Goal: Information Seeking & Learning: Learn about a topic

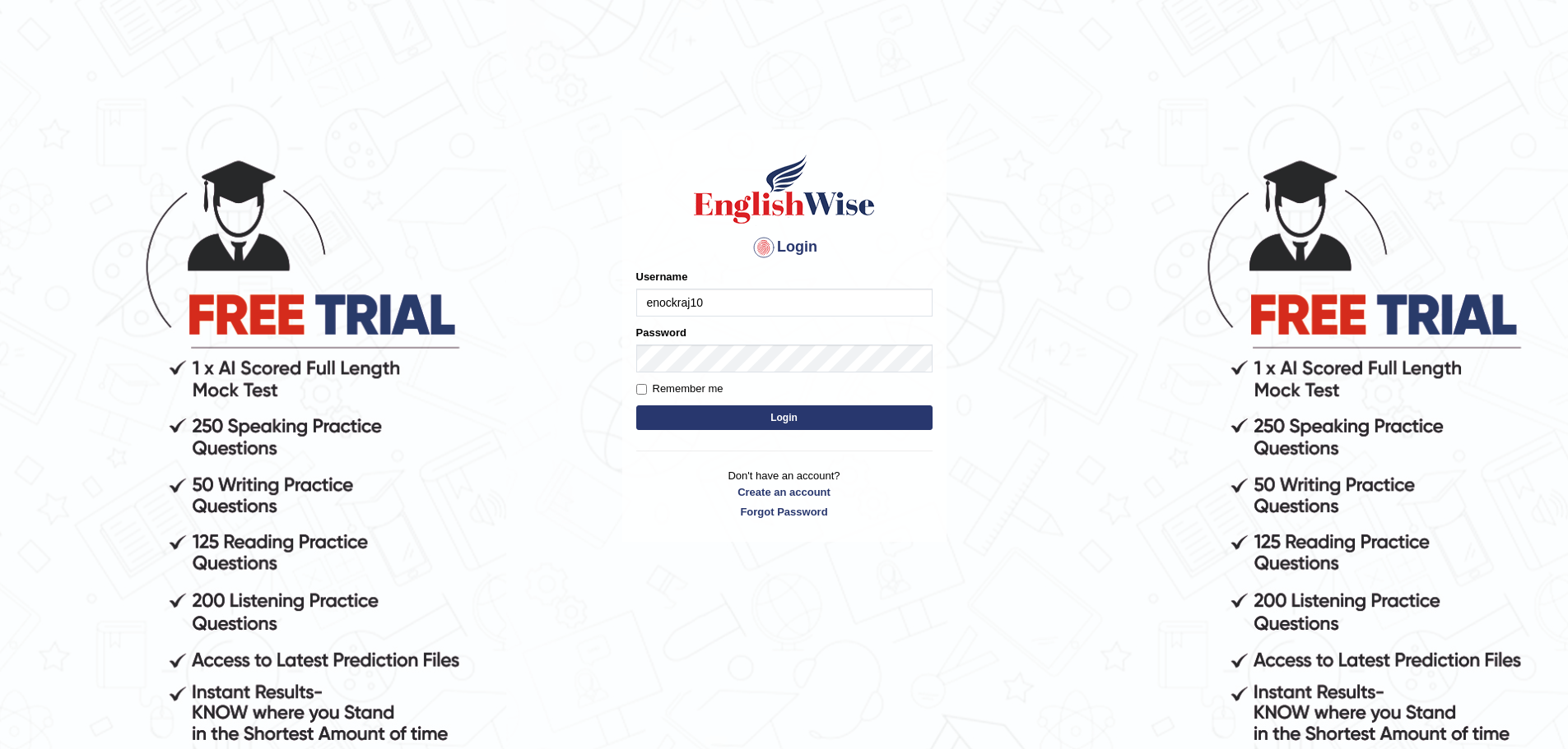
type input "enockraj10"
click at [636, 405] on button "Login" at bounding box center [784, 417] width 296 height 24
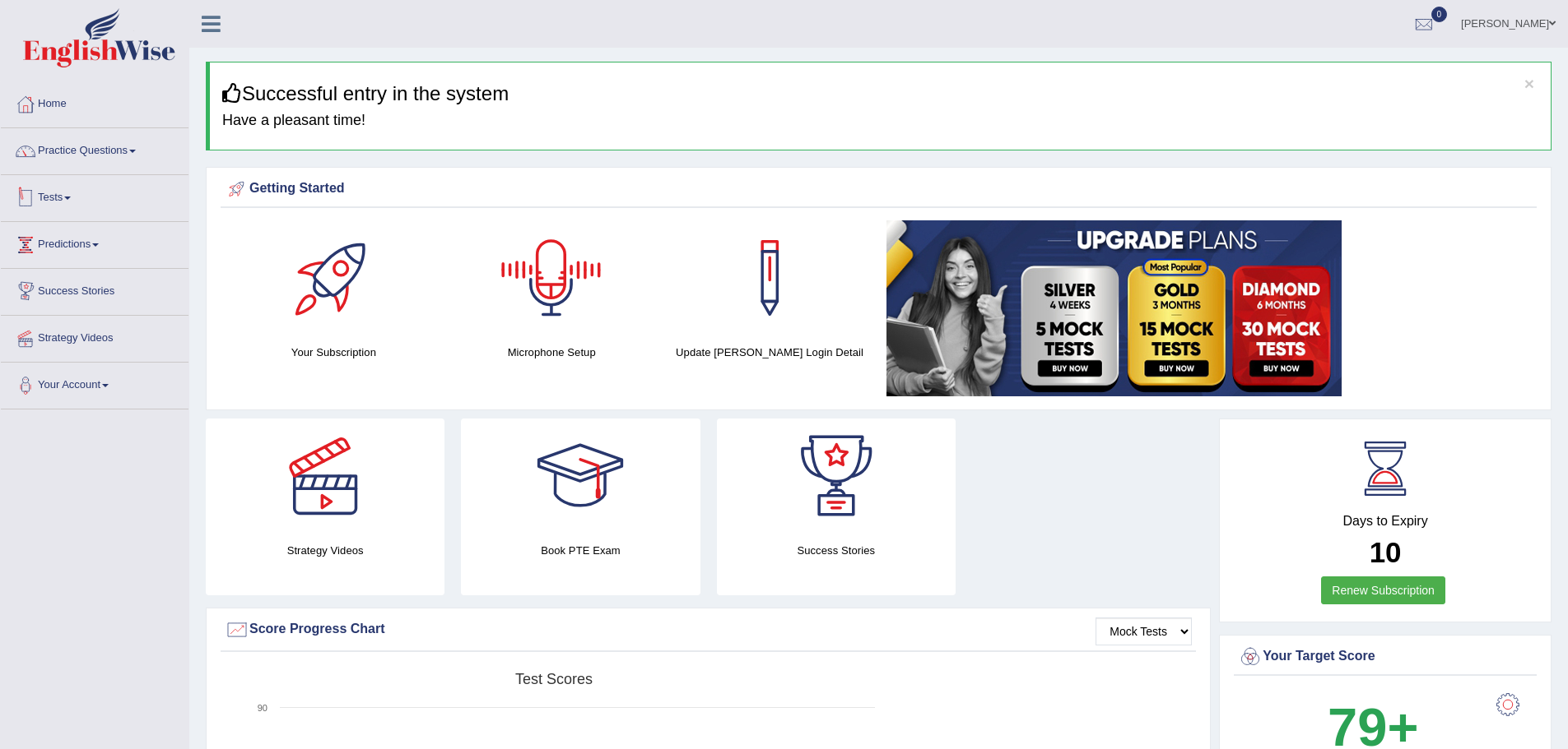
click at [80, 199] on link "Tests" at bounding box center [95, 195] width 187 height 41
click at [103, 238] on link "Take Practice Sectional Test" at bounding box center [108, 236] width 154 height 30
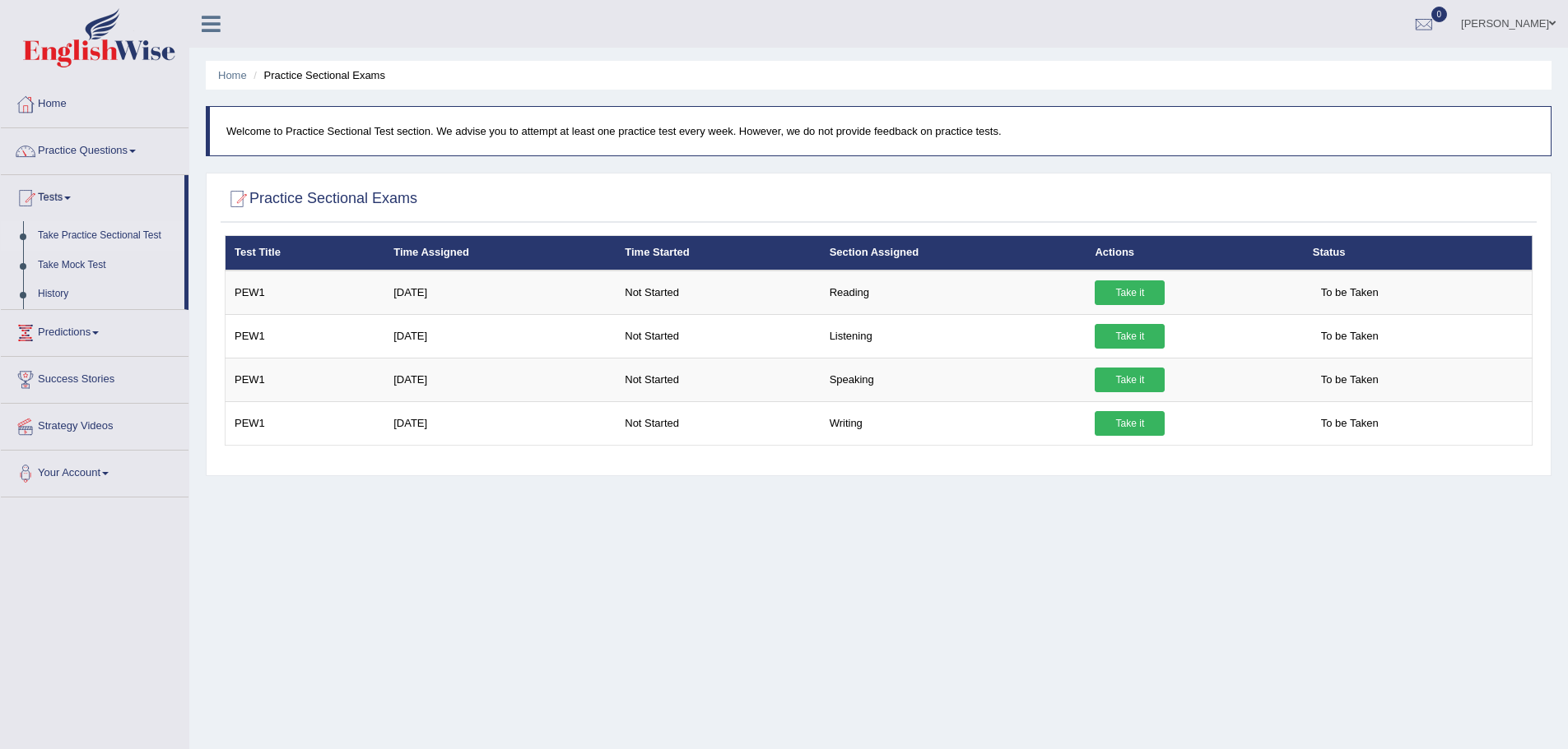
drag, startPoint x: 446, startPoint y: 130, endPoint x: 1045, endPoint y: 135, distance: 599.0
click at [1044, 135] on p "Welcome to Practice Sectional Test section. We advise you to attempt at least o…" at bounding box center [881, 131] width 1308 height 16
click at [1065, 131] on p "Welcome to Practice Sectional Test section. We advise you to attempt at least o…" at bounding box center [881, 131] width 1308 height 16
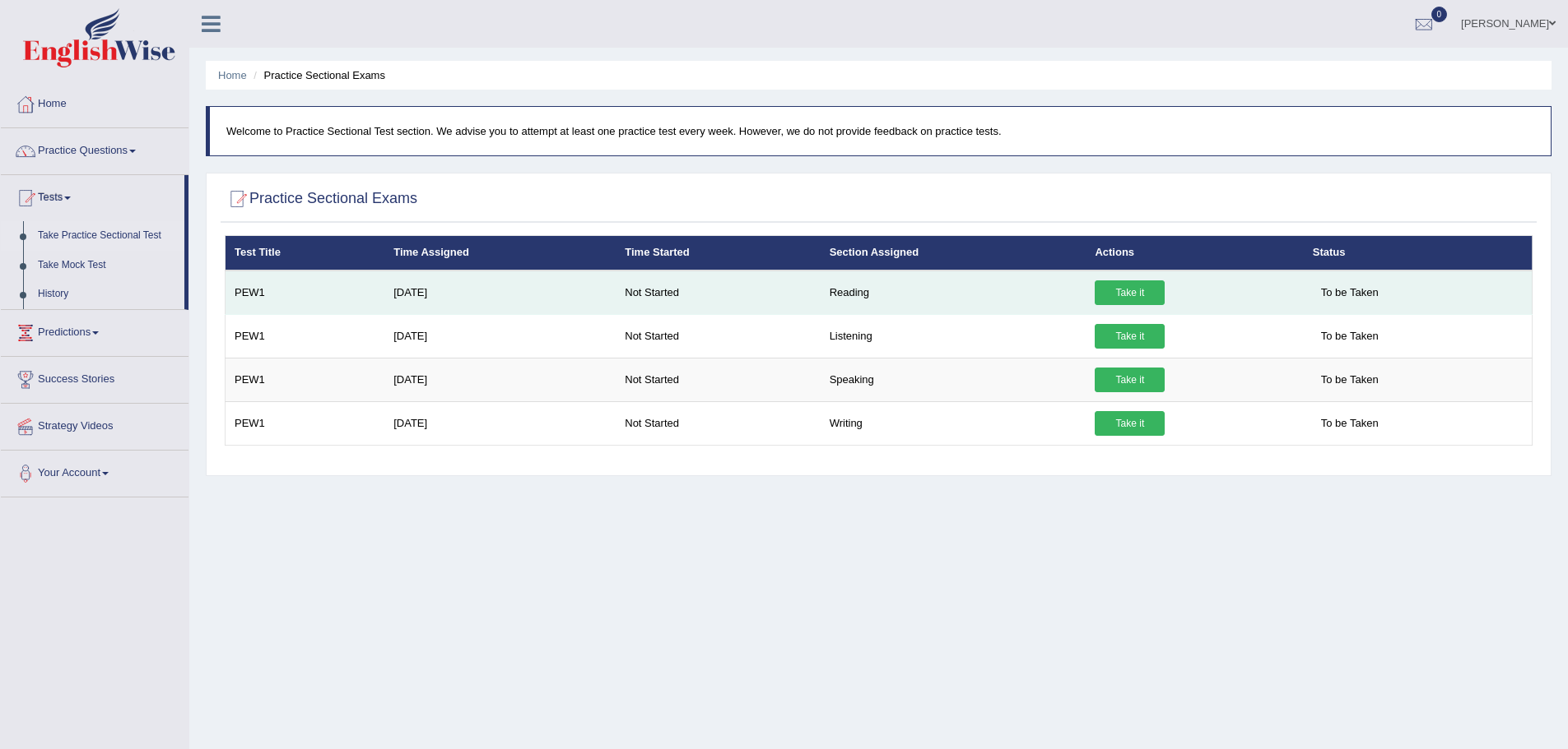
click at [1136, 289] on link "Take it" at bounding box center [1129, 293] width 70 height 24
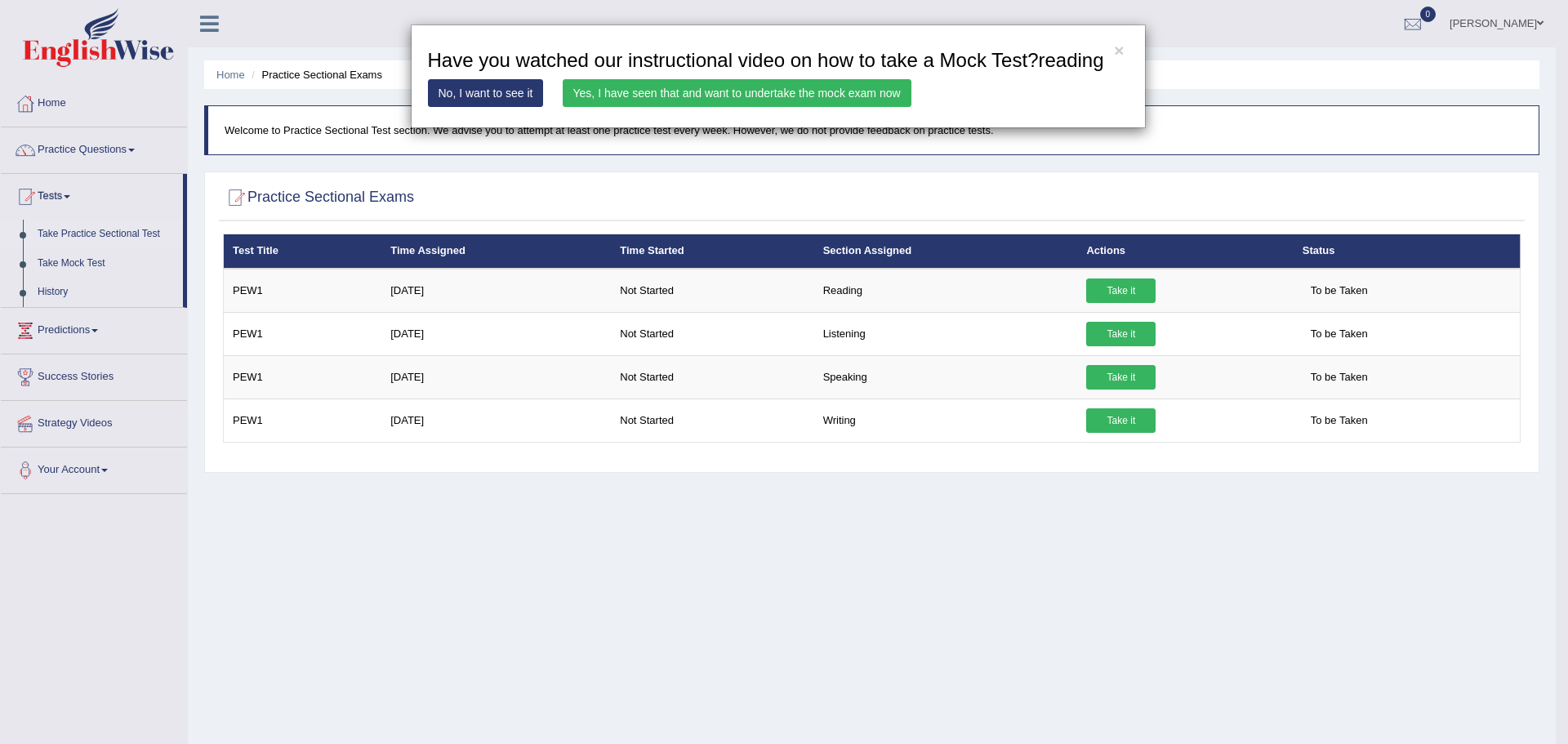
click at [779, 89] on link "Yes, I have seen that and want to undertake the mock exam now" at bounding box center [737, 93] width 348 height 28
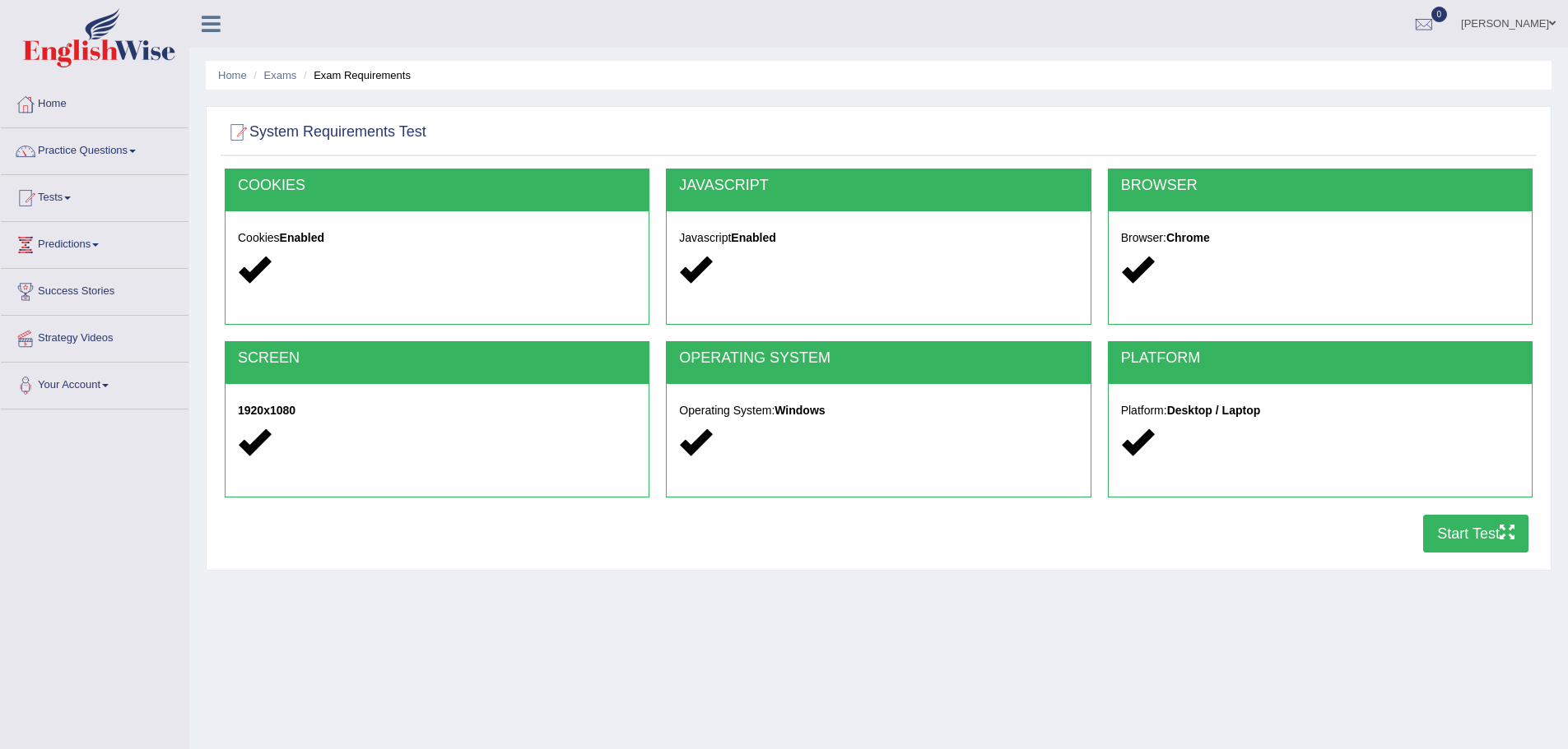
click at [1475, 530] on button "Start Test" at bounding box center [1475, 533] width 105 height 38
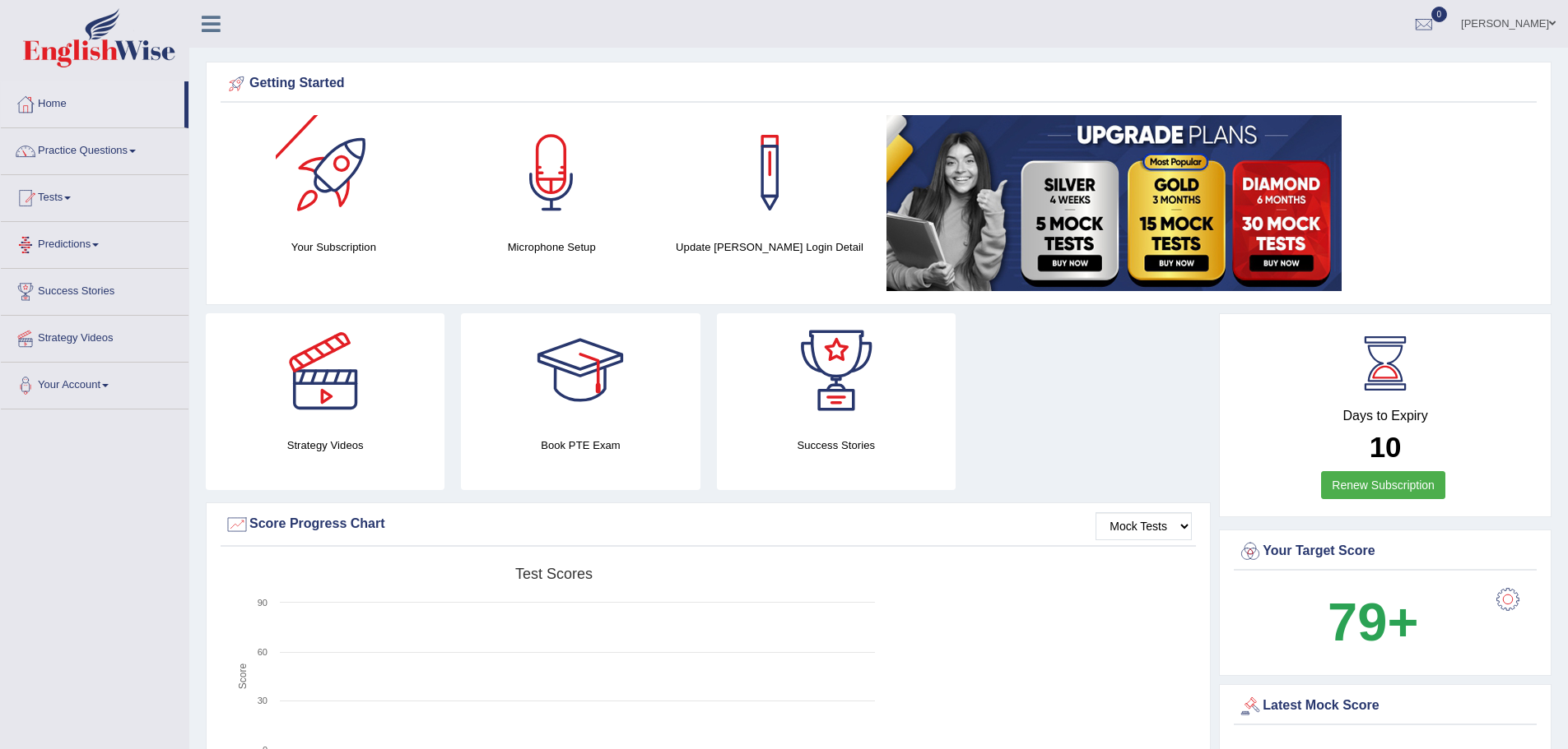
click at [74, 200] on link "Tests" at bounding box center [95, 195] width 187 height 41
click at [56, 292] on link "History" at bounding box center [108, 295] width 154 height 30
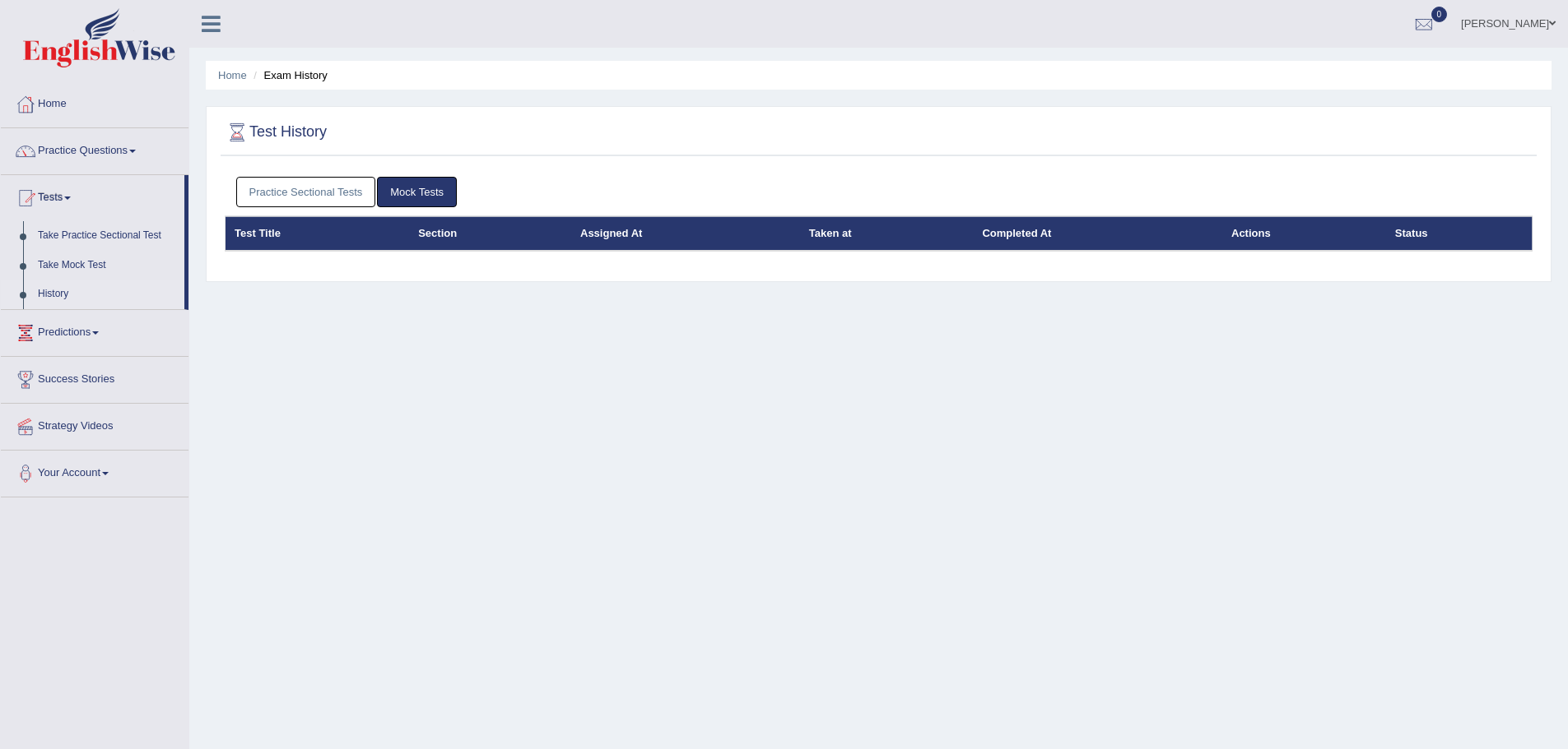
click at [429, 186] on link "Mock Tests" at bounding box center [417, 192] width 80 height 31
click at [295, 194] on link "Practice Sectional Tests" at bounding box center [306, 192] width 140 height 31
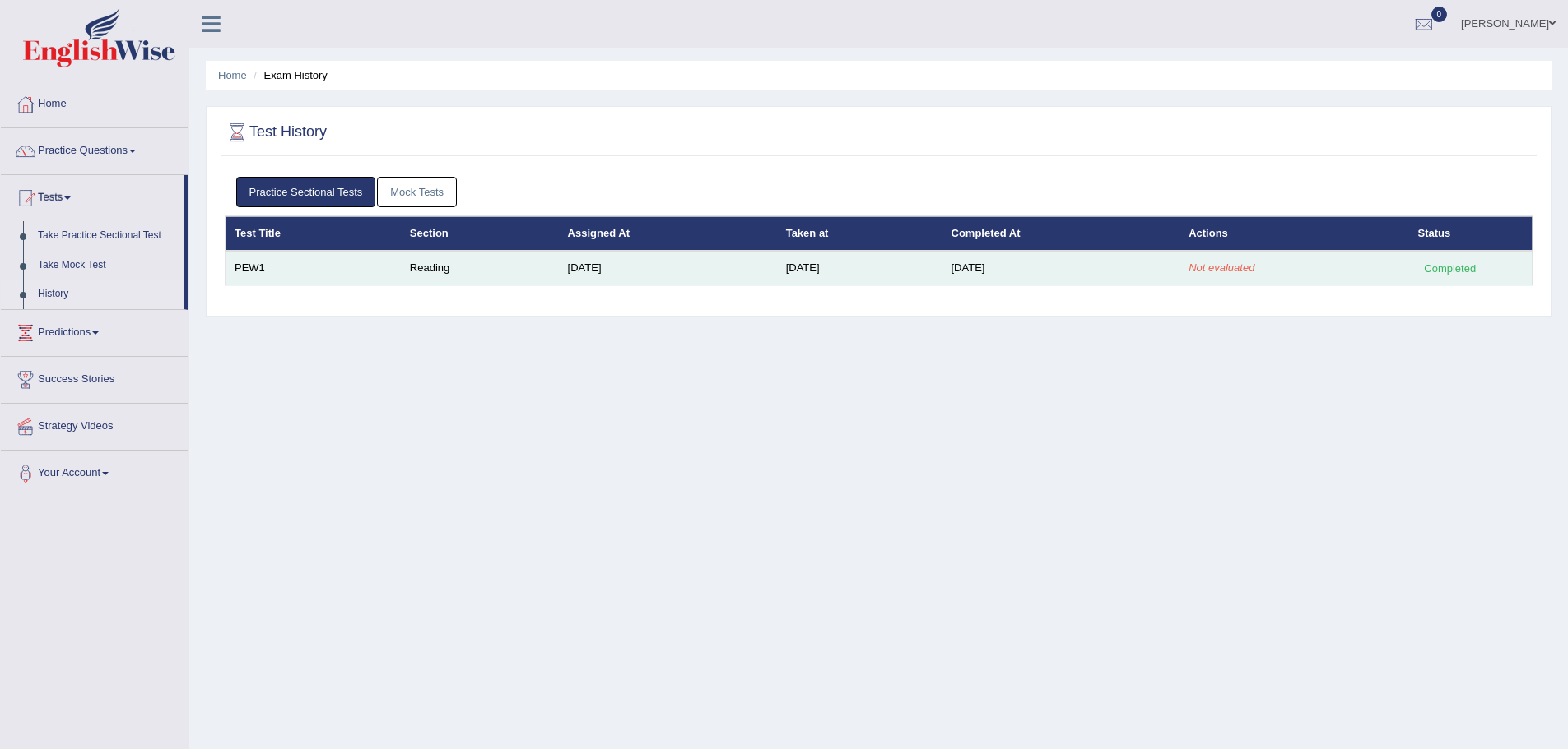
click at [1239, 265] on em "Not evaluated" at bounding box center [1220, 268] width 66 height 12
click at [1220, 270] on em "Not evaluated" at bounding box center [1220, 268] width 66 height 12
click at [1463, 271] on div "Completed" at bounding box center [1450, 269] width 64 height 18
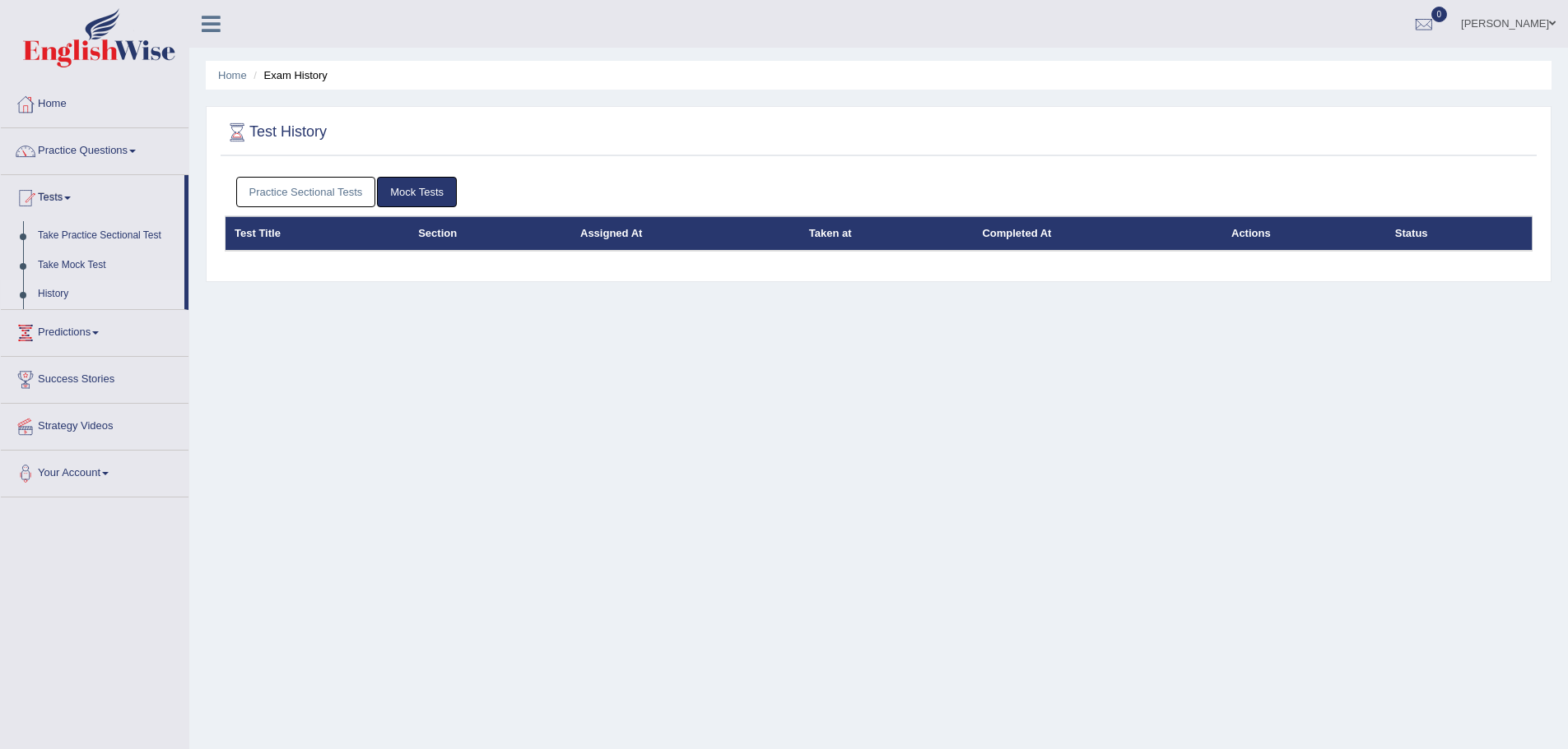
click at [302, 193] on link "Practice Sectional Tests" at bounding box center [306, 192] width 140 height 31
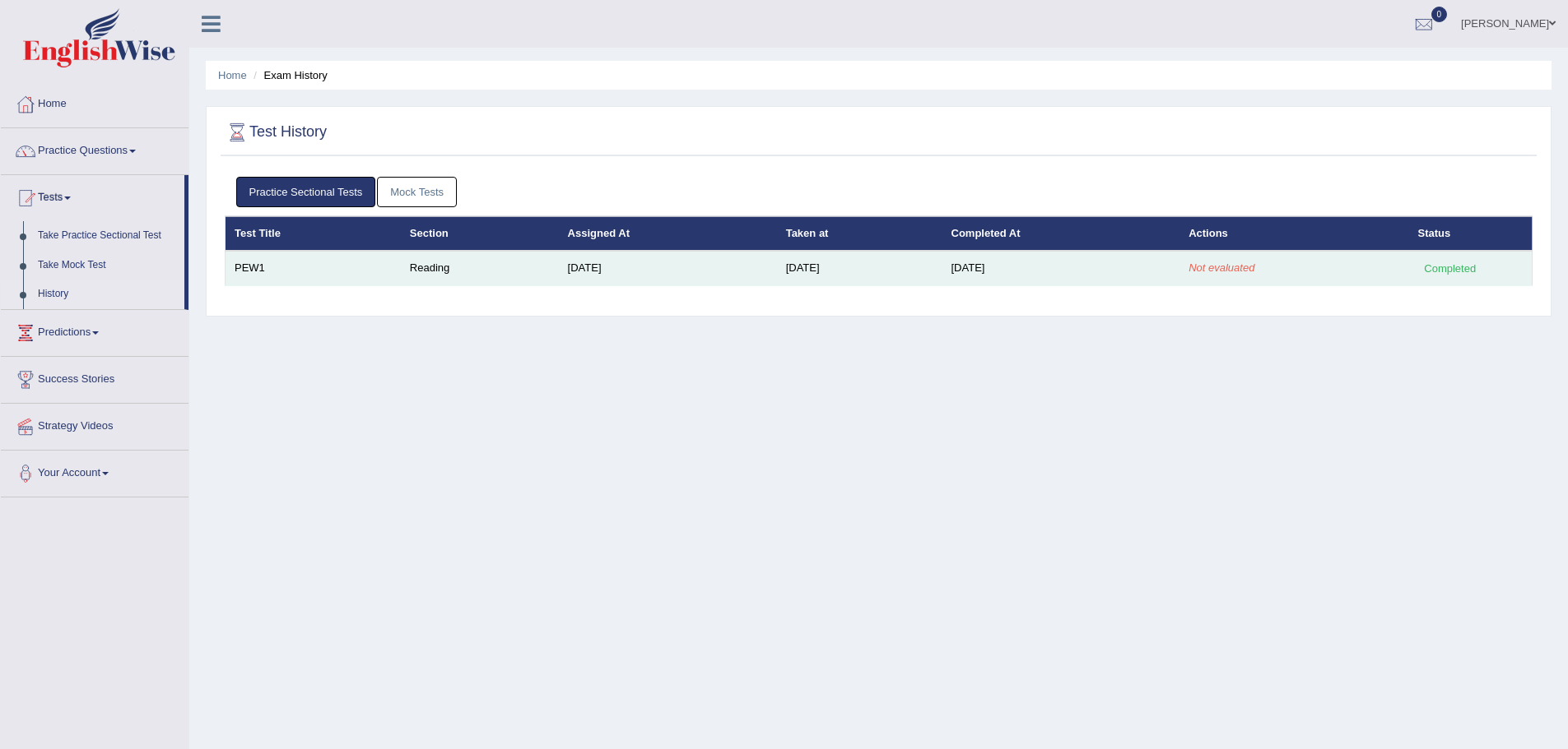
click at [1240, 264] on em "Not evaluated" at bounding box center [1220, 268] width 66 height 12
click at [252, 265] on td "PEW1" at bounding box center [313, 268] width 175 height 34
click at [253, 265] on td "PEW1" at bounding box center [313, 268] width 175 height 34
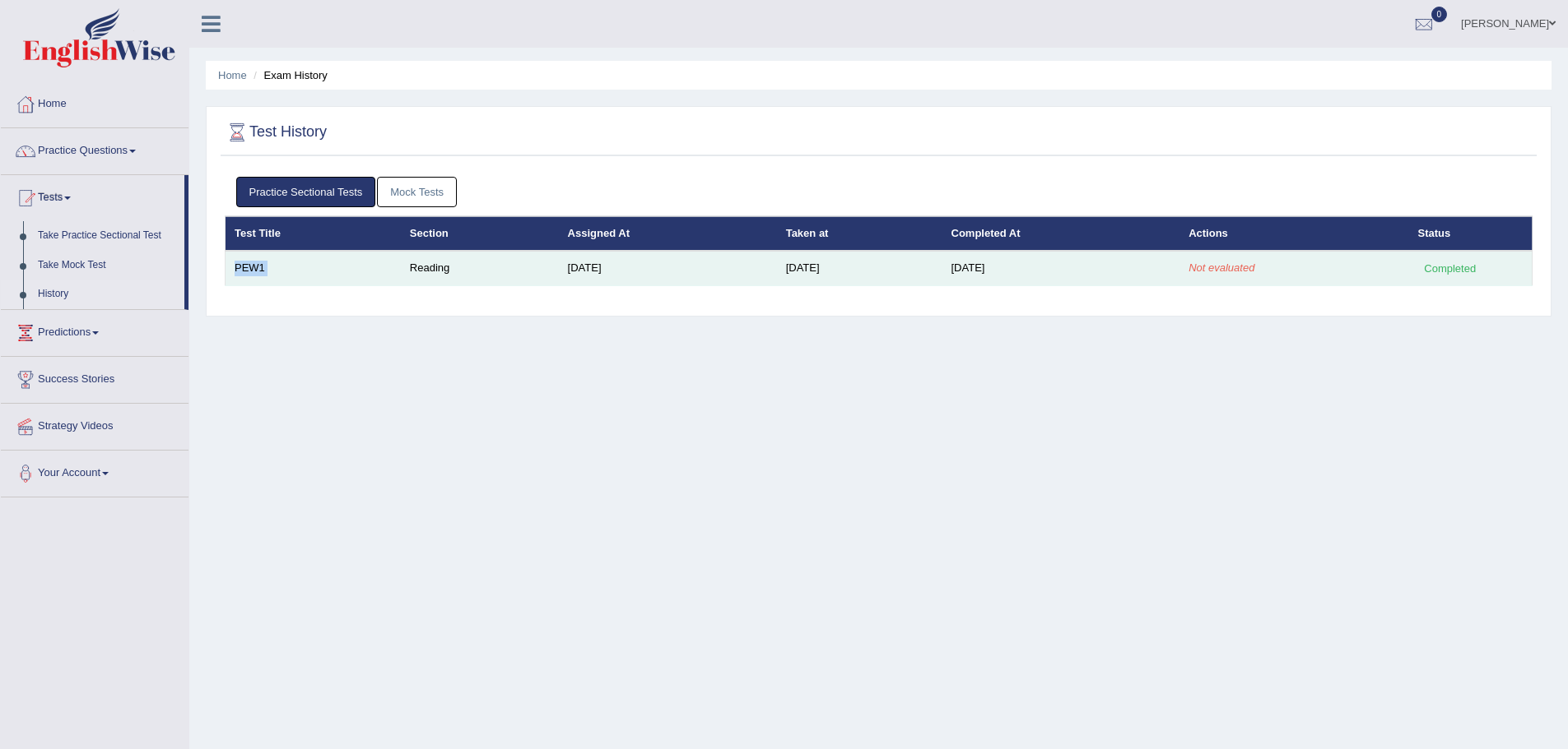
click at [253, 265] on td "PEW1" at bounding box center [313, 268] width 175 height 34
click at [1455, 270] on div "Completed" at bounding box center [1450, 269] width 64 height 18
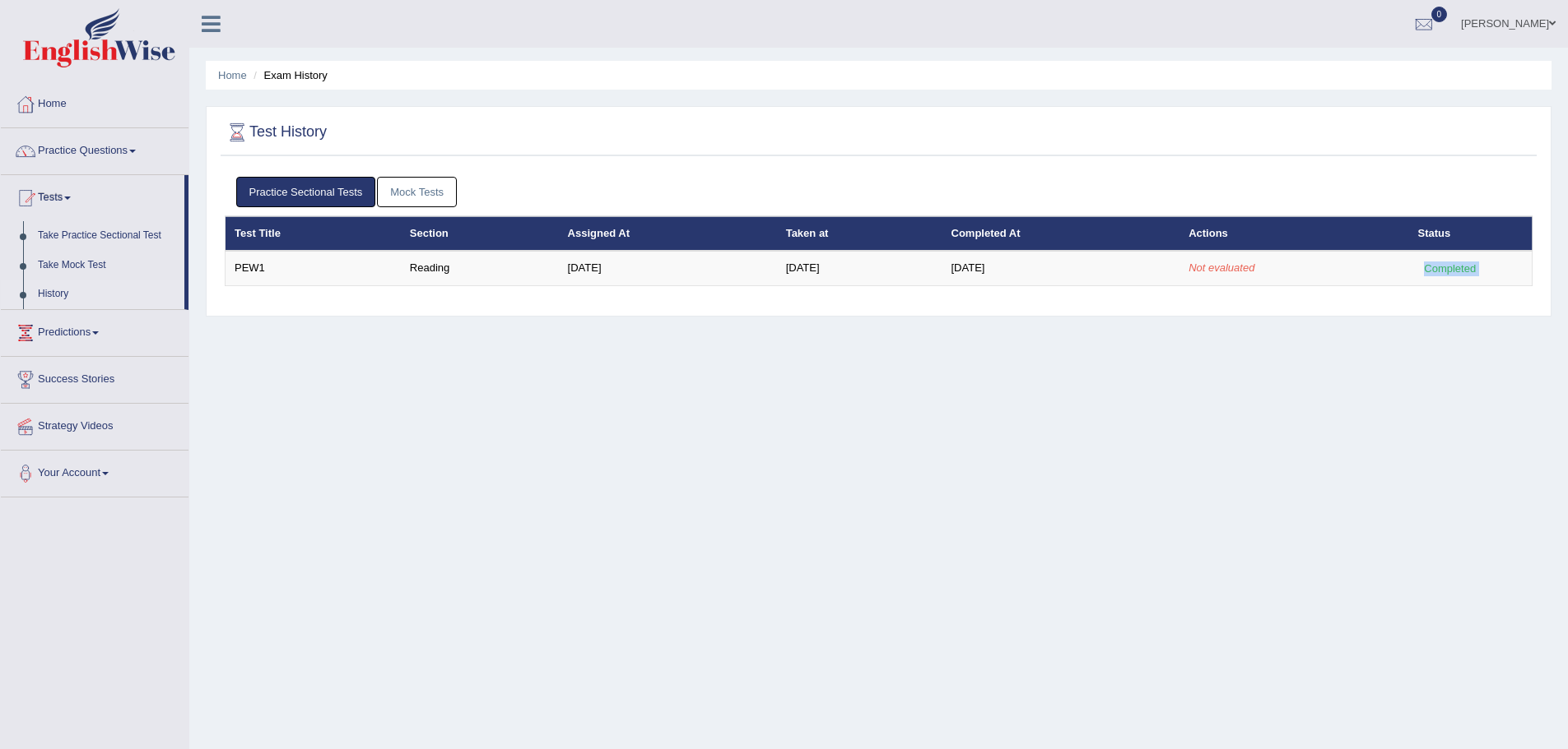
click at [980, 486] on div "Home Exam History Test History Practice Sectional Tests Mock Tests Test Title S…" at bounding box center [878, 411] width 1379 height 822
click at [99, 234] on link "Take Practice Sectional Test" at bounding box center [108, 236] width 154 height 30
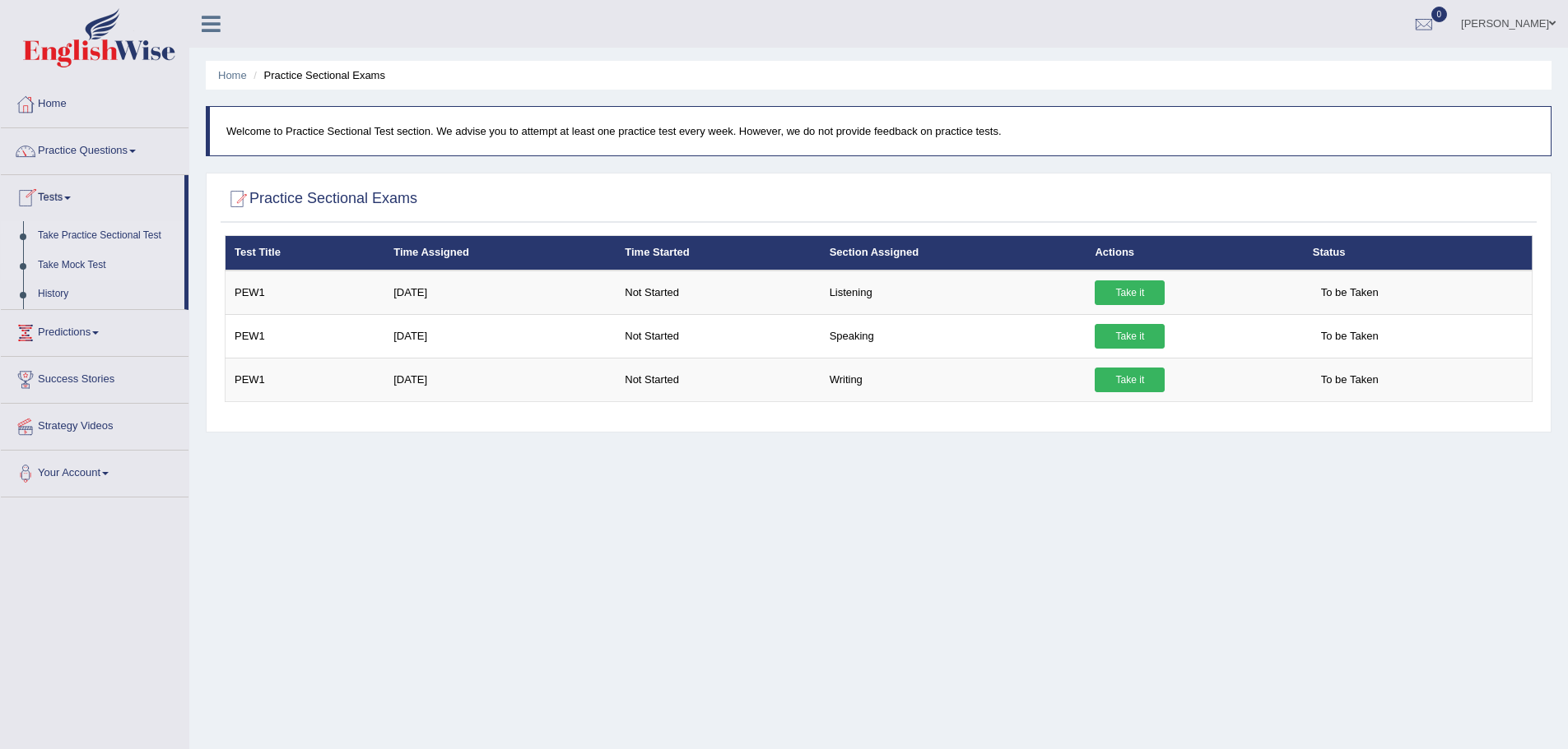
click at [81, 259] on link "Take Mock Test" at bounding box center [108, 266] width 154 height 30
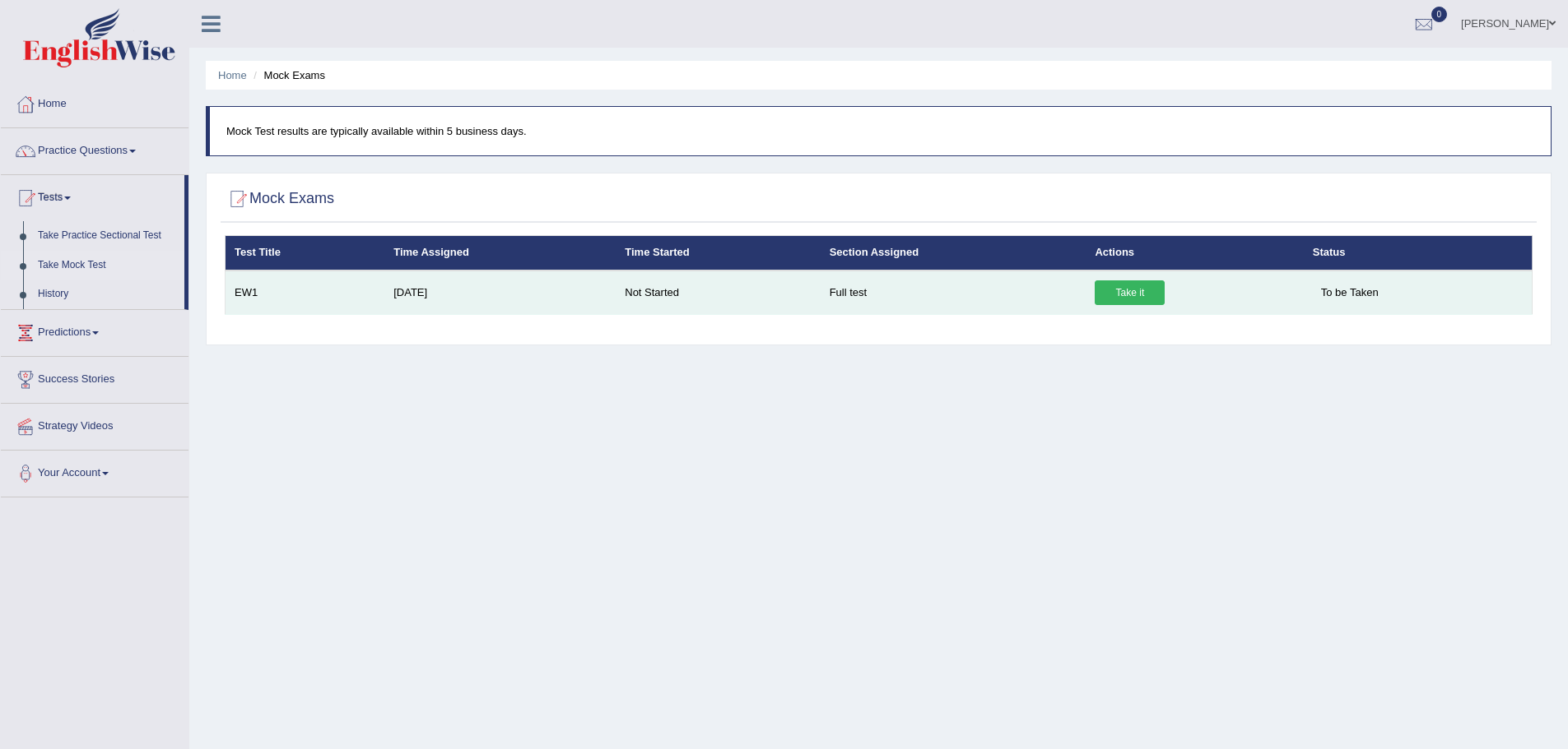
click at [1138, 293] on link "Take it" at bounding box center [1129, 293] width 70 height 24
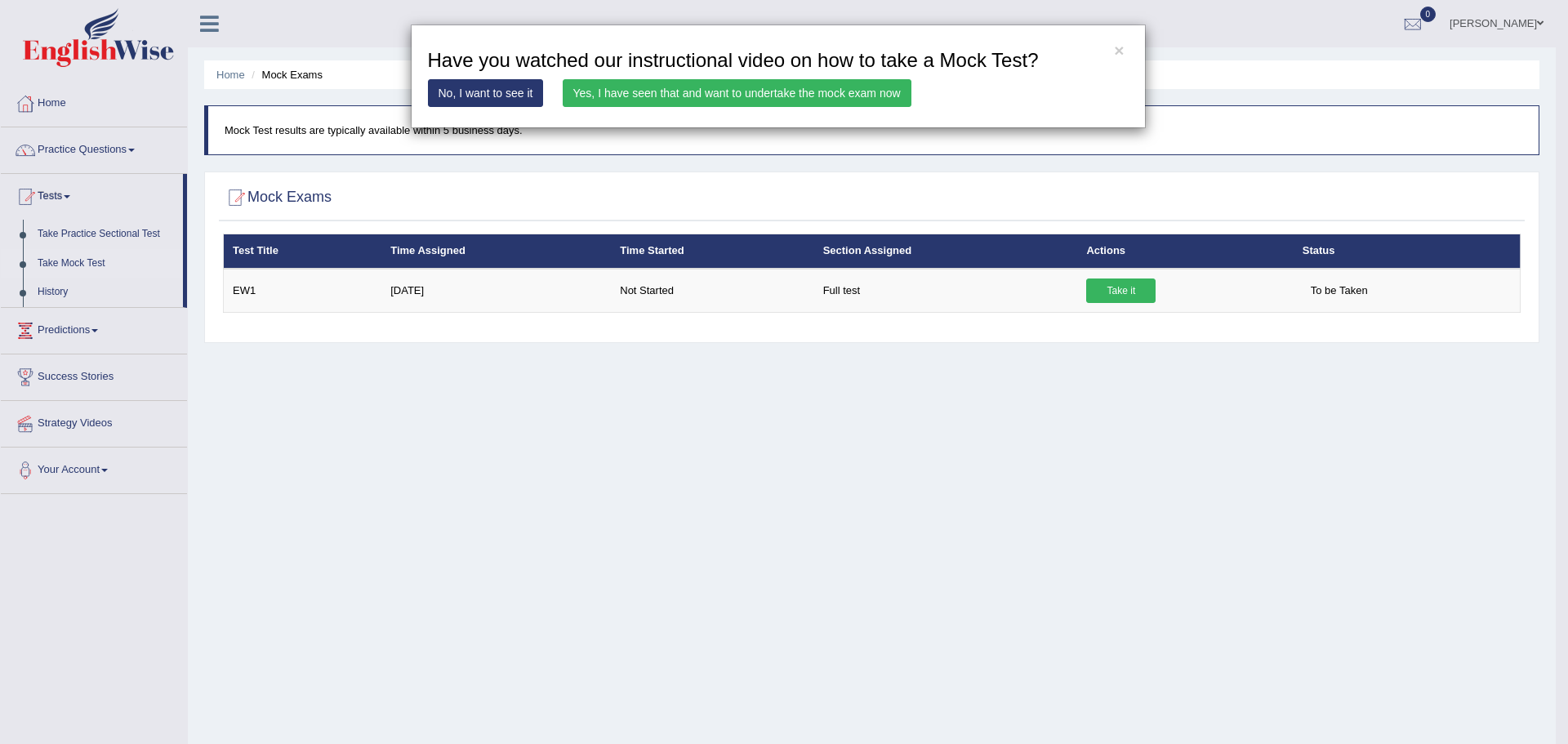
click at [433, 400] on div "× Have you watched our instructional video on how to take a Mock Test? No, I wa…" at bounding box center [784, 372] width 1568 height 744
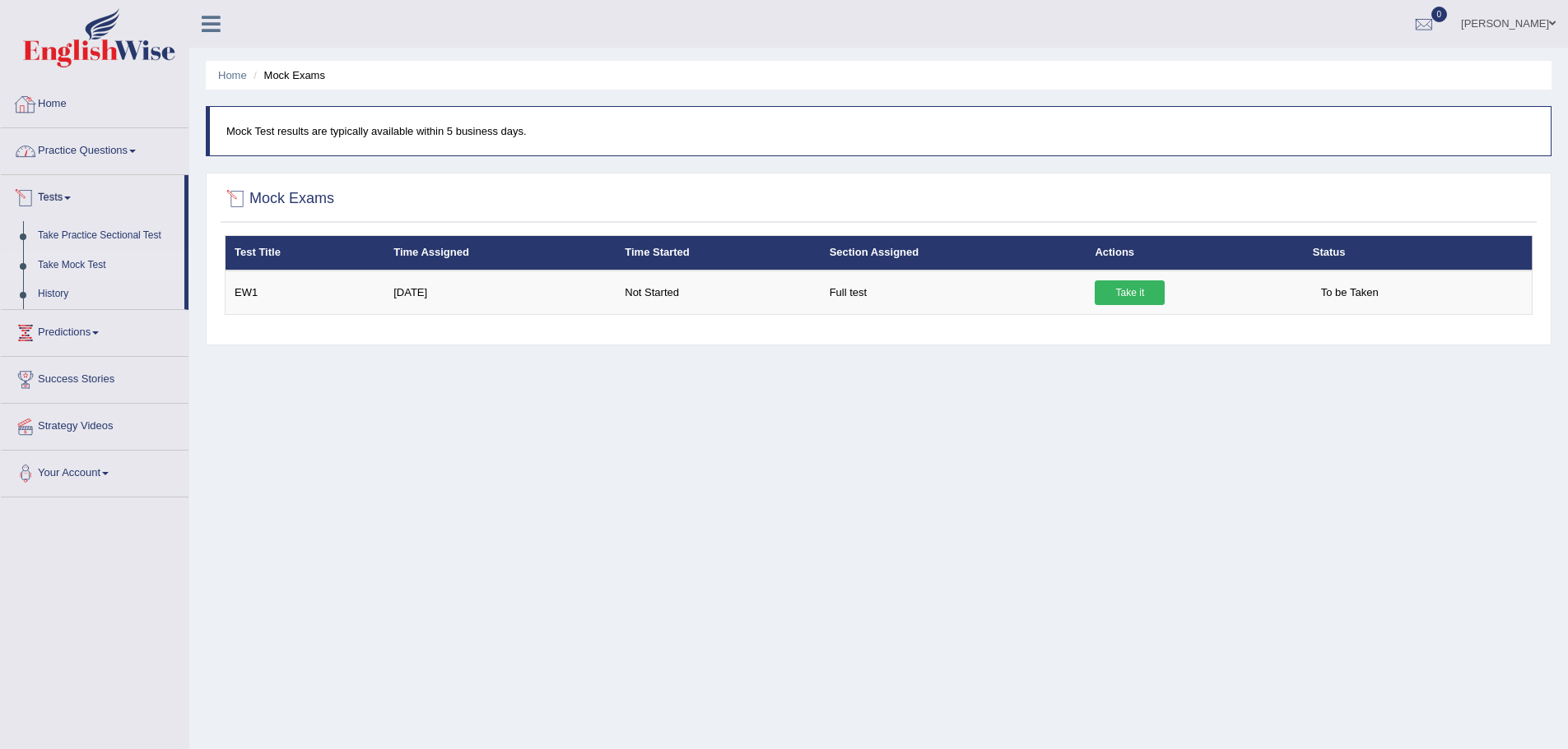
click at [83, 110] on link "Home" at bounding box center [95, 102] width 187 height 41
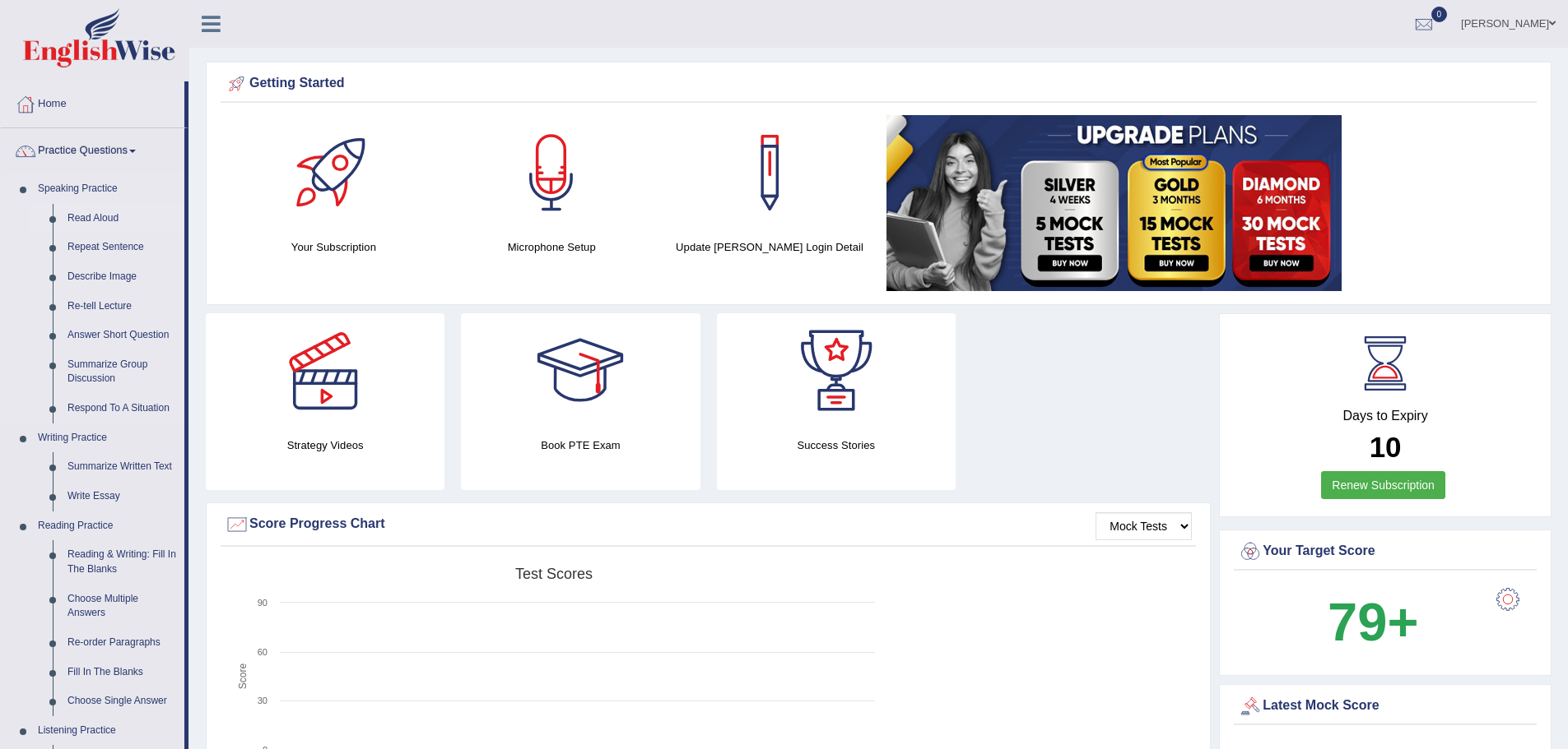
click at [99, 220] on link "Read Aloud" at bounding box center [123, 219] width 124 height 30
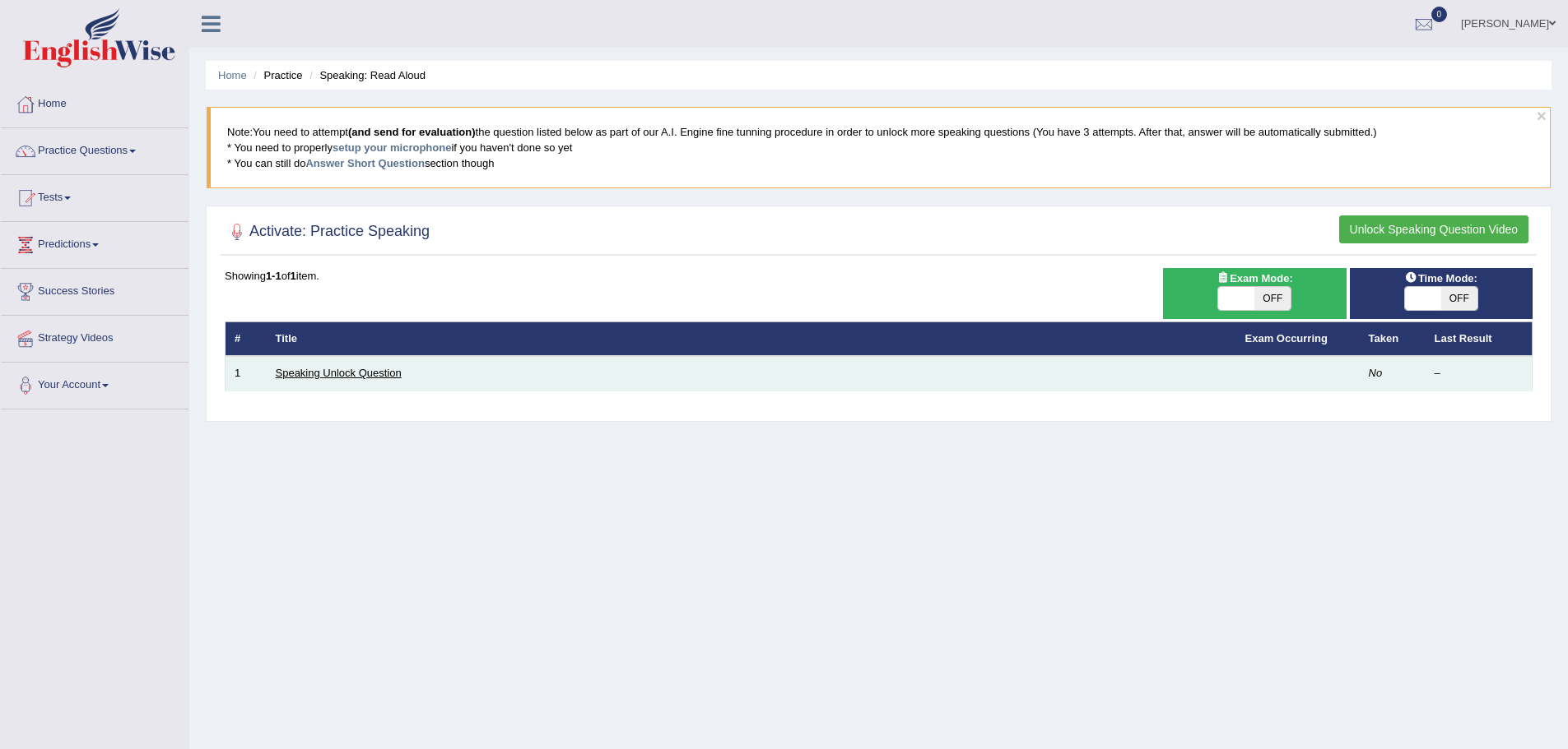
click at [347, 373] on link "Speaking Unlock Question" at bounding box center [339, 373] width 126 height 12
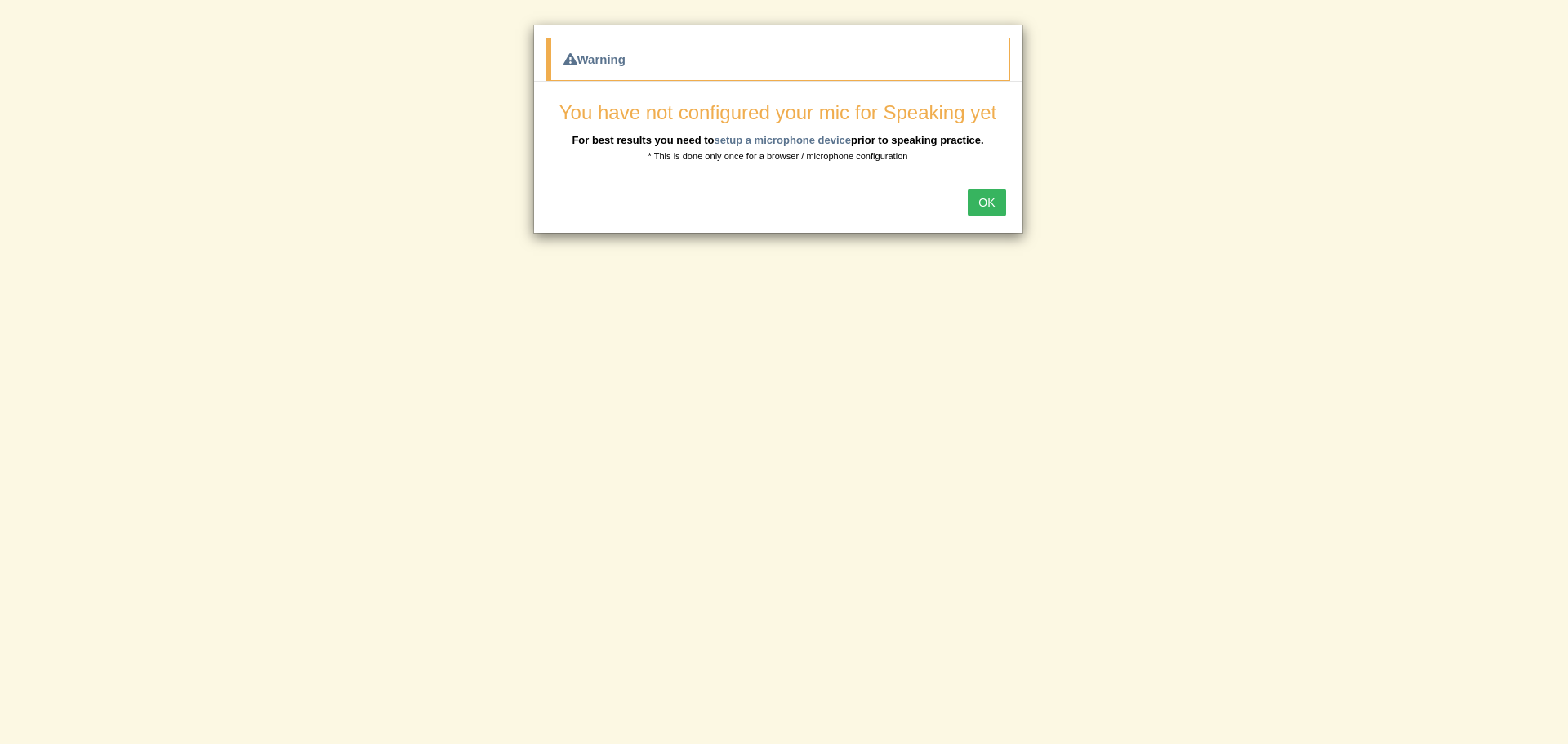
click at [987, 201] on button "OK" at bounding box center [986, 203] width 37 height 28
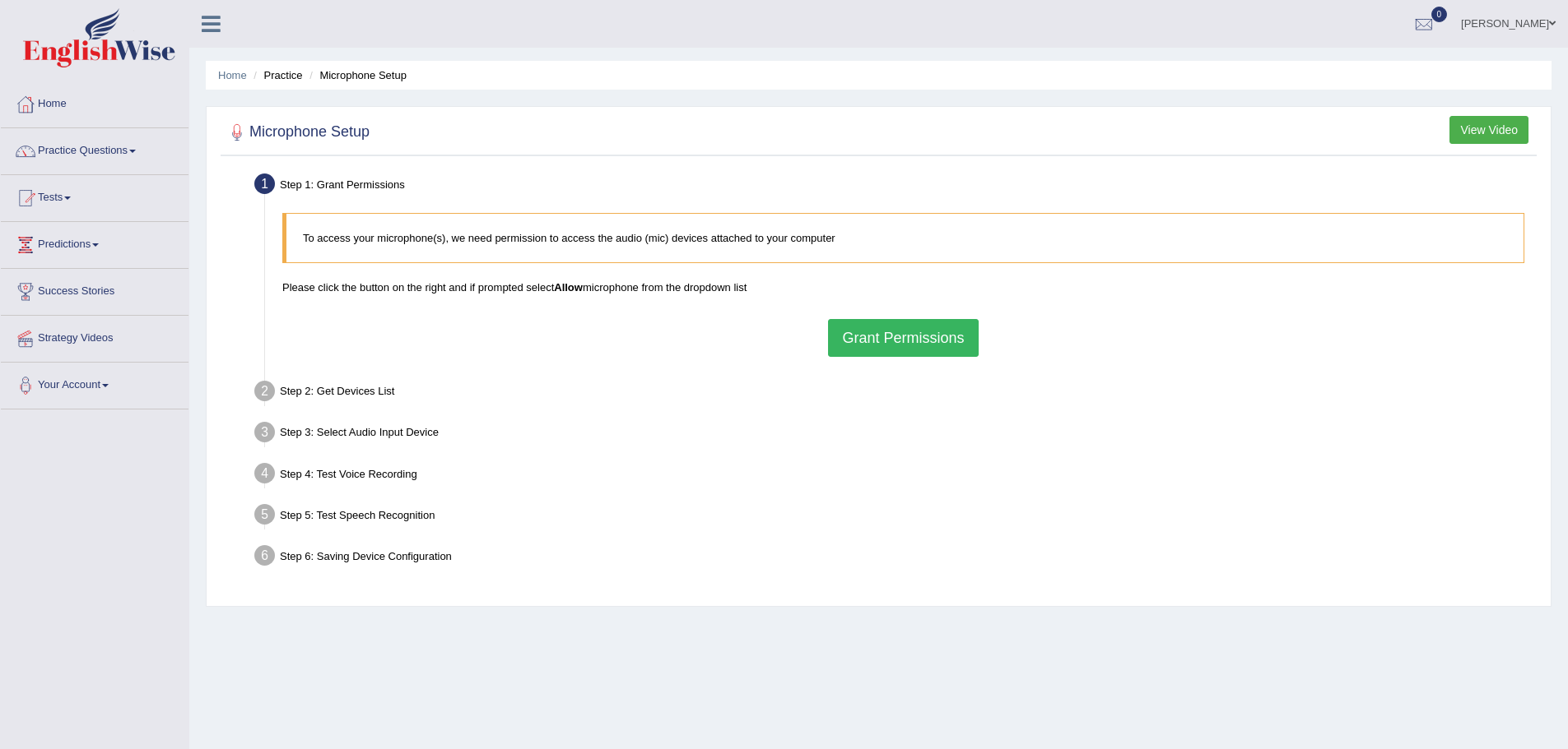
click at [892, 340] on button "Grant Permissions" at bounding box center [903, 338] width 150 height 38
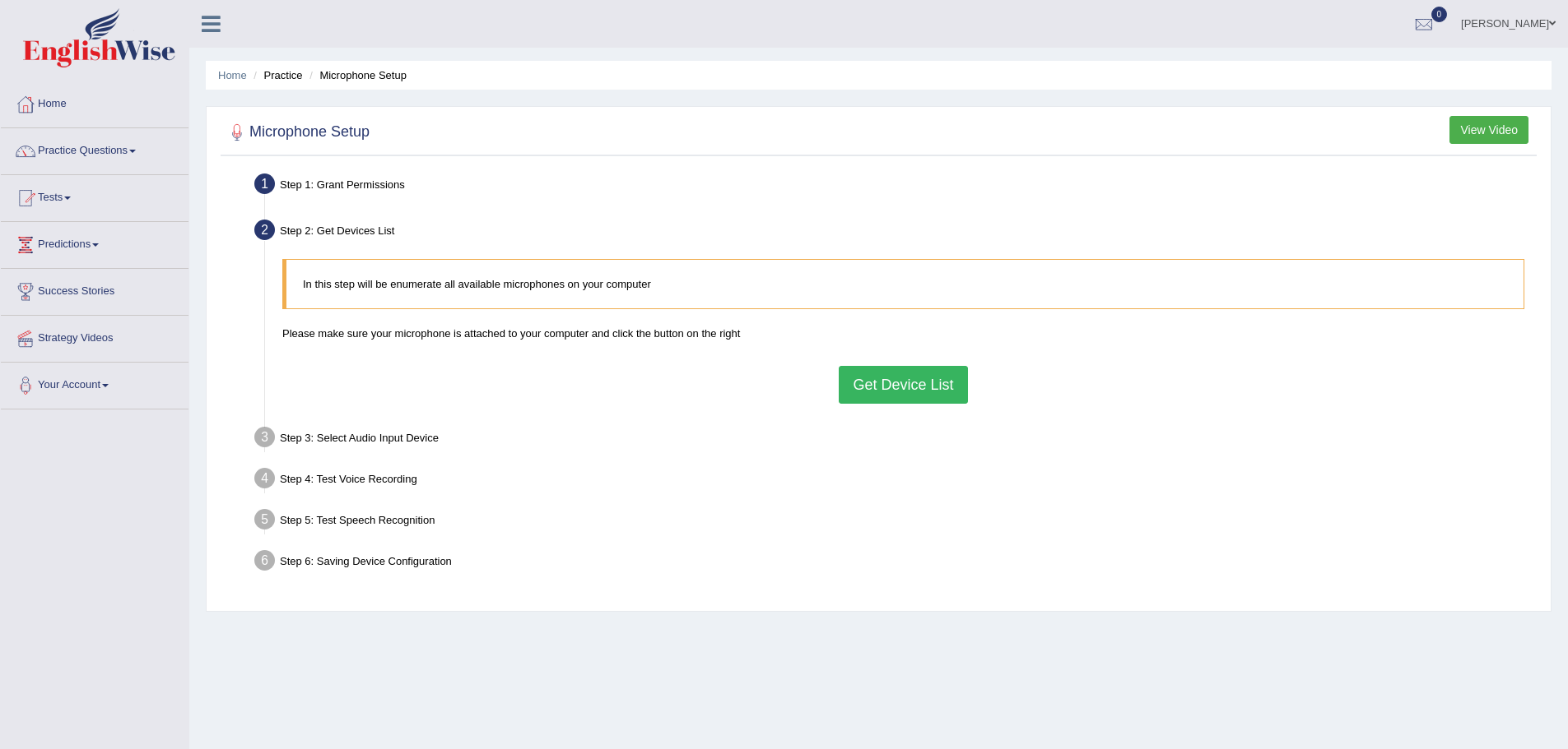
click at [904, 392] on button "Get Device List" at bounding box center [903, 384] width 129 height 38
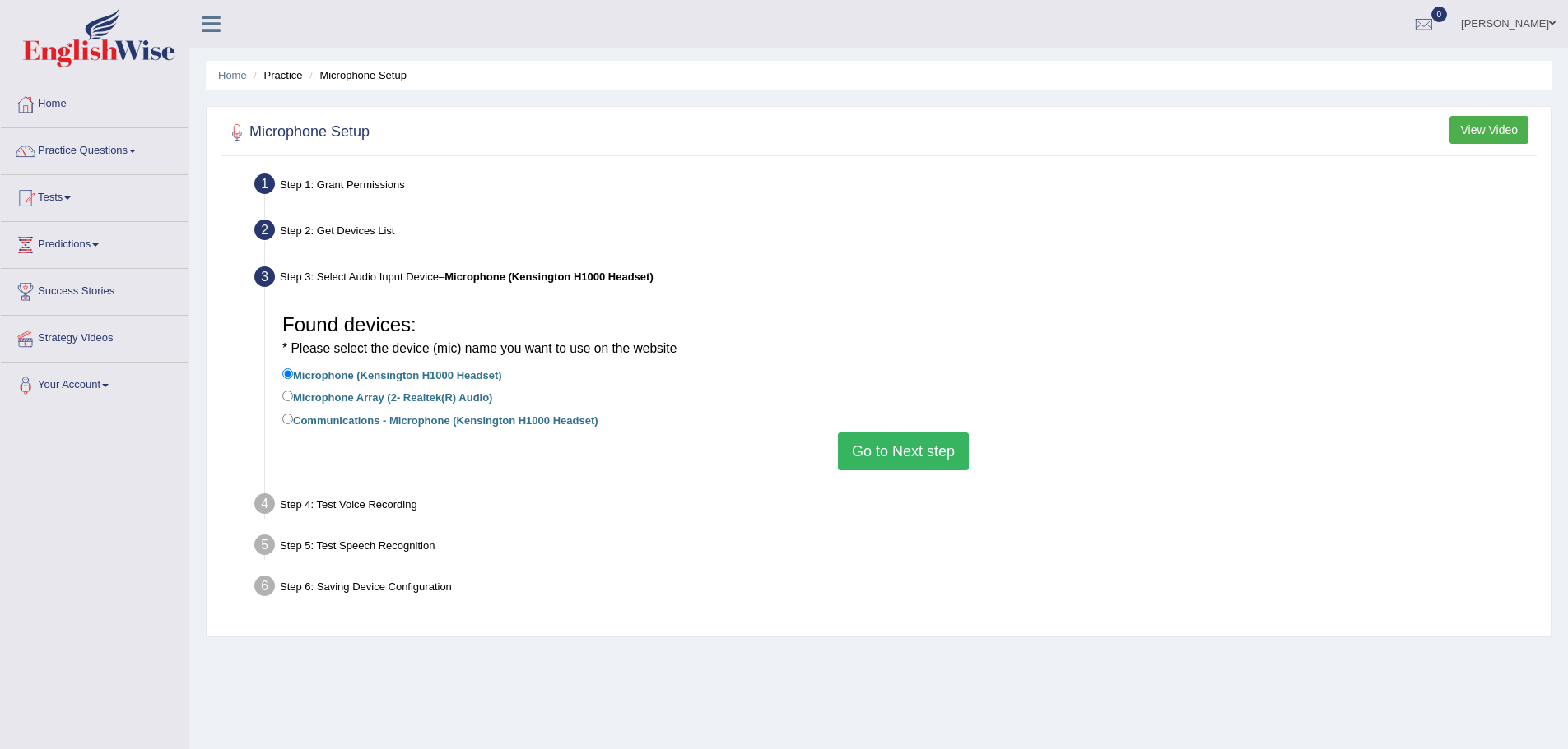
click at [906, 448] on button "Go to Next step" at bounding box center [903, 451] width 130 height 38
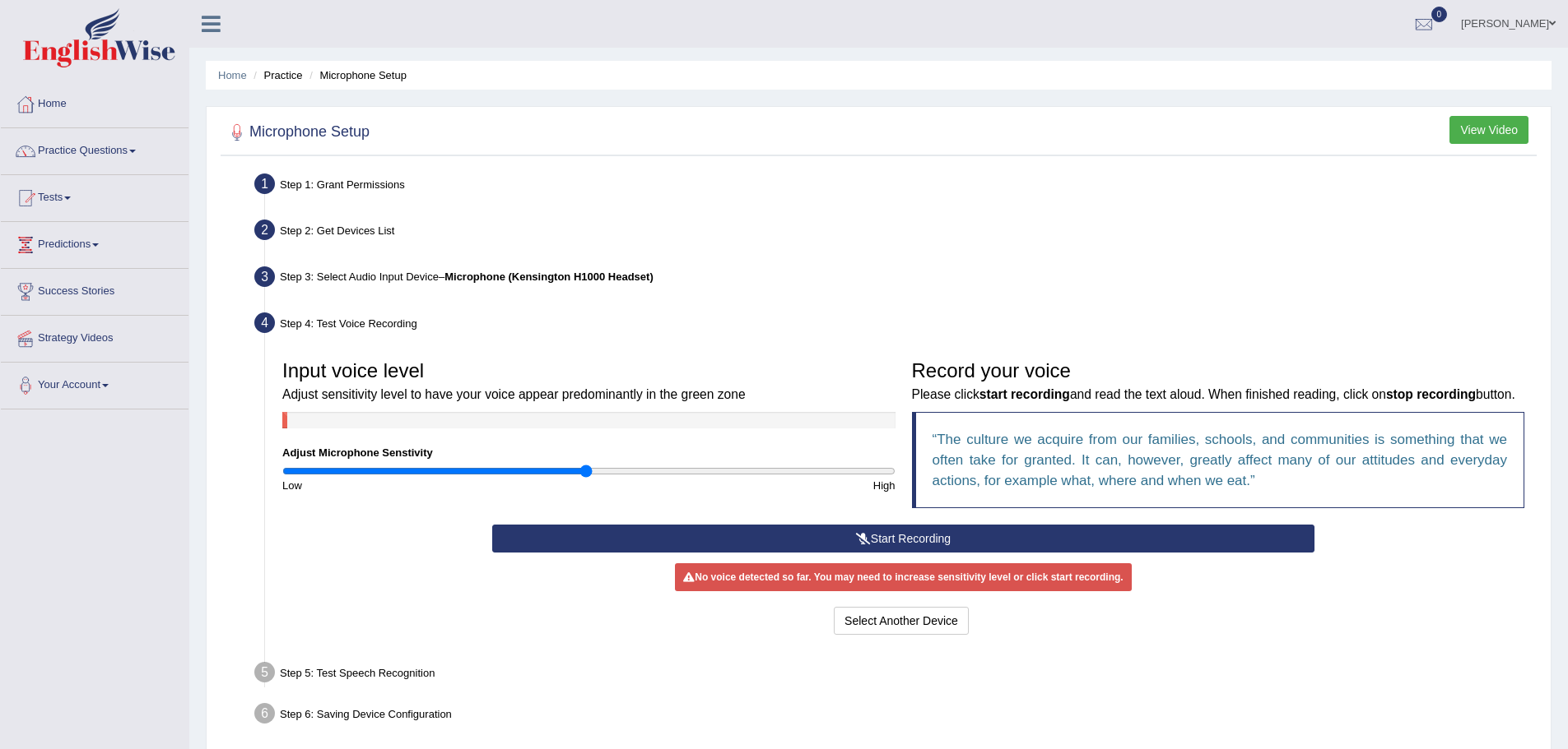
click at [899, 553] on button "Start Recording" at bounding box center [903, 539] width 822 height 28
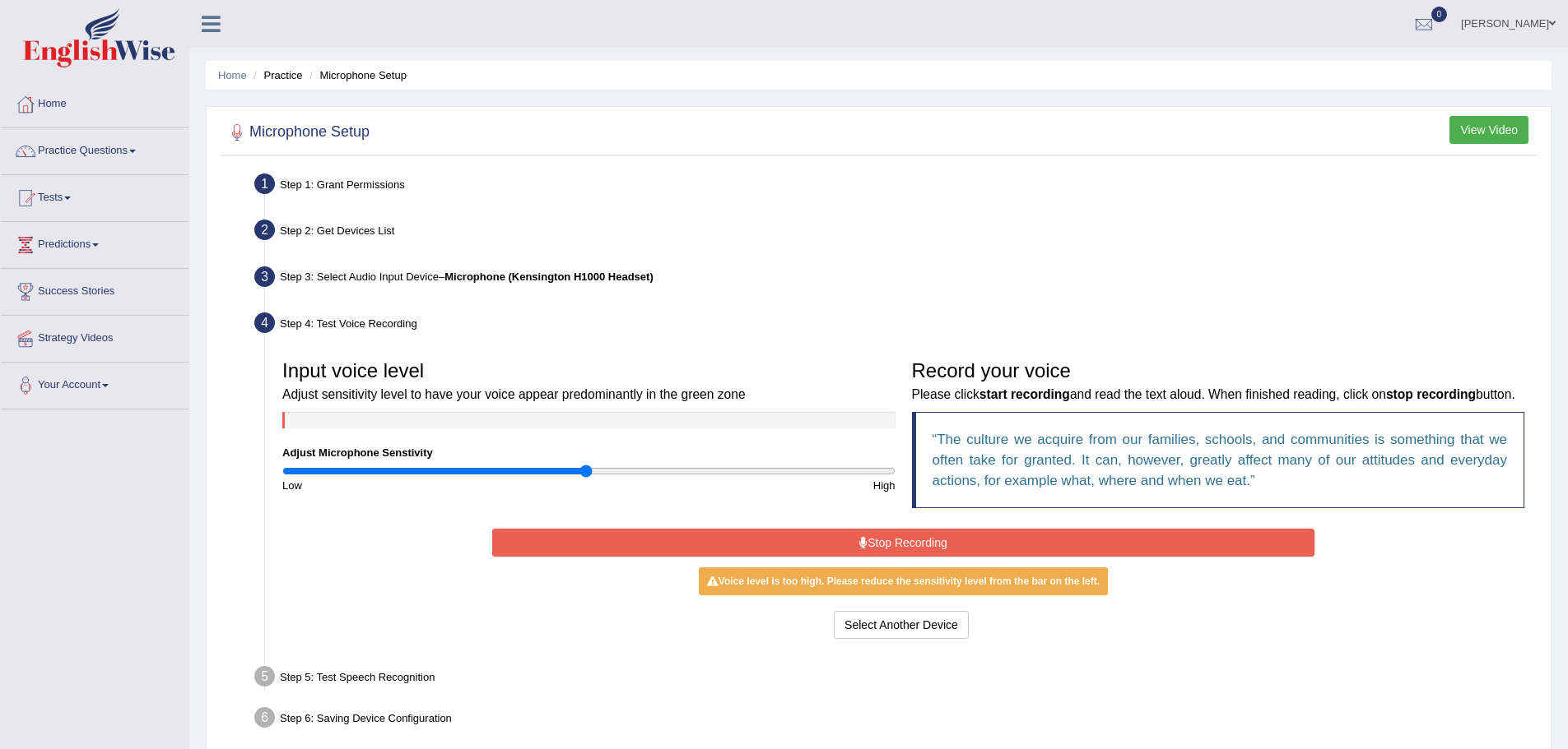
click at [914, 556] on button "Stop Recording" at bounding box center [903, 542] width 822 height 28
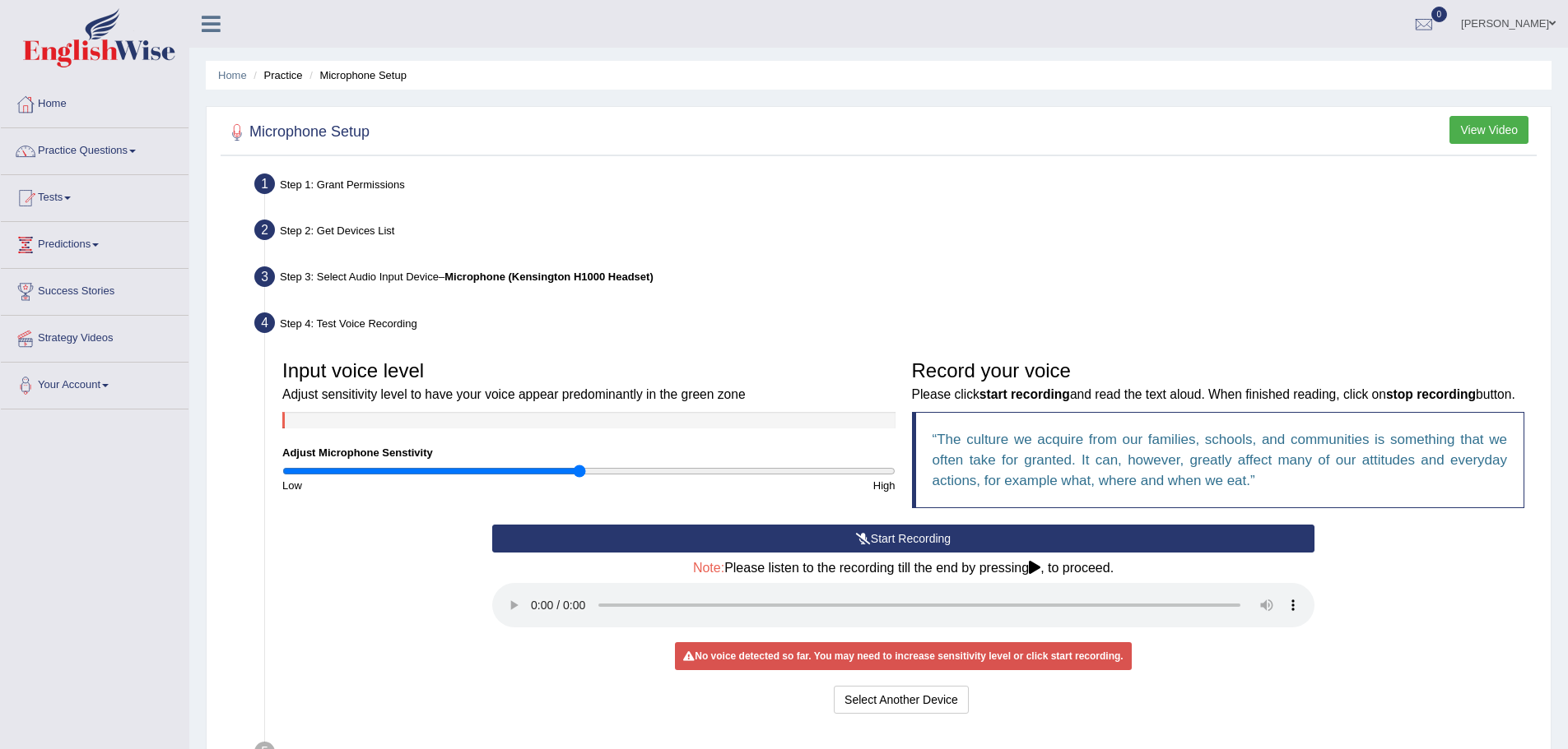
drag, startPoint x: 588, startPoint y: 469, endPoint x: 577, endPoint y: 468, distance: 11.0
click at [577, 468] on input "range" at bounding box center [588, 471] width 613 height 13
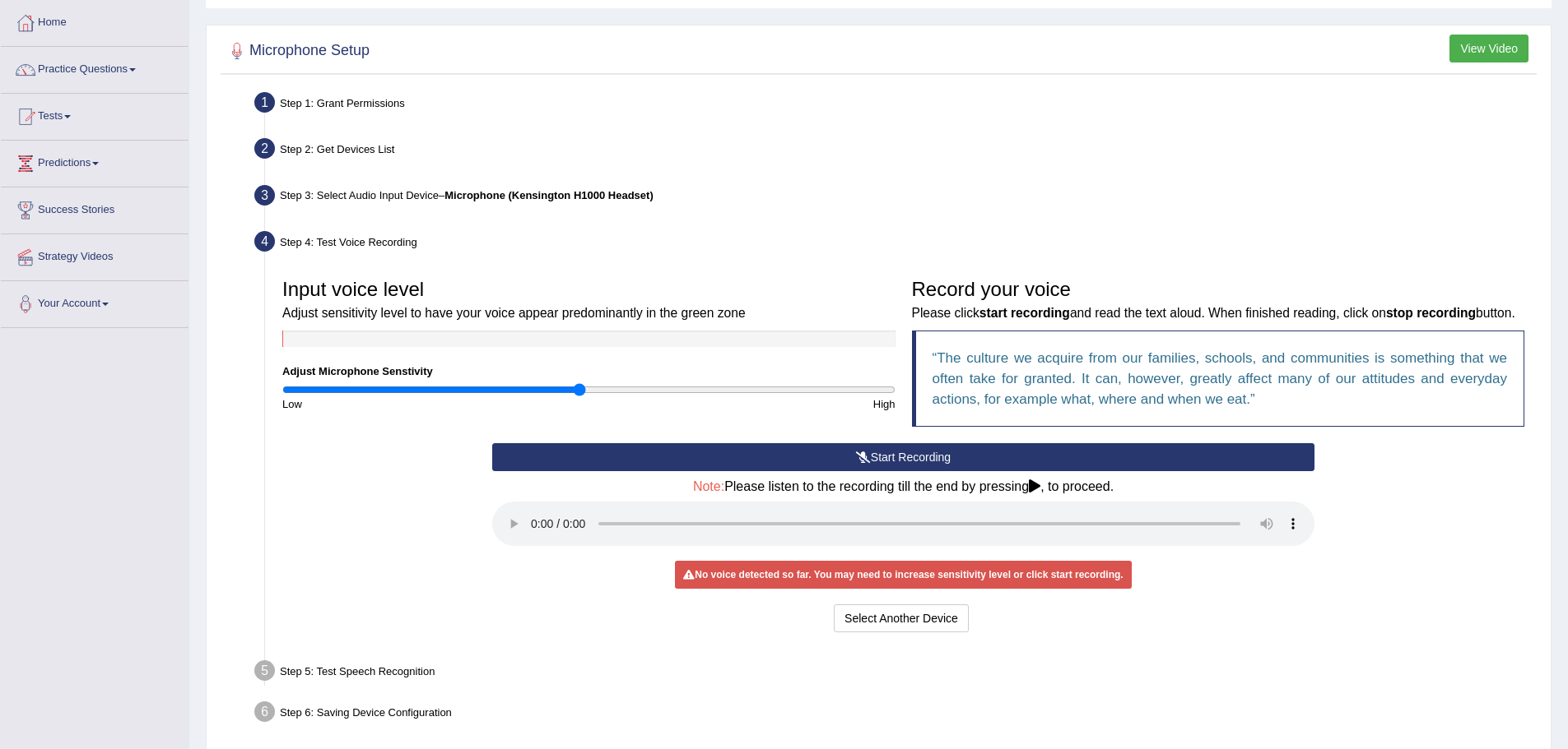
scroll to position [82, 0]
click at [934, 471] on button "Start Recording" at bounding box center [903, 457] width 822 height 28
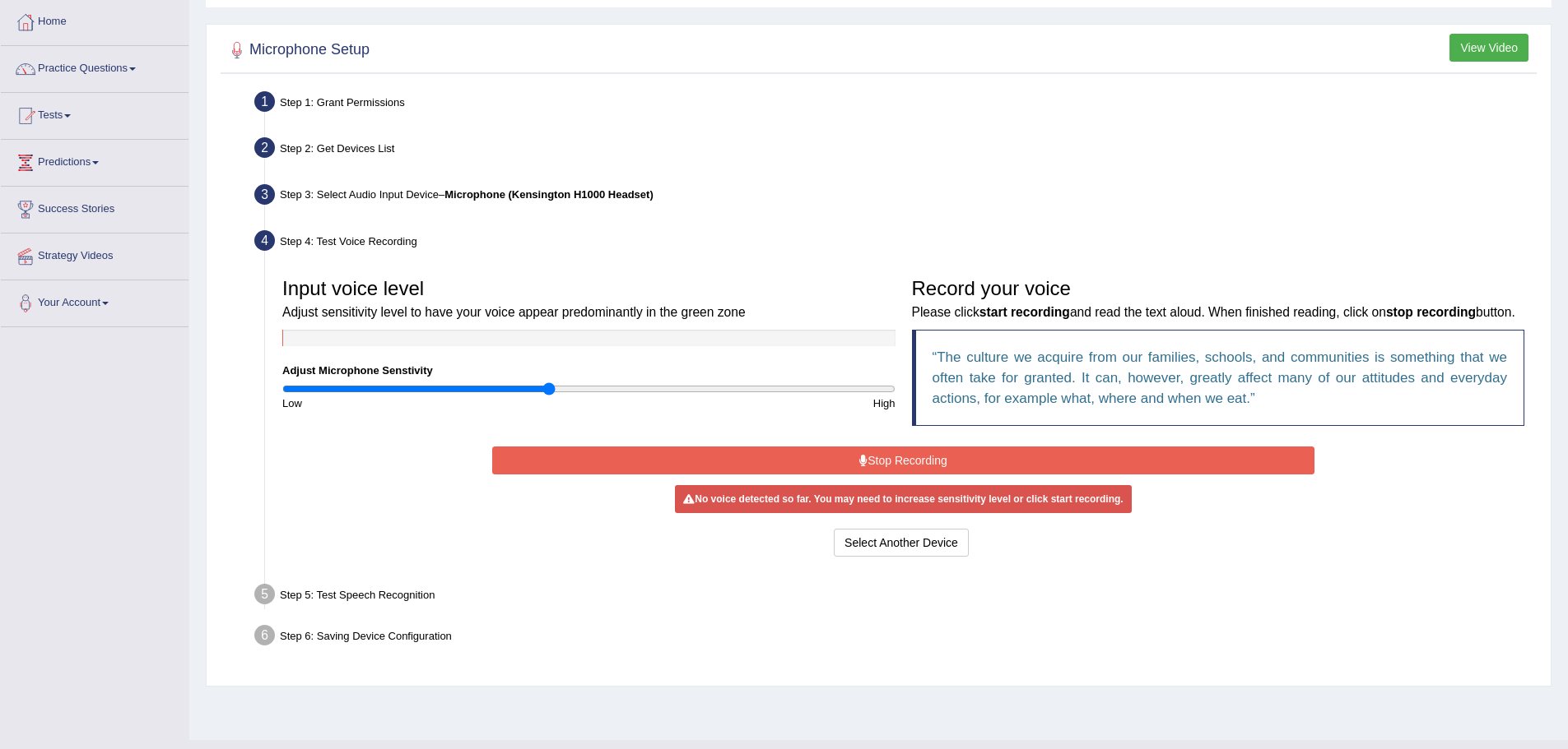
drag, startPoint x: 580, startPoint y: 389, endPoint x: 548, endPoint y: 389, distance: 32.0
click at [548, 389] on input "range" at bounding box center [588, 388] width 613 height 13
click at [890, 474] on button "Stop Recording" at bounding box center [903, 460] width 822 height 28
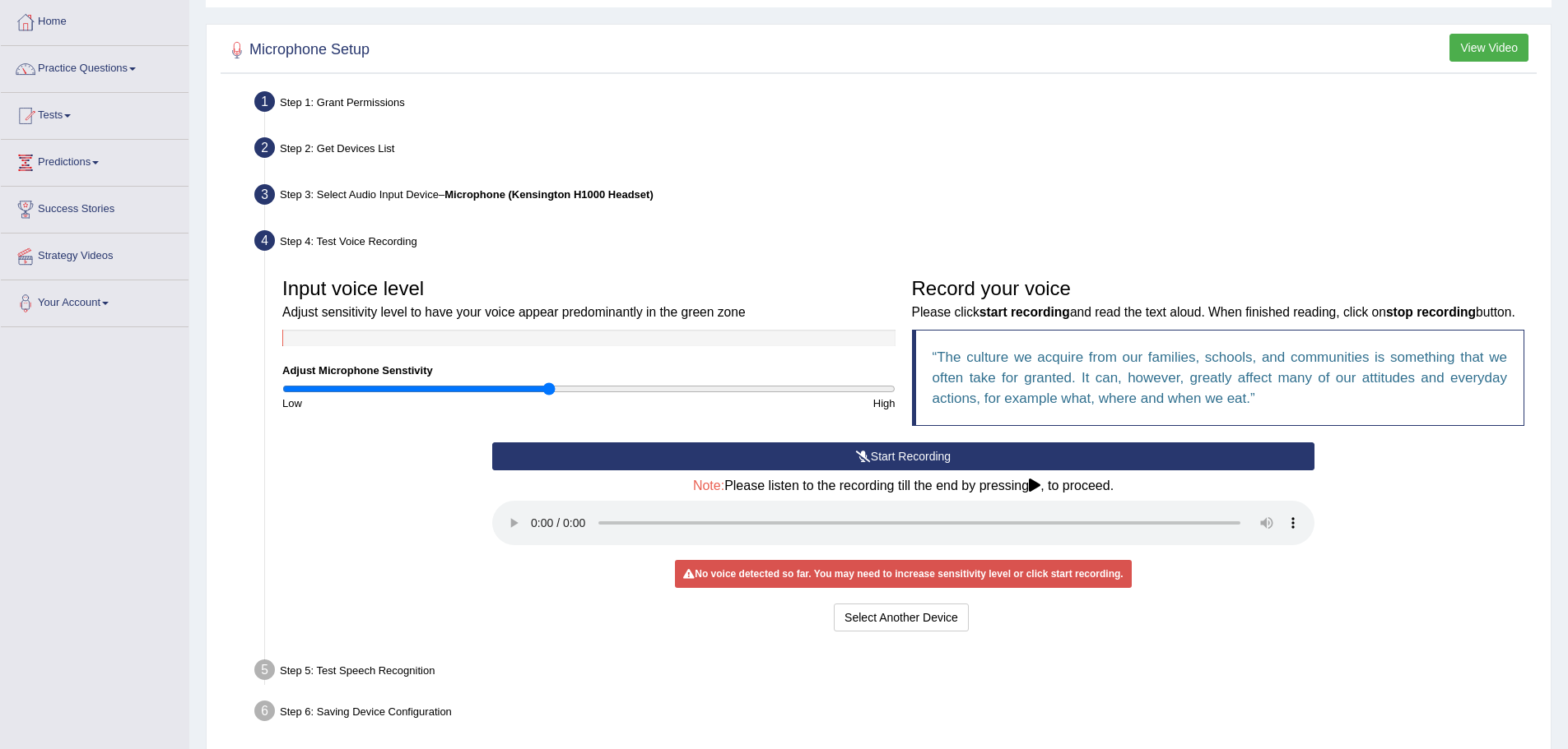
click at [897, 471] on button "Start Recording" at bounding box center [903, 457] width 822 height 28
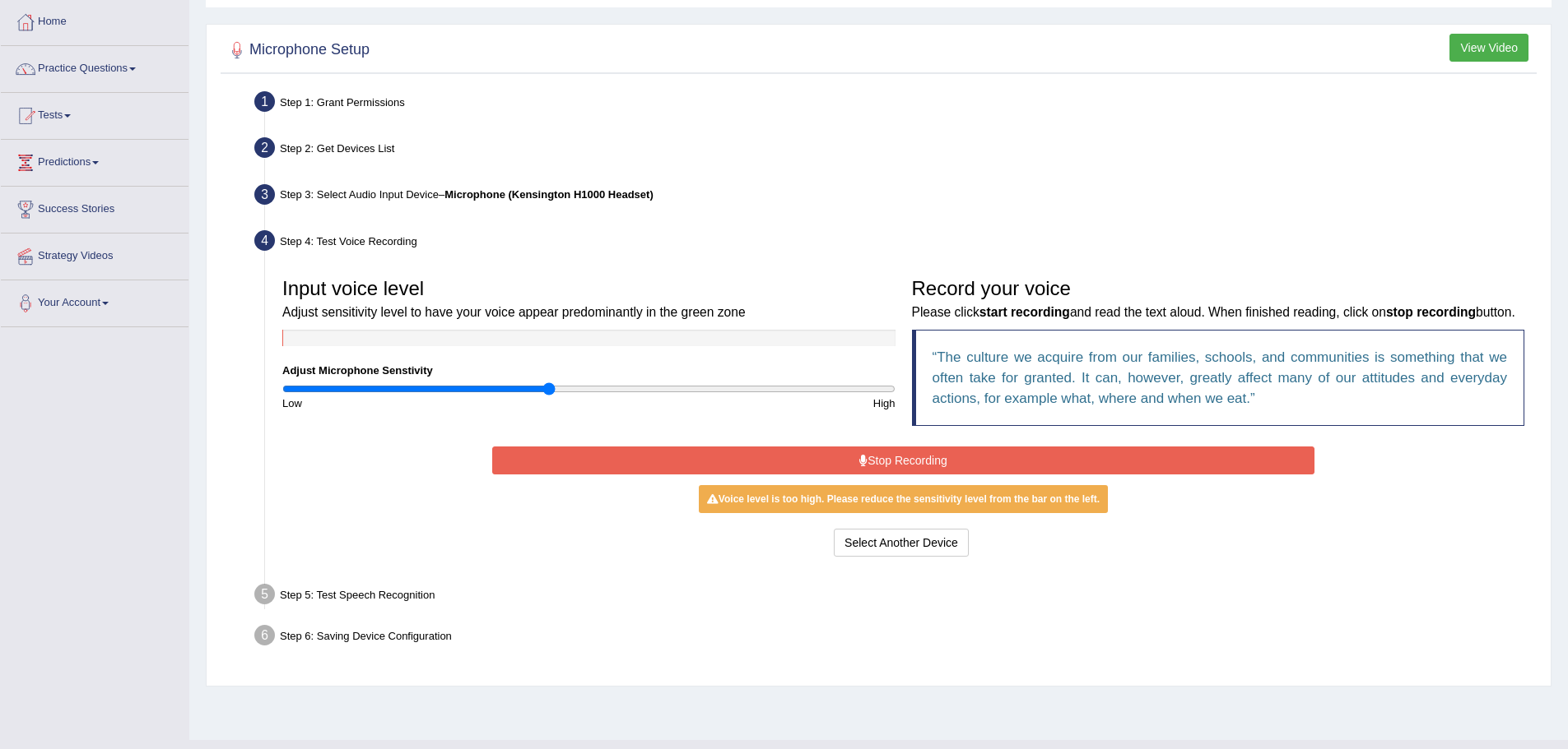
click at [888, 474] on button "Stop Recording" at bounding box center [903, 460] width 822 height 28
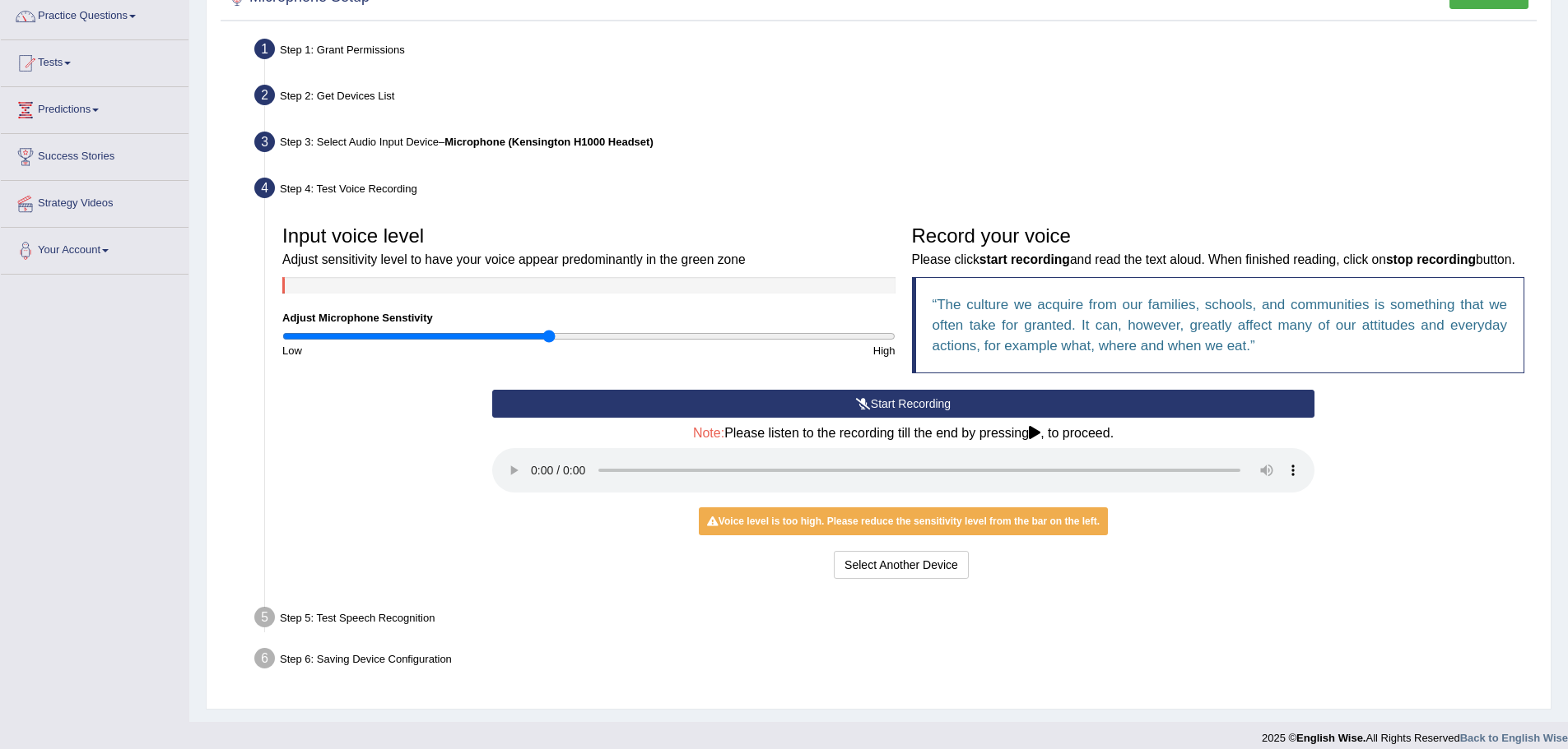
scroll to position [171, 0]
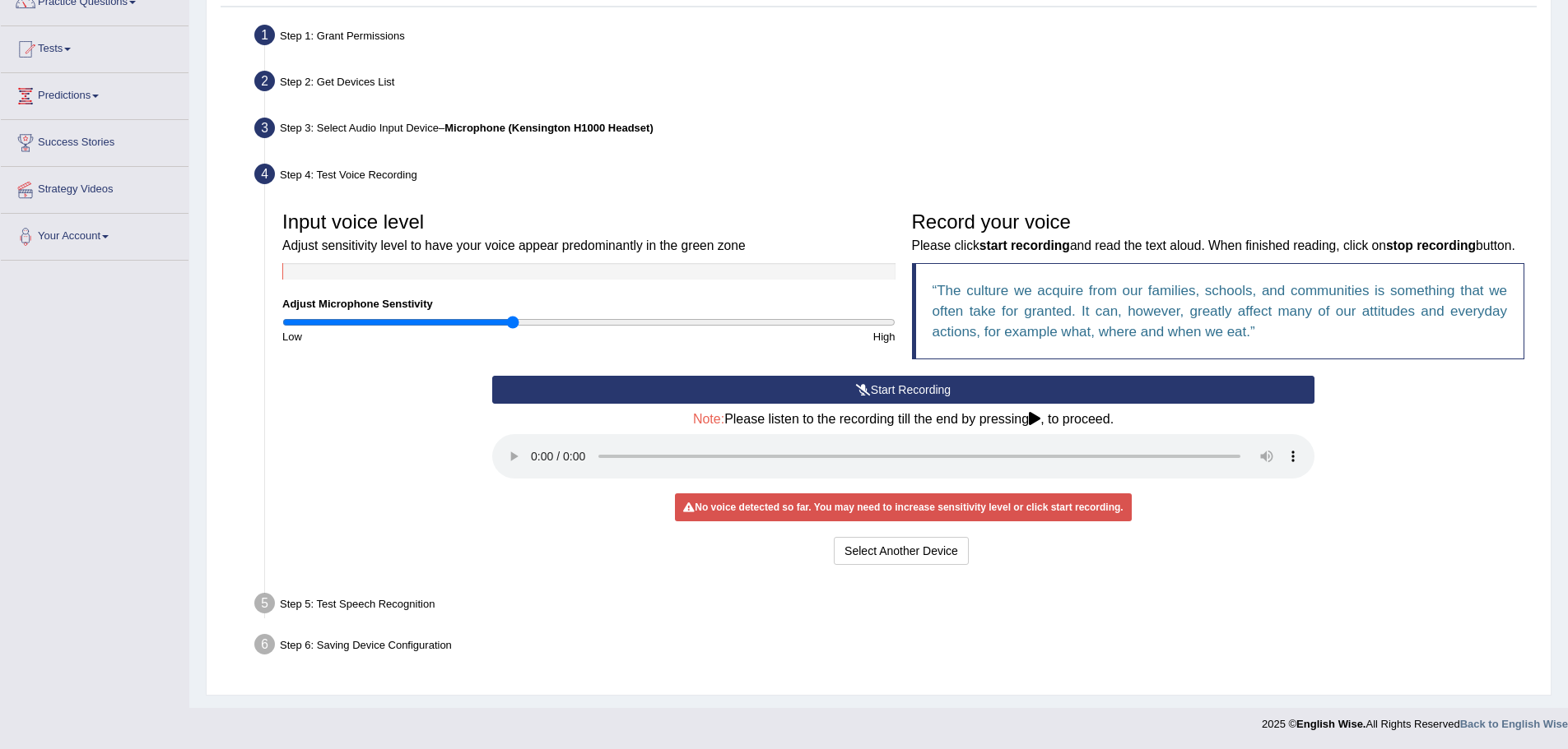
drag, startPoint x: 547, startPoint y: 303, endPoint x: 513, endPoint y: 301, distance: 34.1
type input "0.76"
click at [513, 316] on input "range" at bounding box center [588, 322] width 613 height 13
click at [899, 394] on button "Start Recording" at bounding box center [903, 390] width 822 height 28
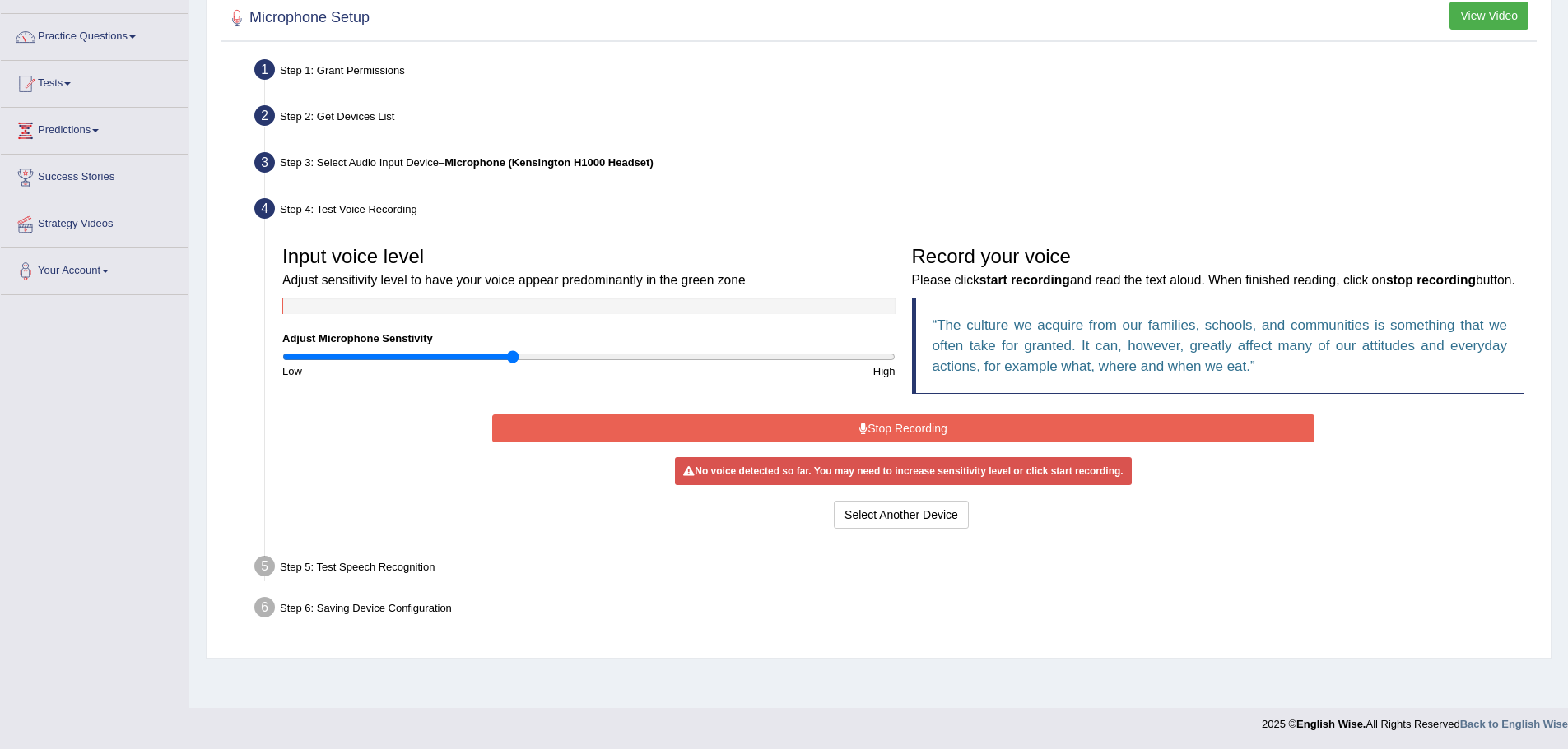
scroll to position [115, 0]
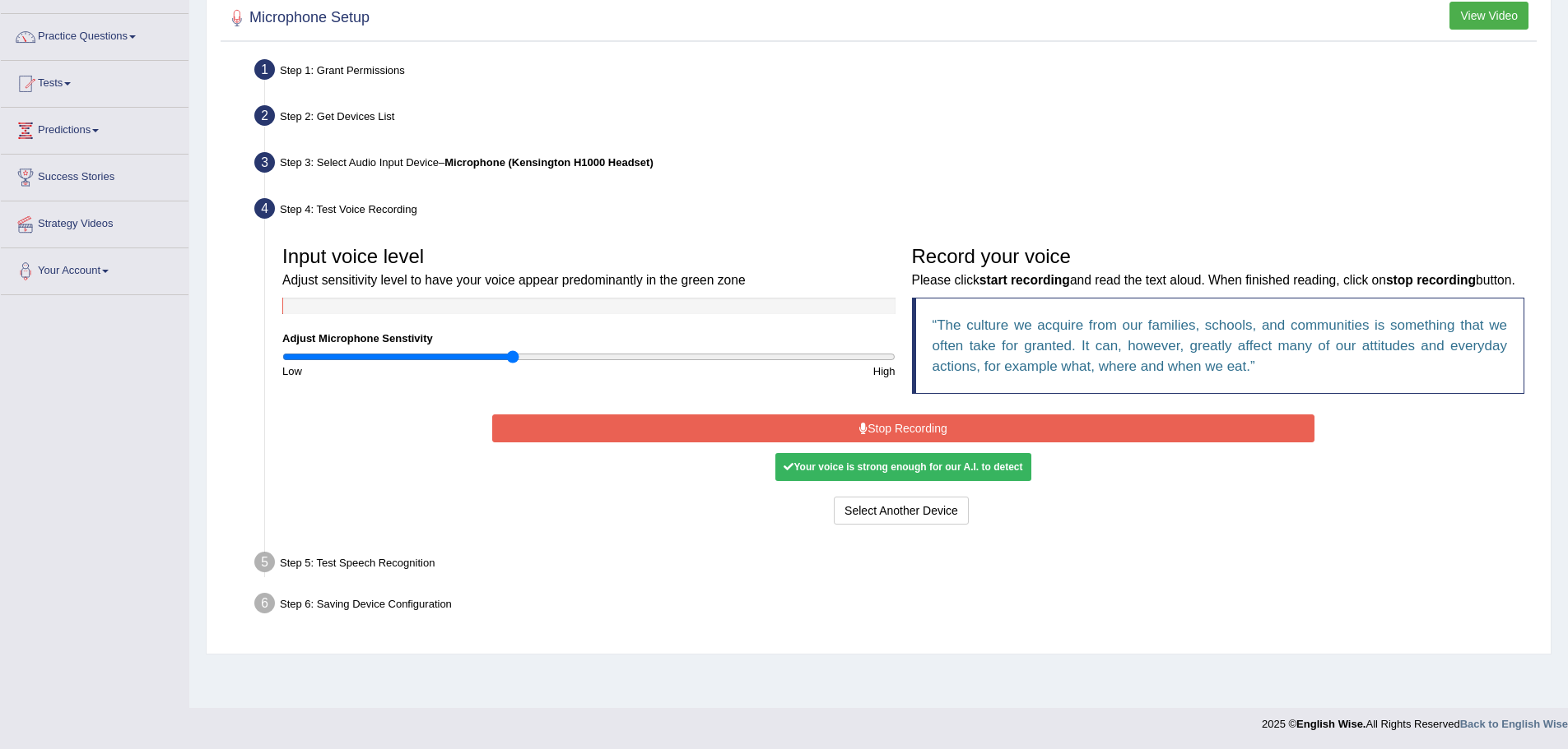
click at [872, 443] on button "Stop Recording" at bounding box center [903, 429] width 822 height 28
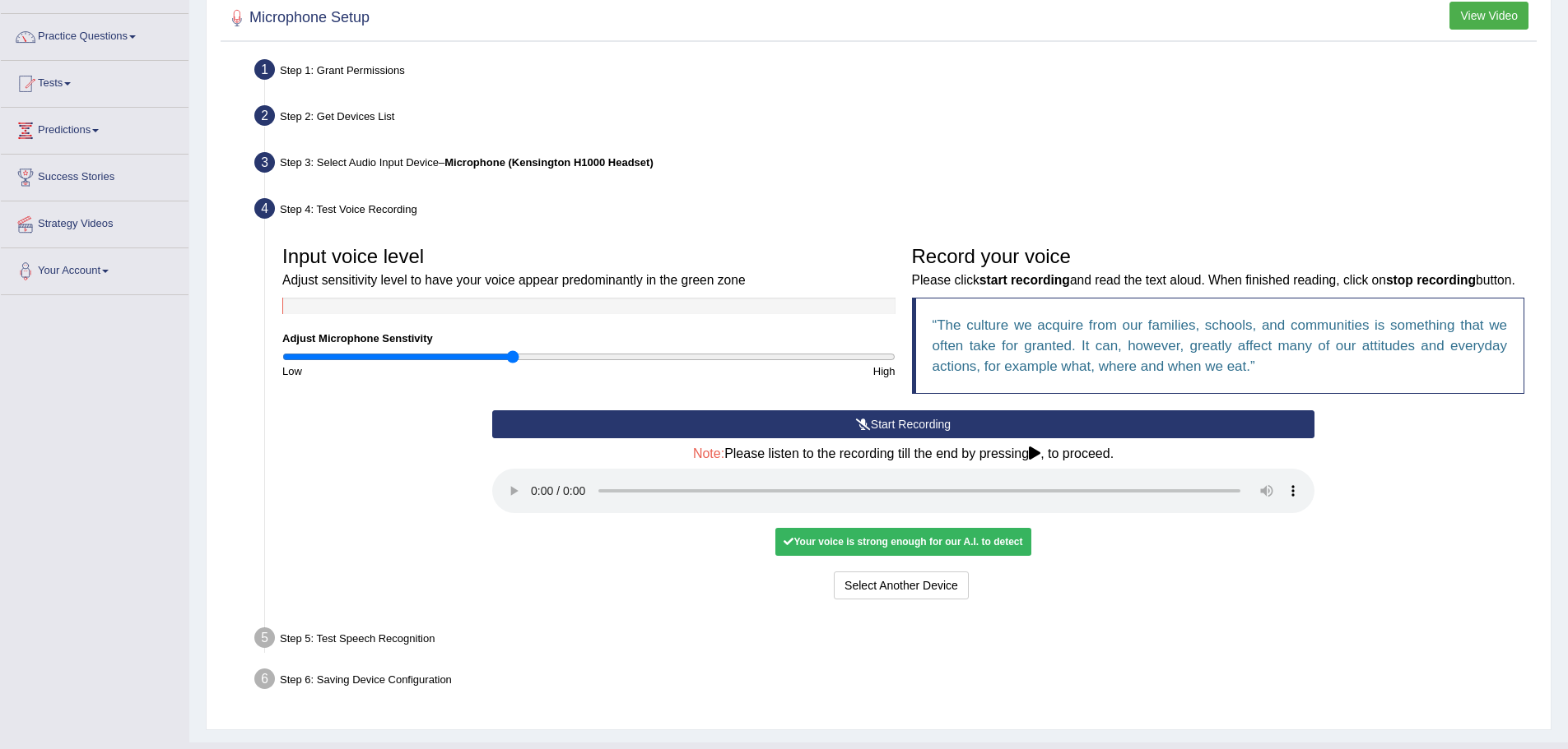
scroll to position [171, 0]
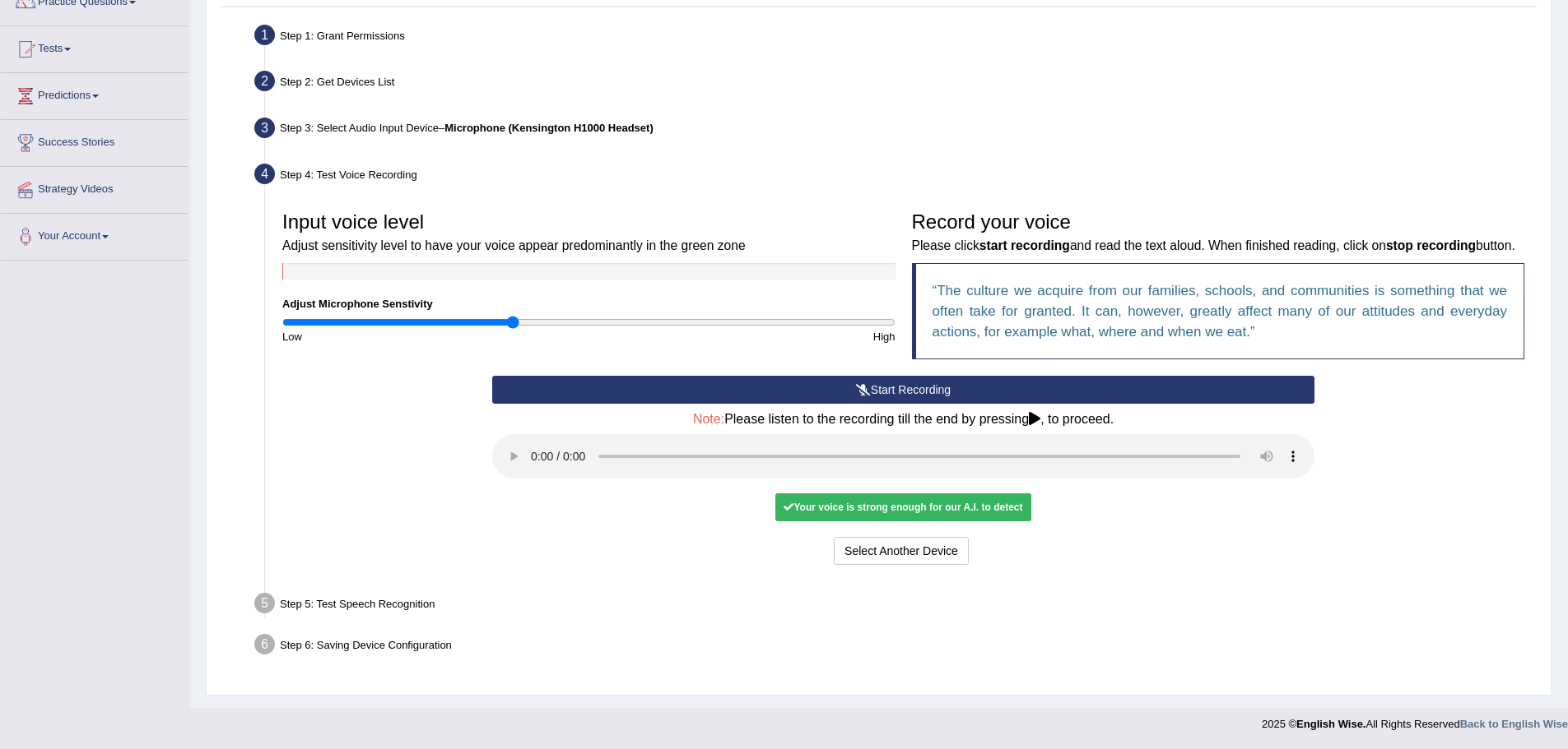
click at [911, 511] on div "Your voice is strong enough for our A.I. to detect" at bounding box center [903, 508] width 255 height 28
click at [908, 552] on button "Select Another Device" at bounding box center [901, 551] width 135 height 28
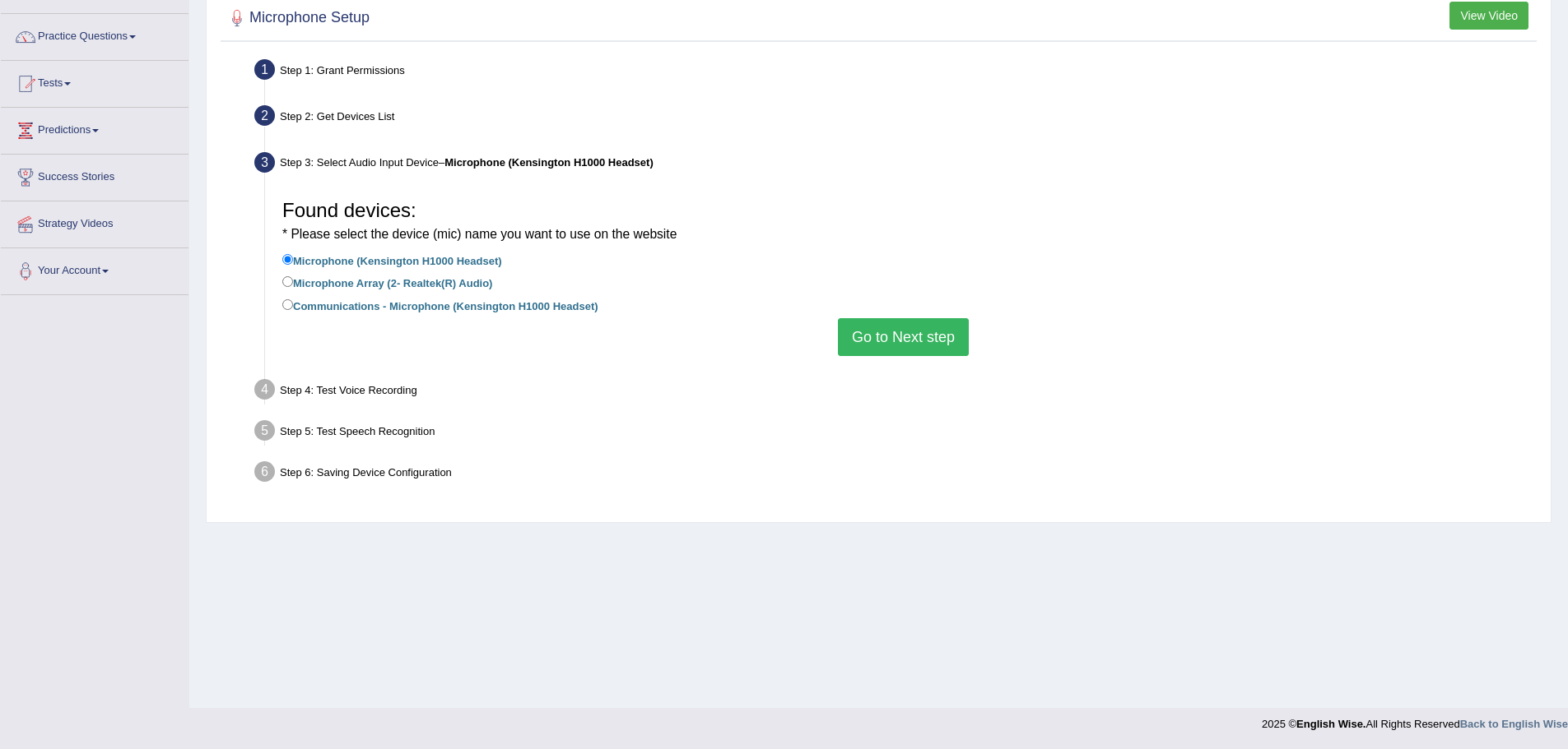
click at [934, 330] on button "Go to Next step" at bounding box center [903, 337] width 130 height 38
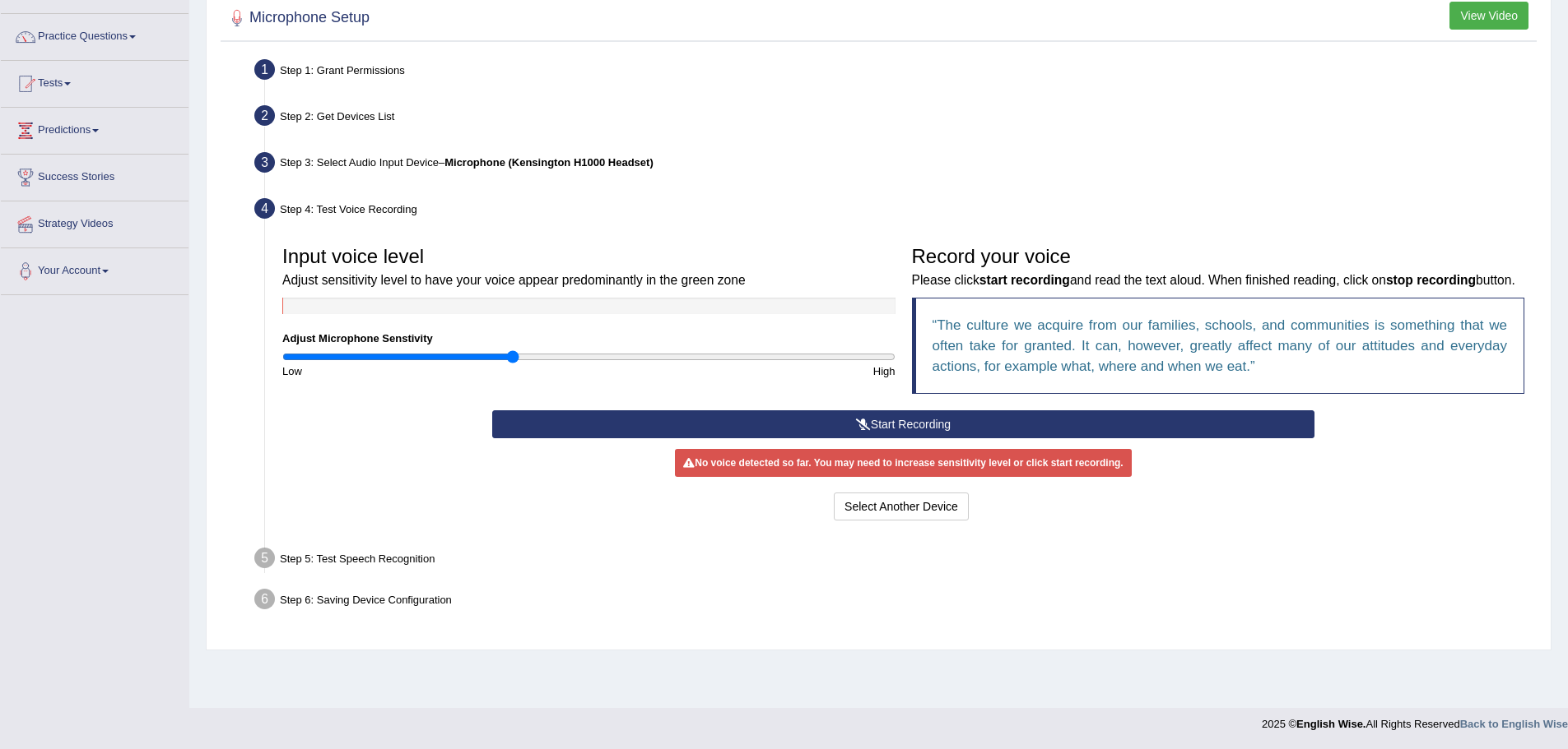
click at [958, 438] on button "Start Recording" at bounding box center [903, 424] width 822 height 28
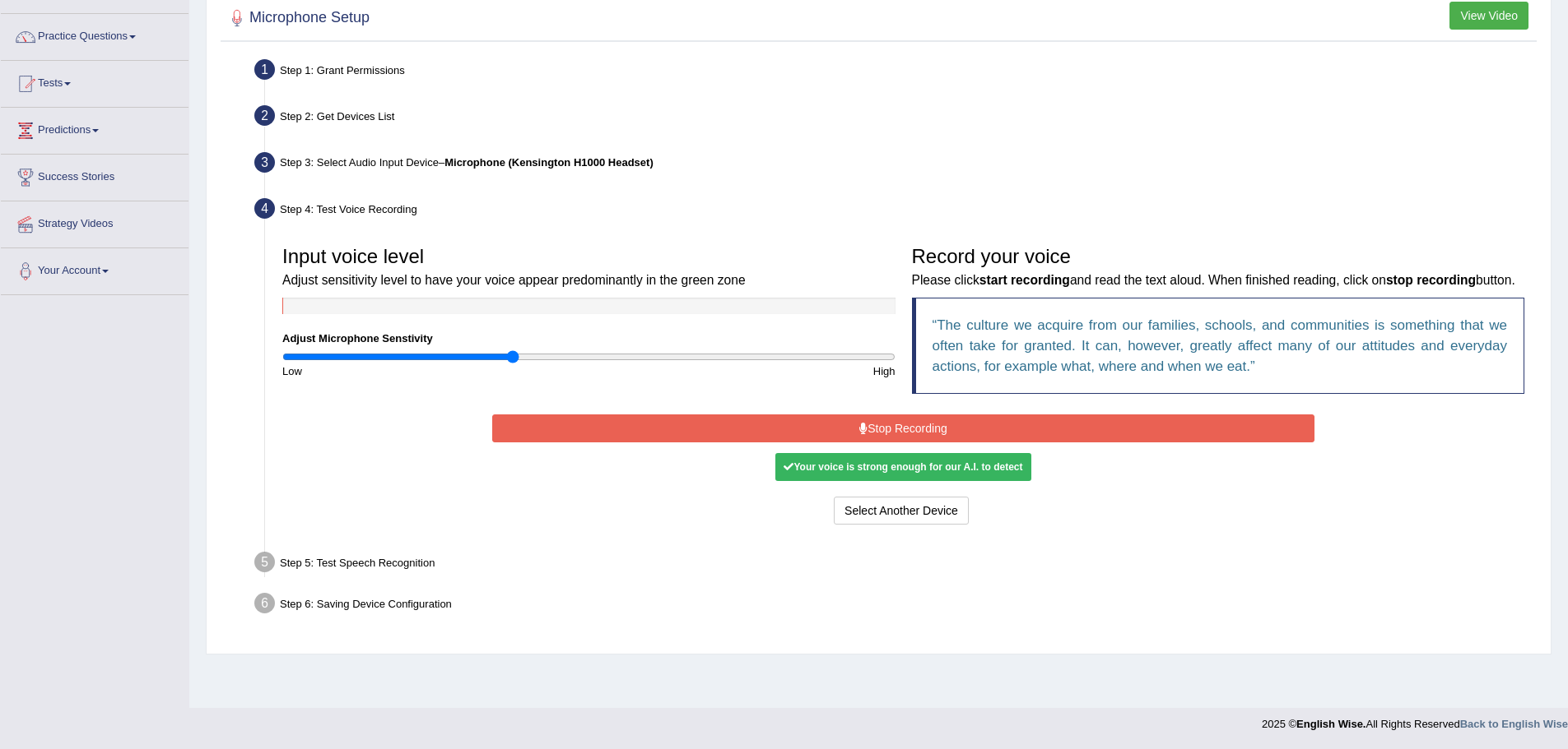
click at [968, 443] on button "Stop Recording" at bounding box center [903, 429] width 822 height 28
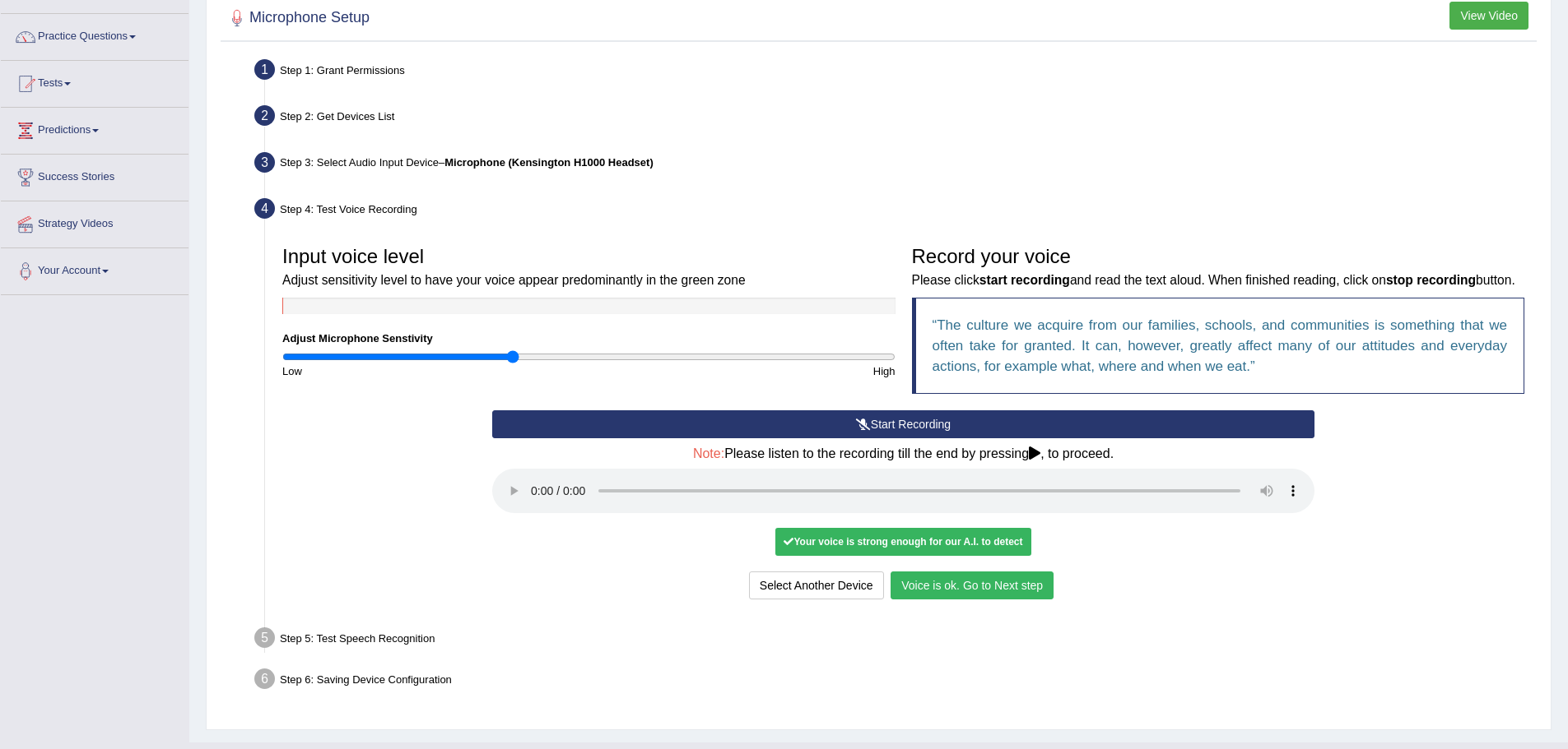
click at [947, 599] on button "Voice is ok. Go to Next step" at bounding box center [972, 585] width 163 height 28
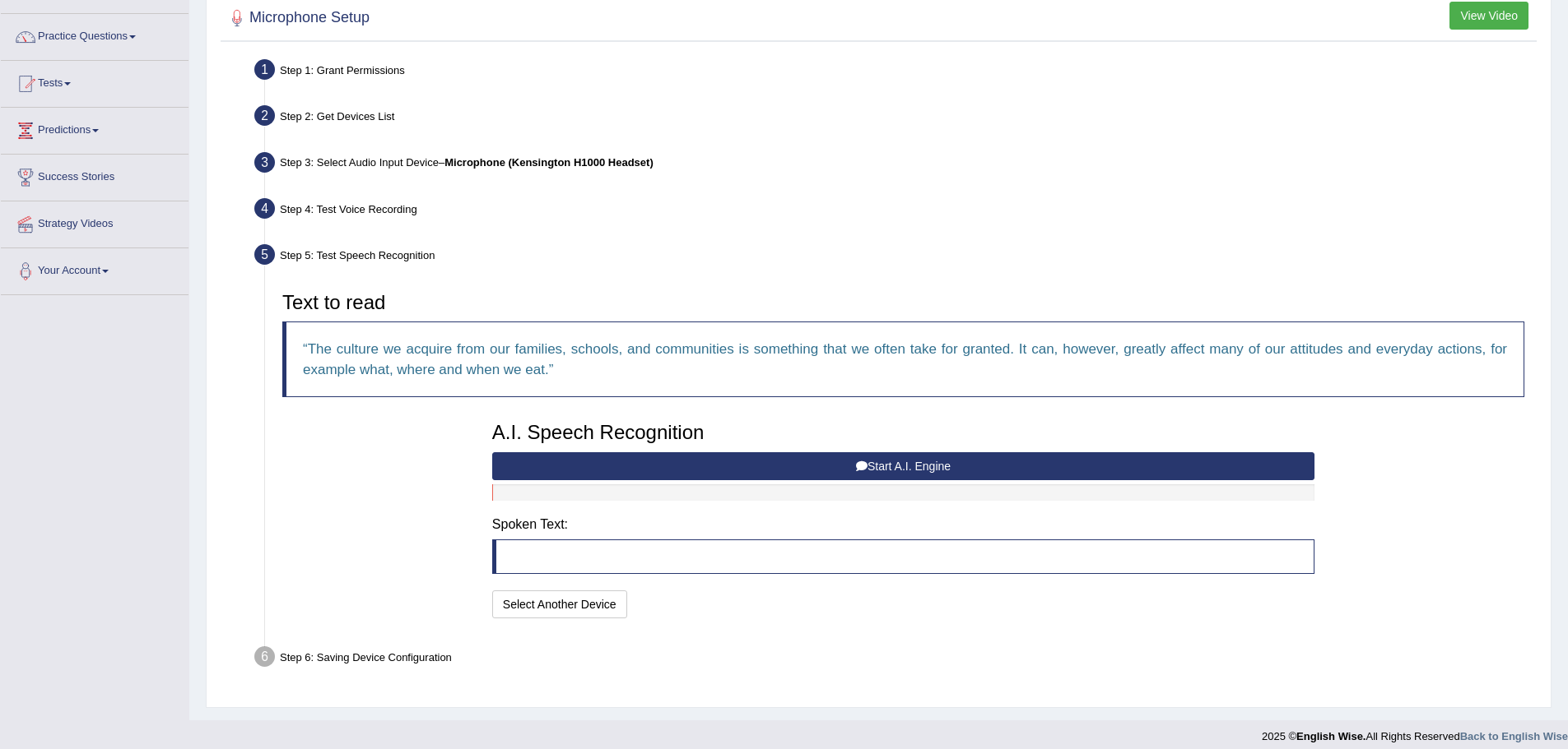
click at [891, 464] on button "Start A.I. Engine" at bounding box center [903, 466] width 822 height 28
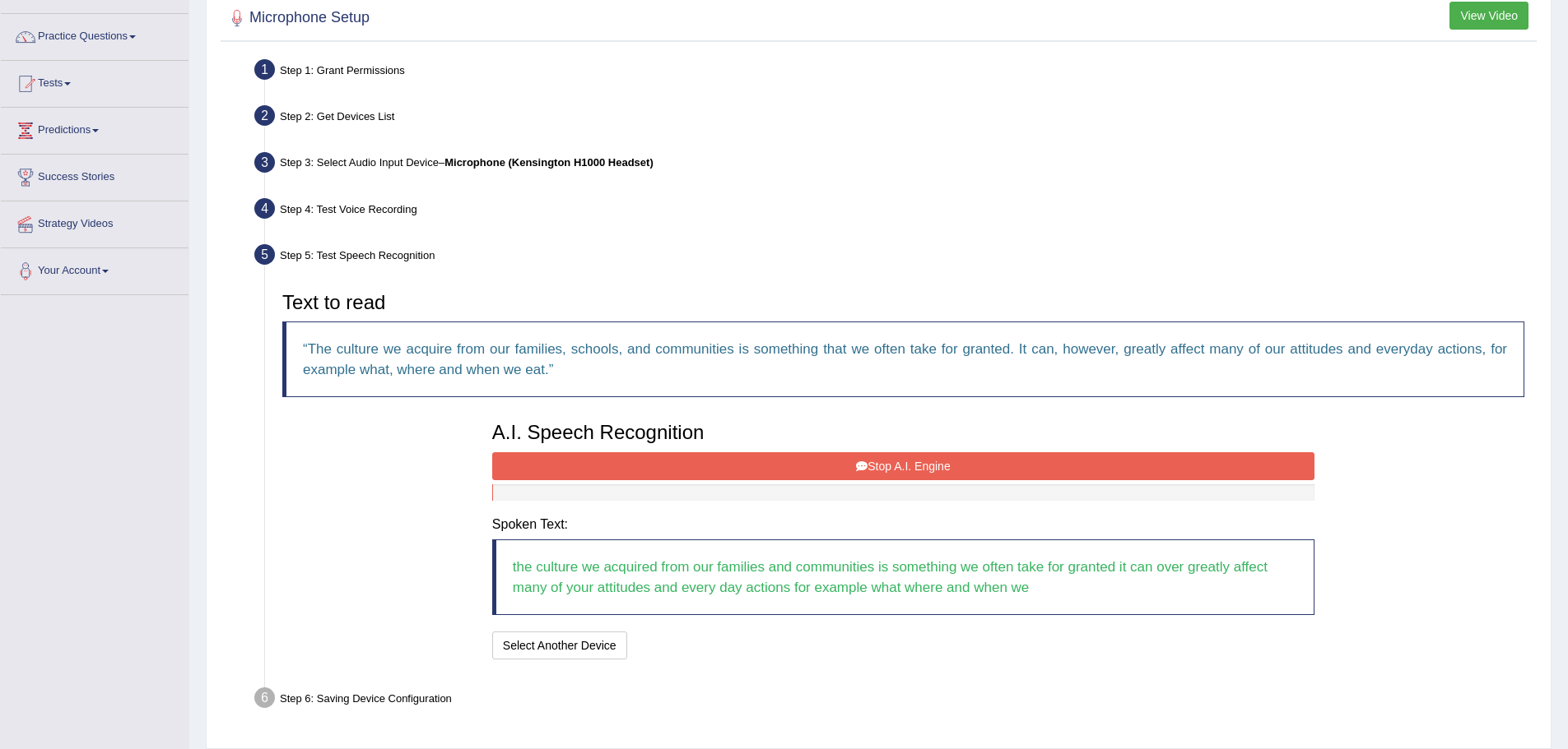
click at [890, 459] on button "Stop A.I. Engine" at bounding box center [903, 466] width 822 height 28
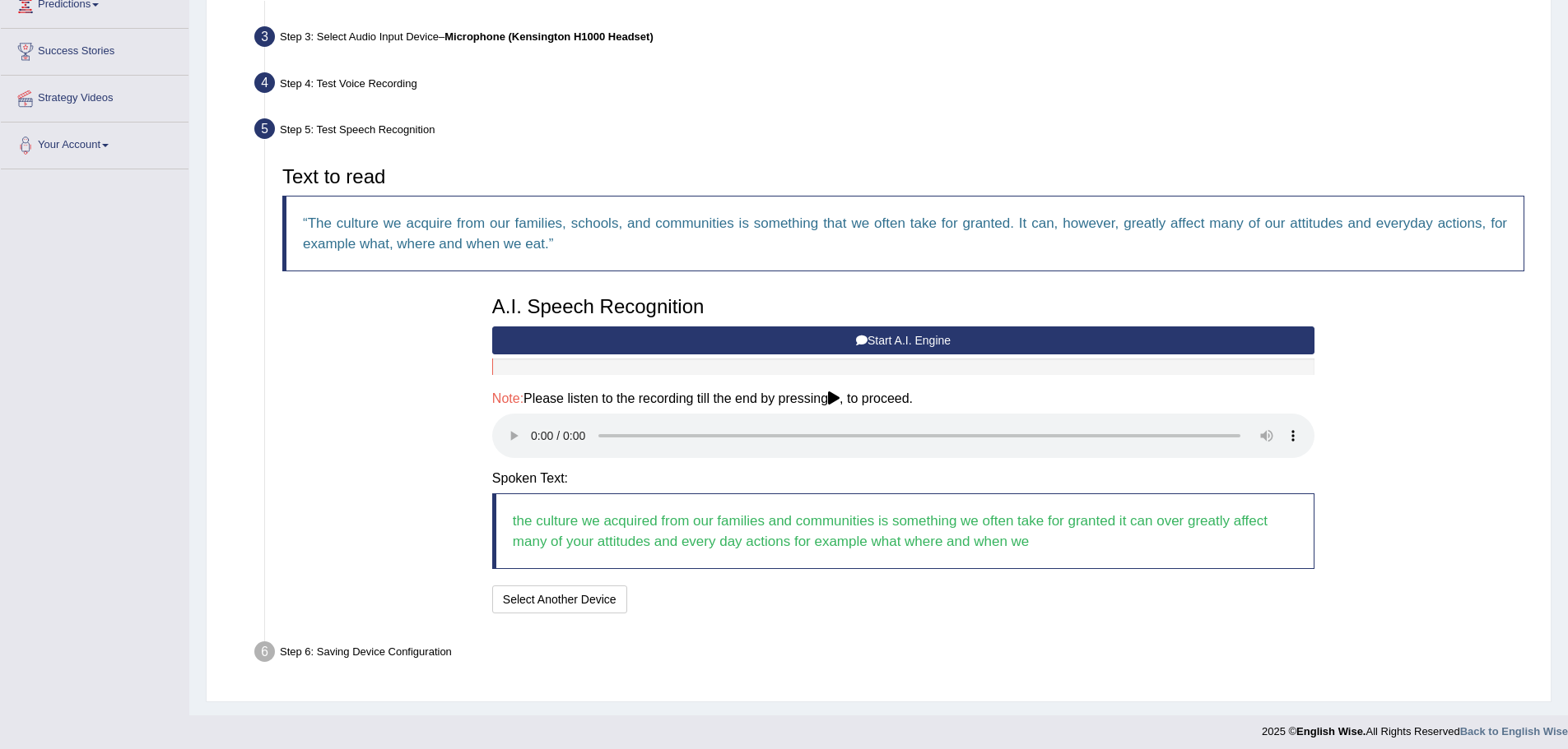
scroll to position [248, 0]
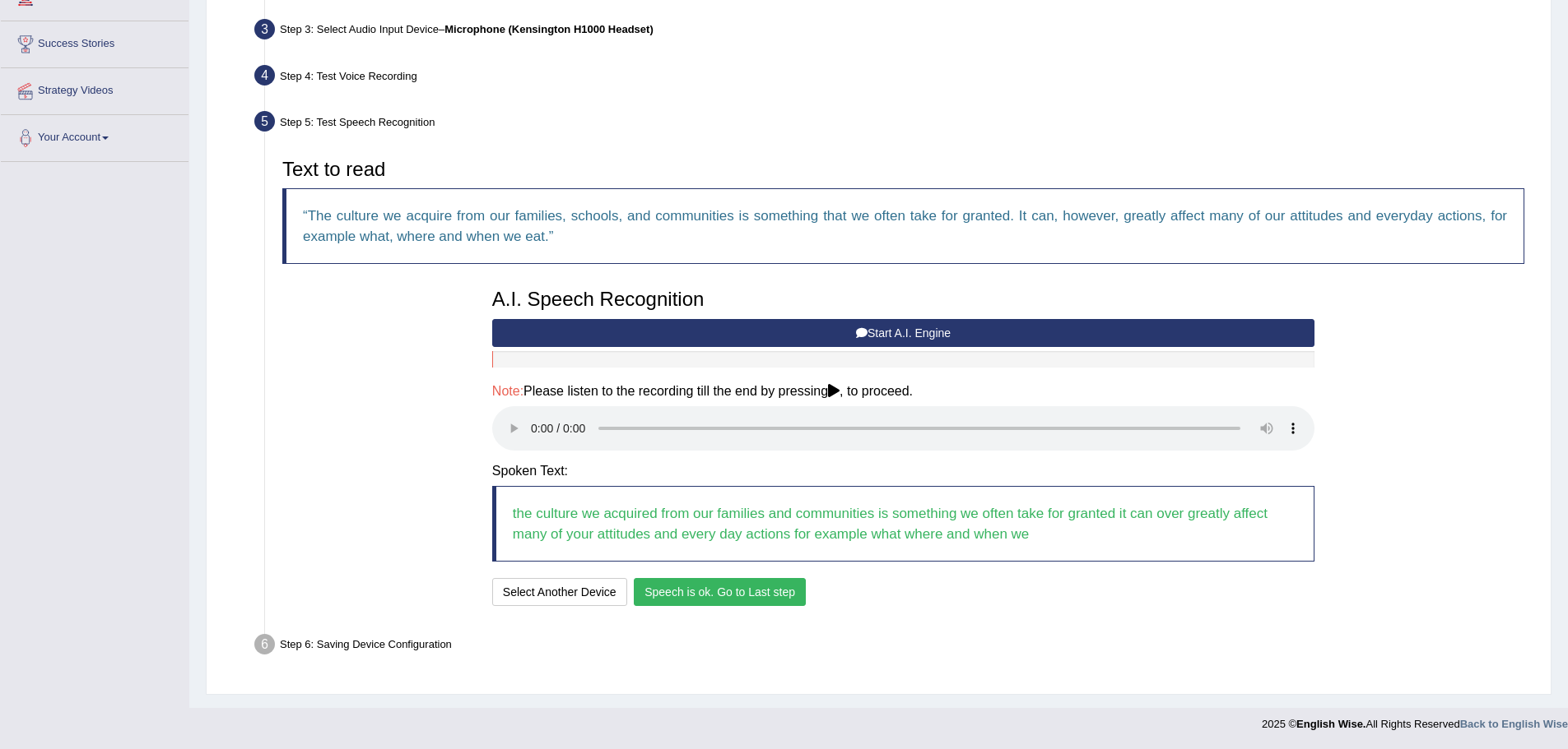
click at [714, 590] on button "Speech is ok. Go to Last step" at bounding box center [720, 592] width 172 height 28
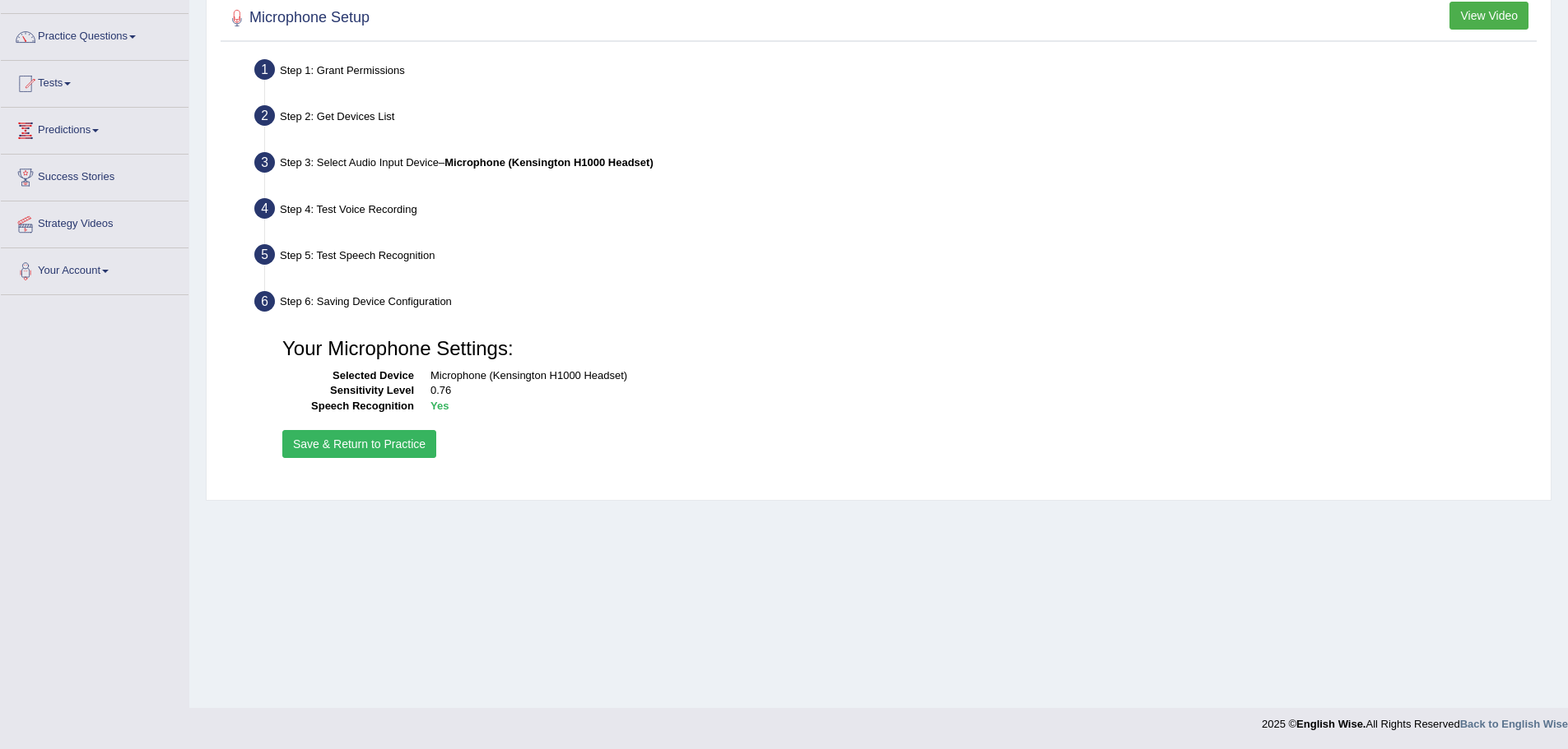
click at [377, 444] on button "Save & Return to Practice" at bounding box center [359, 444] width 154 height 28
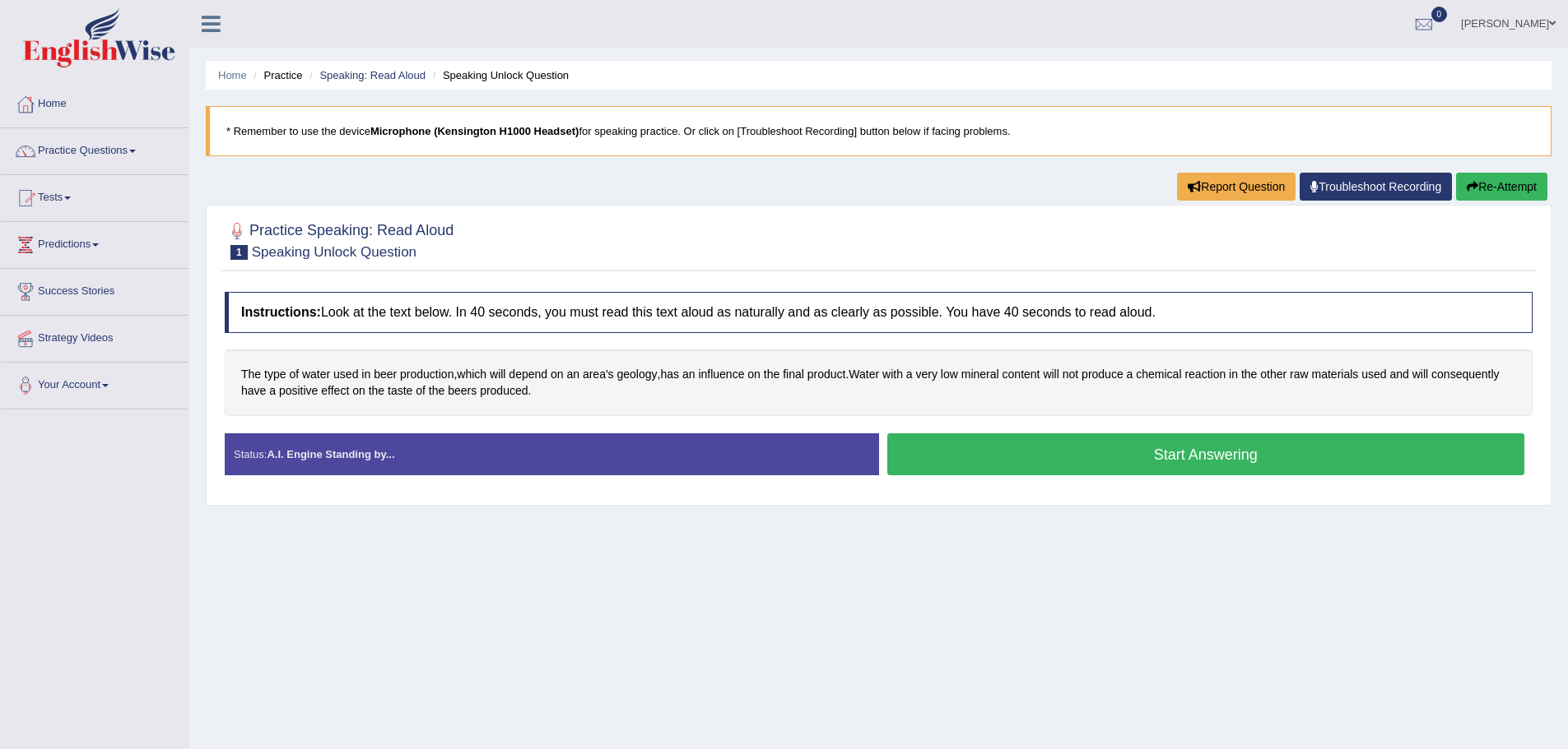
click at [1213, 452] on button "Start Answering" at bounding box center [1206, 454] width 638 height 42
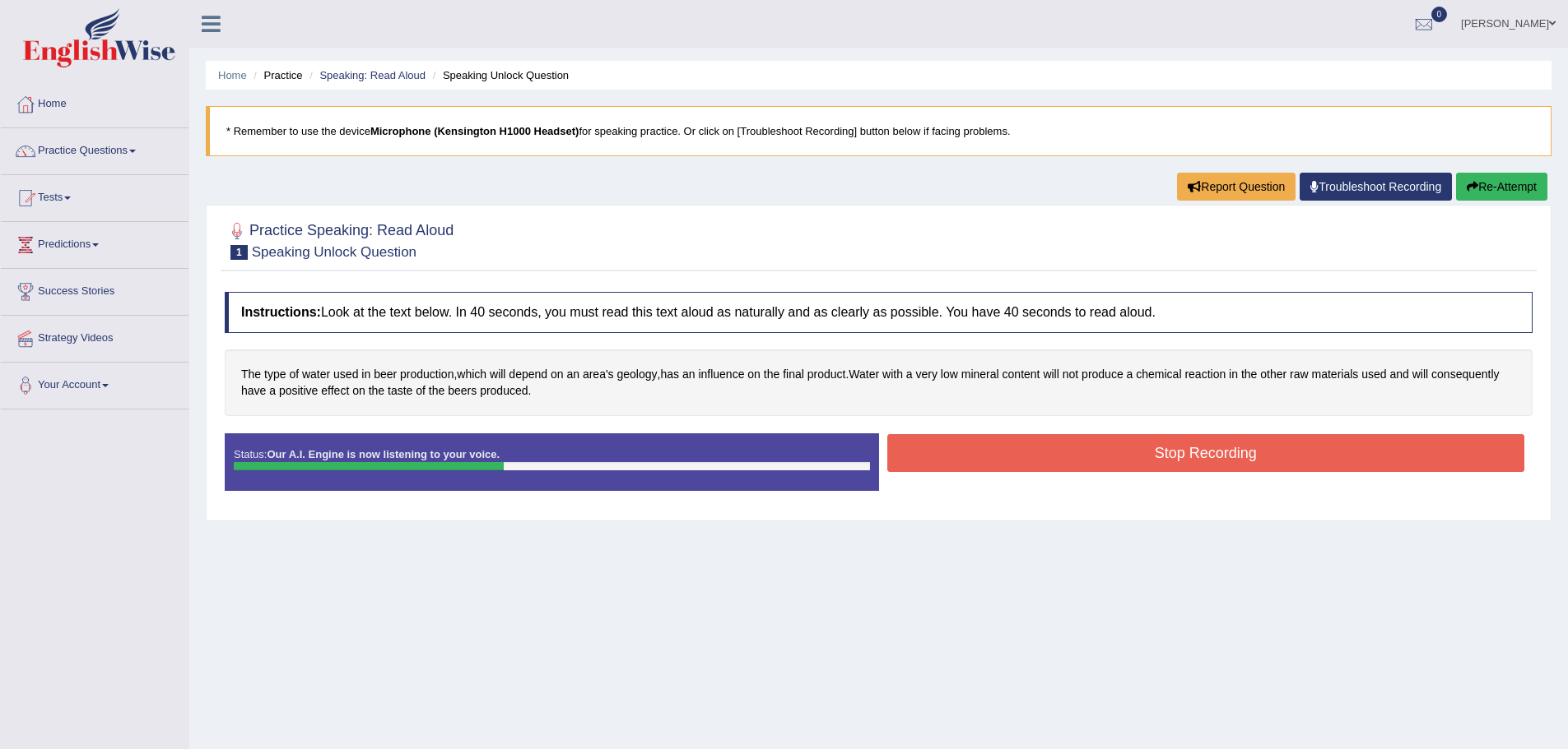
click at [1033, 451] on button "Stop Recording" at bounding box center [1206, 452] width 638 height 38
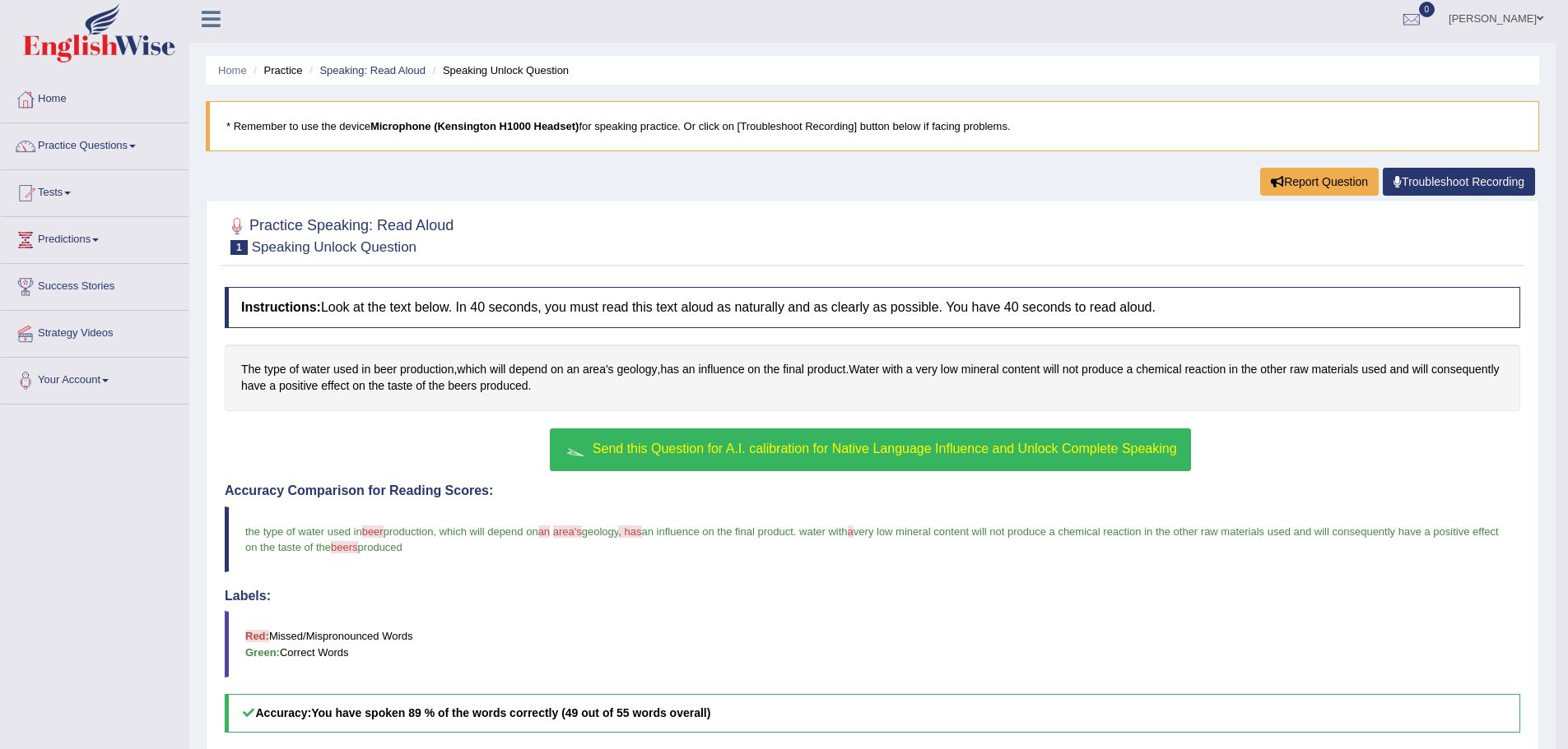
scroll to position [4, 0]
click at [853, 458] on button "Send this Question for A.I. calibration for Native Language Influence and Unloc…" at bounding box center [869, 451] width 640 height 43
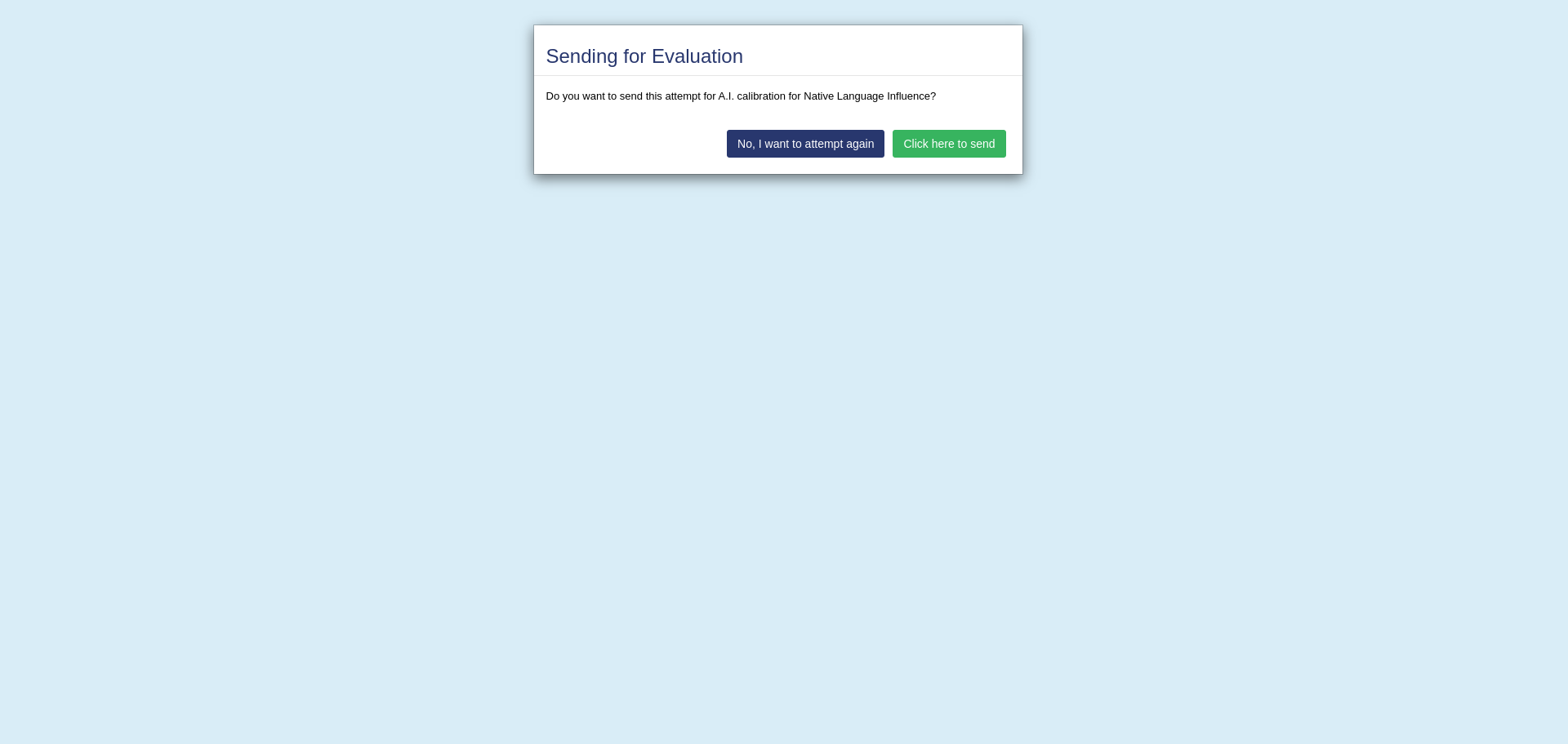
click at [975, 143] on button "Click here to send" at bounding box center [949, 143] width 113 height 28
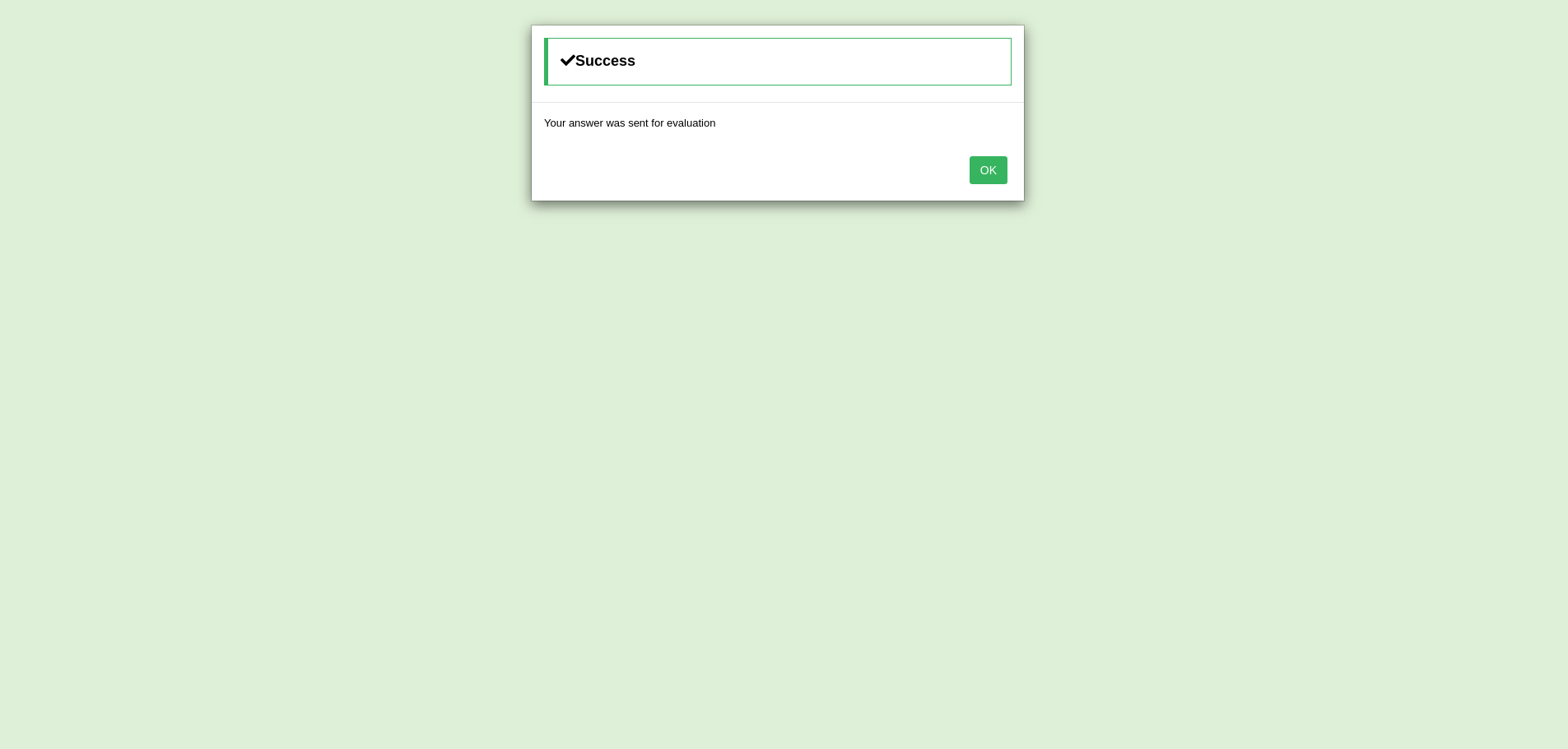
click at [995, 174] on button "OK" at bounding box center [988, 171] width 38 height 28
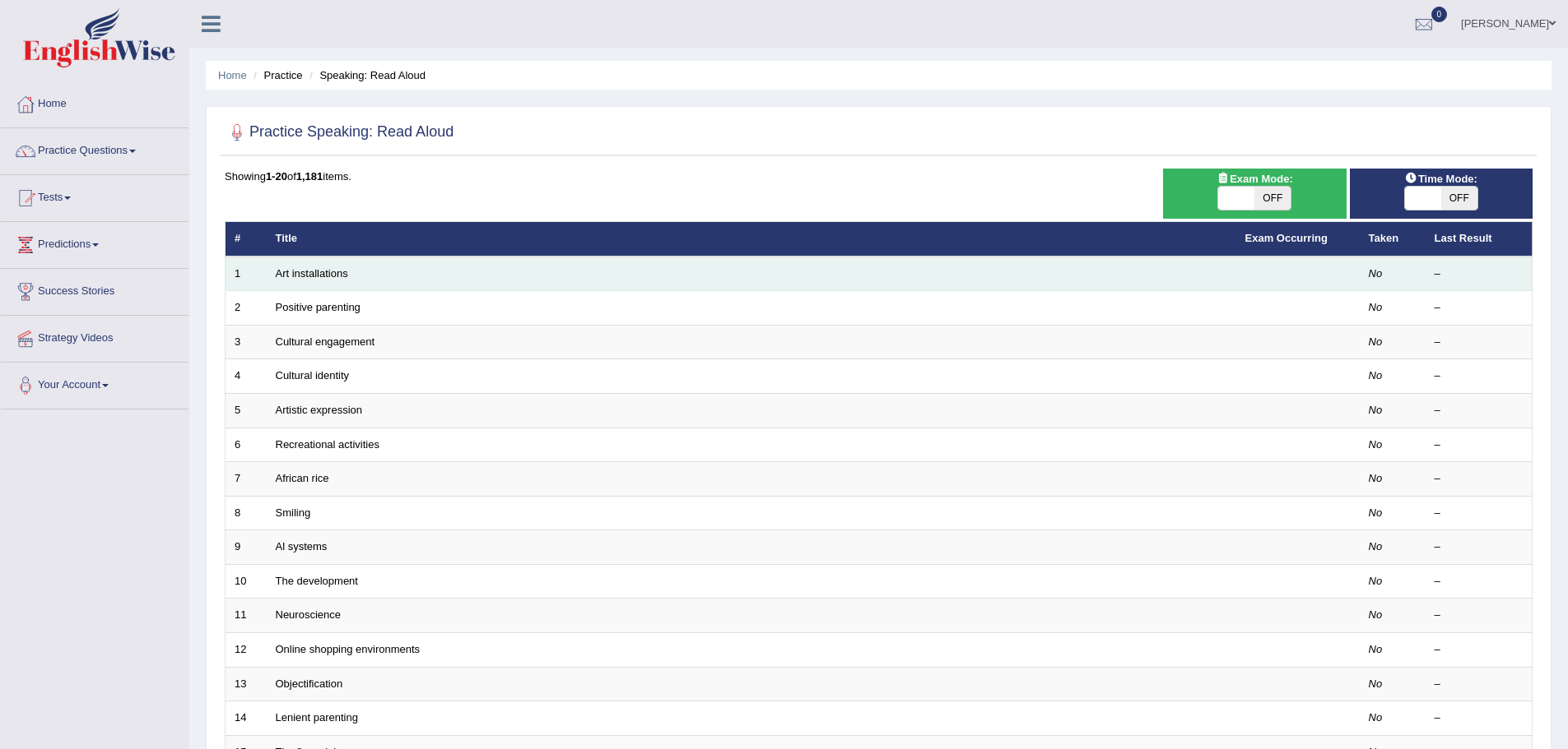
click at [312, 266] on td "Art installations" at bounding box center [751, 273] width 969 height 34
click at [318, 272] on link "Art installations" at bounding box center [312, 274] width 73 height 12
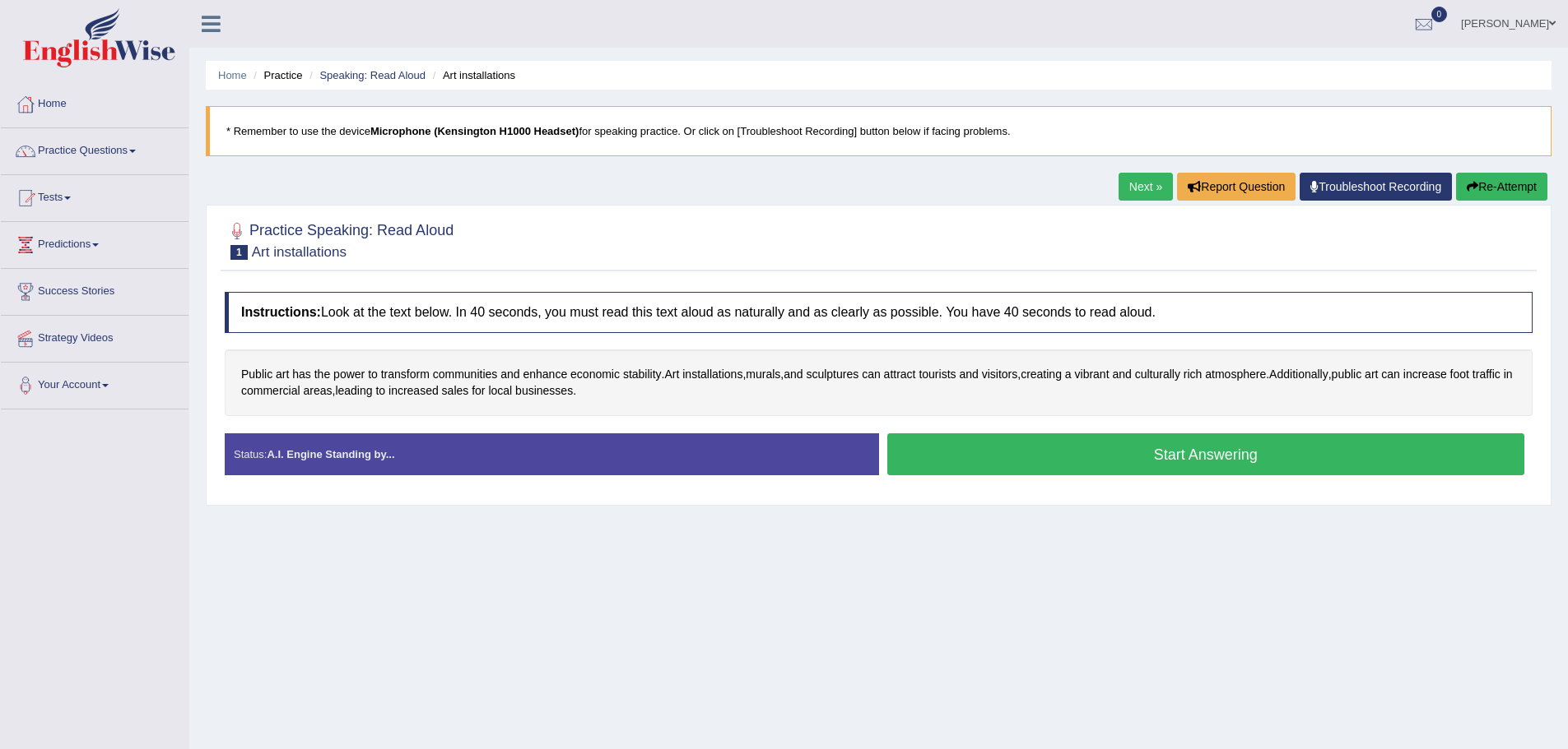
click at [1206, 457] on button "Start Answering" at bounding box center [1206, 454] width 638 height 42
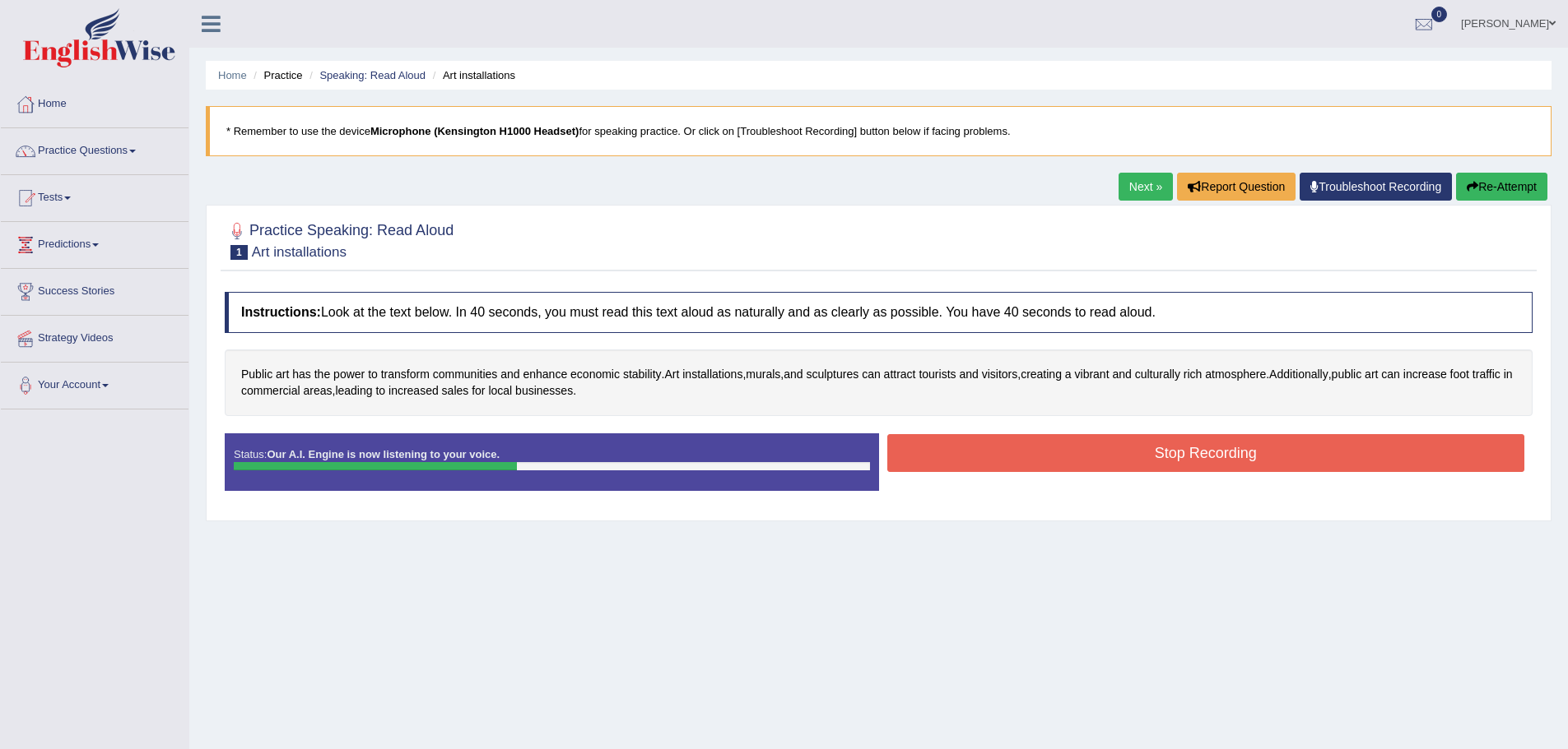
click at [1142, 452] on button "Stop Recording" at bounding box center [1206, 452] width 638 height 38
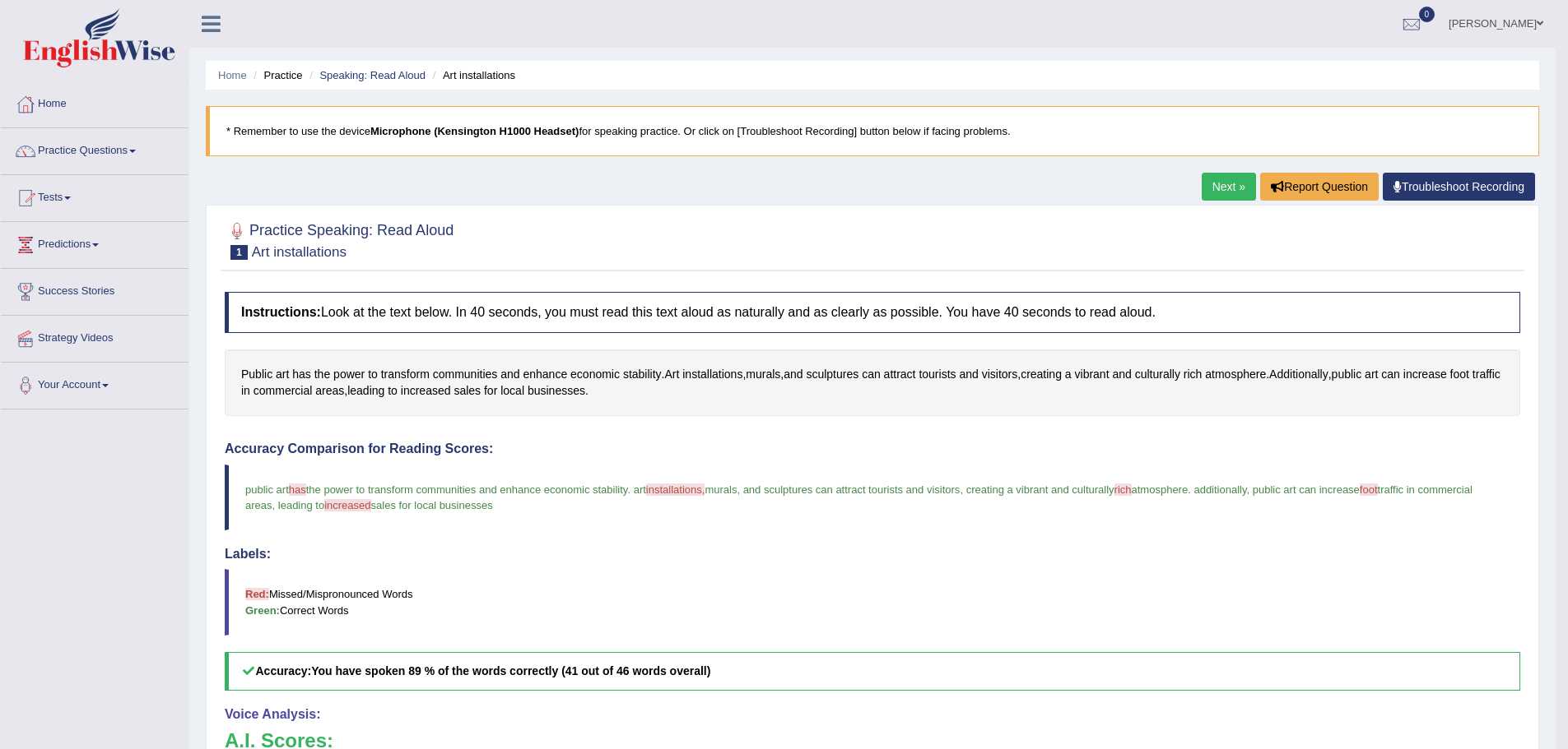
click at [1215, 183] on link "Next »" at bounding box center [1228, 186] width 54 height 28
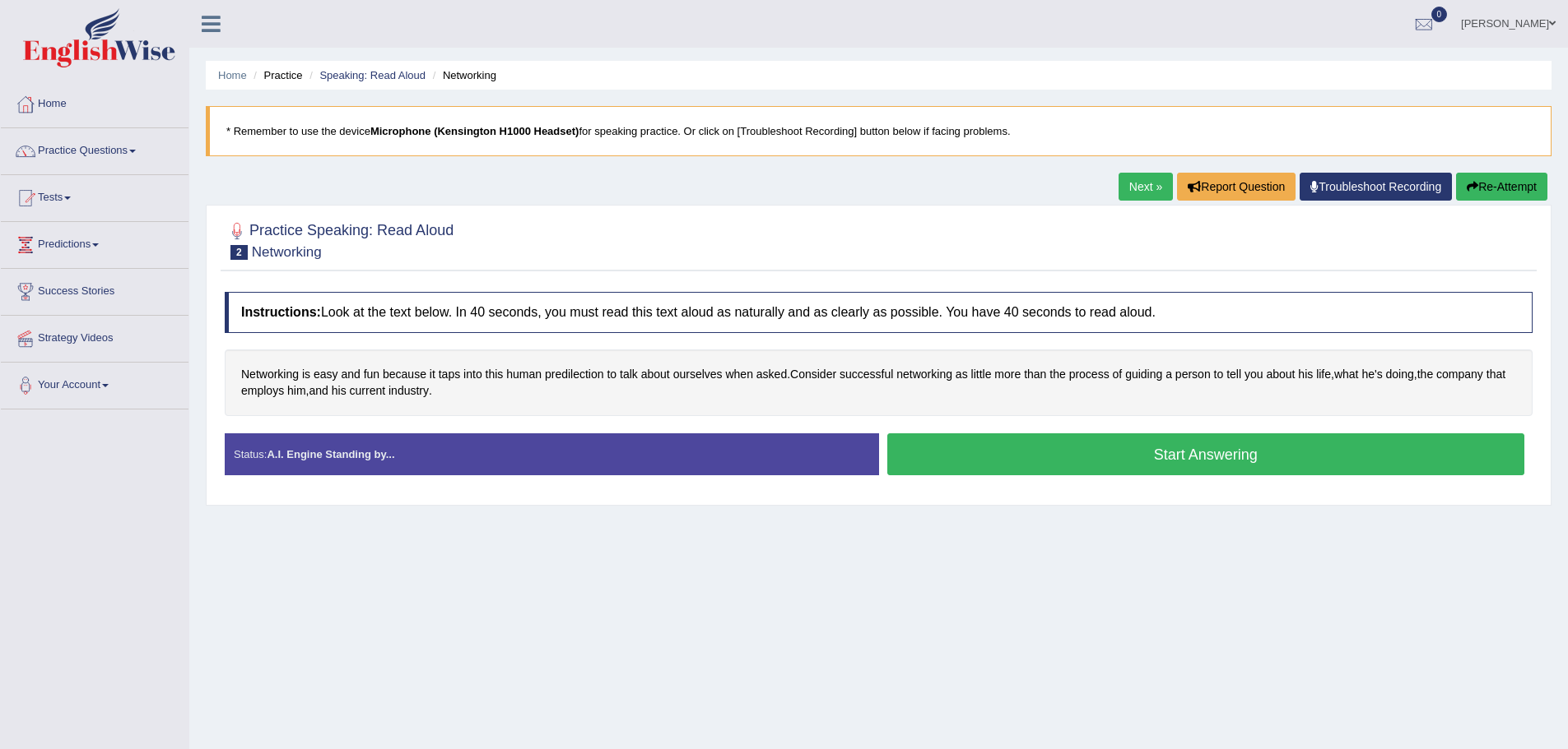
click at [1133, 455] on button "Start Answering" at bounding box center [1206, 454] width 638 height 42
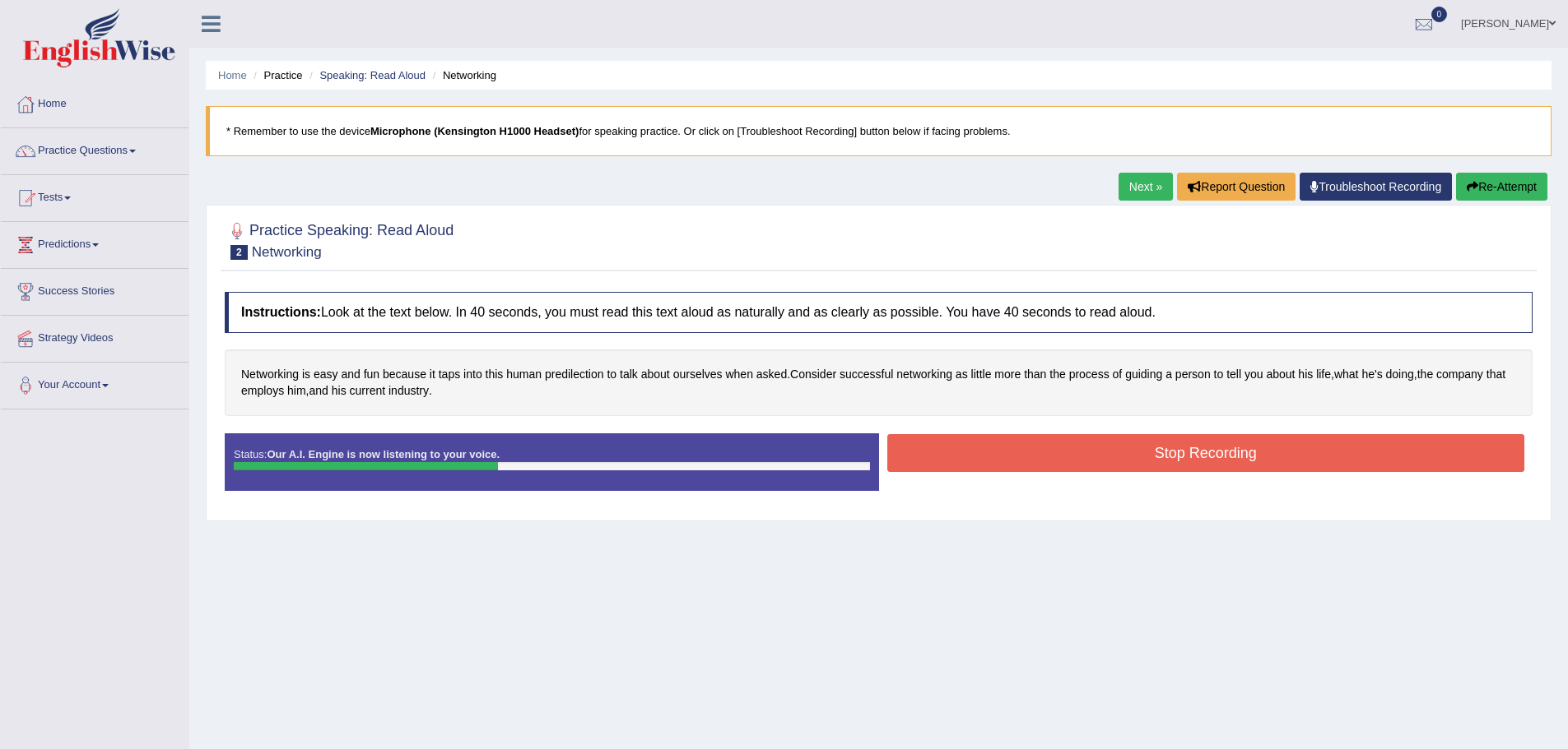
click at [1062, 456] on button "Stop Recording" at bounding box center [1206, 452] width 638 height 38
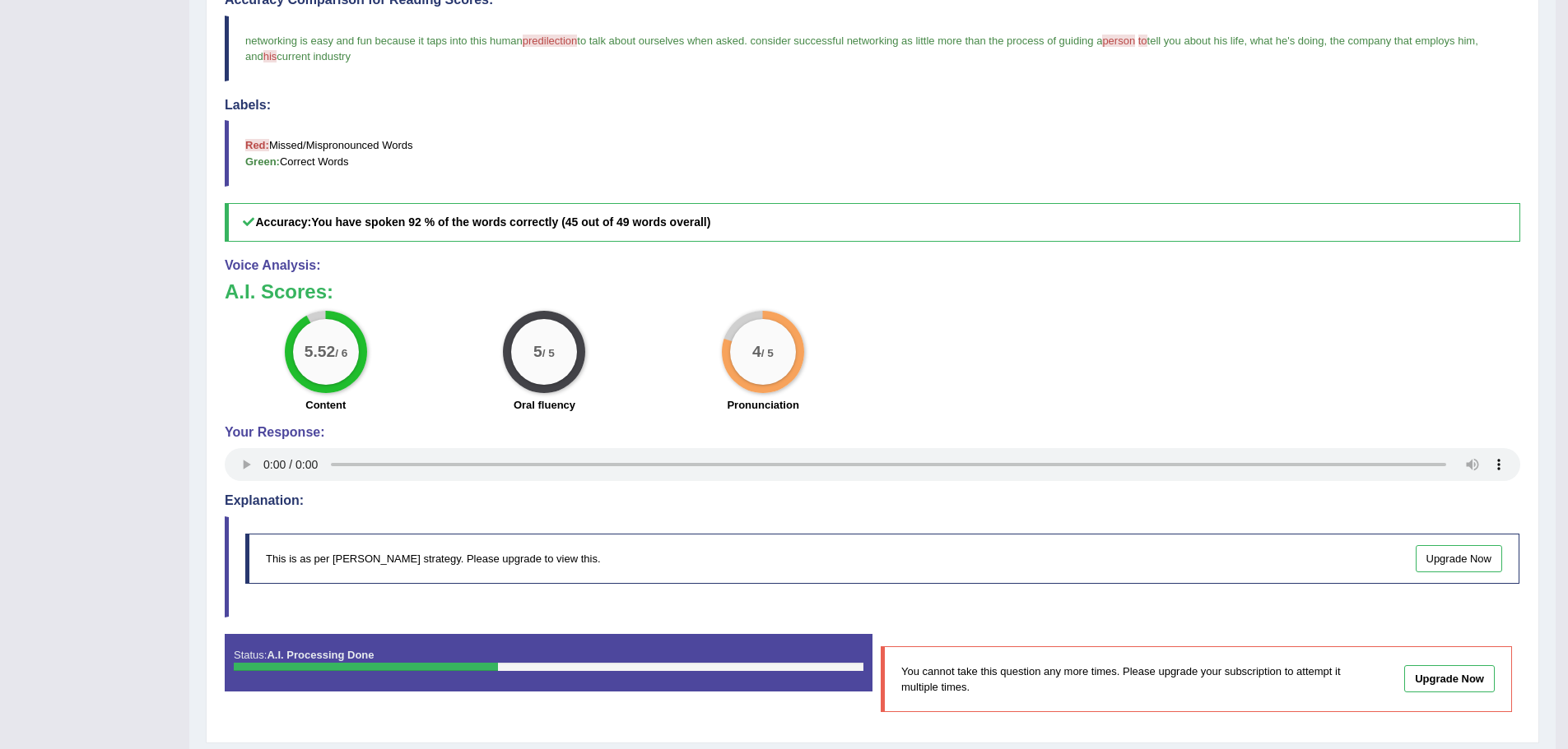
scroll to position [497, 0]
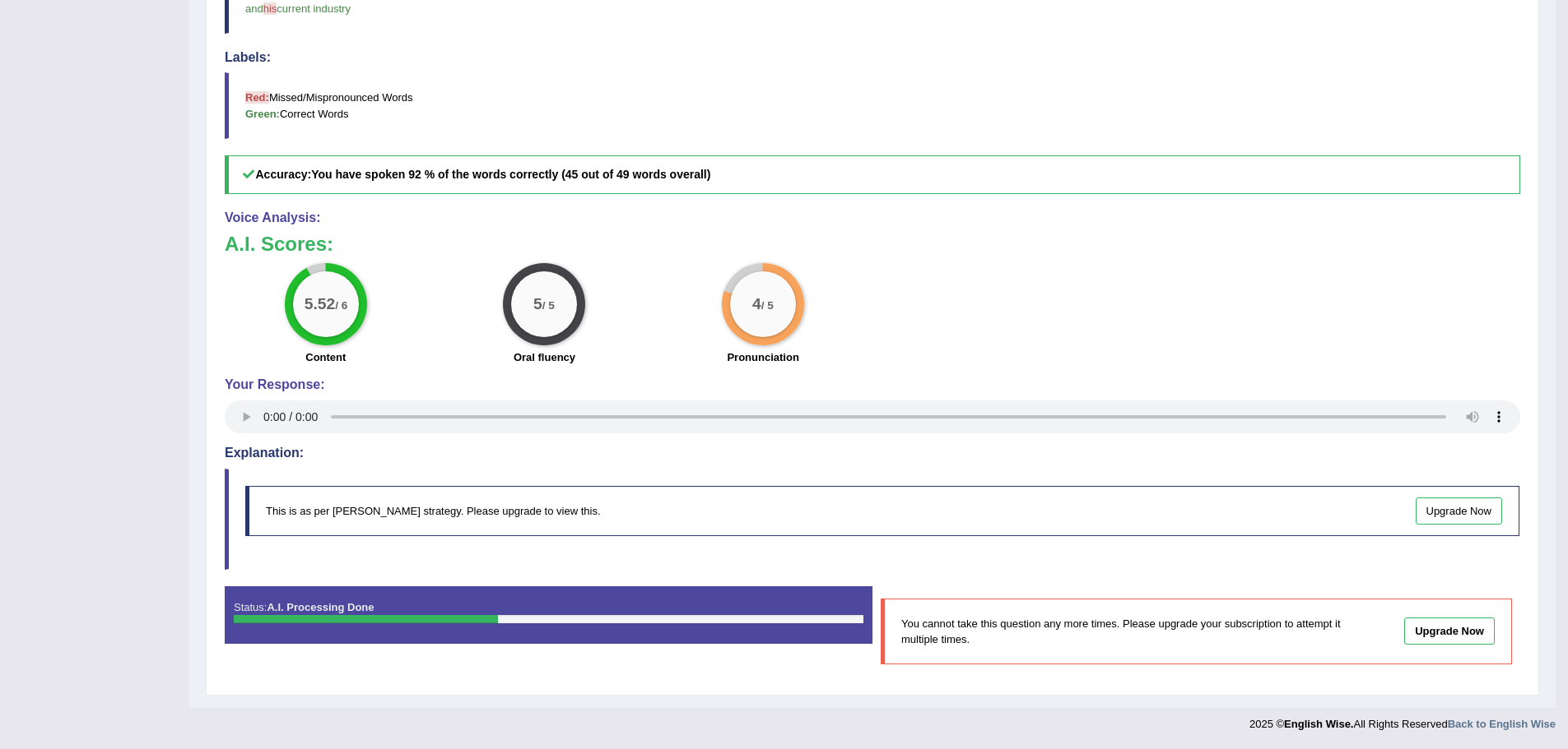
drag, startPoint x: 318, startPoint y: 509, endPoint x: 693, endPoint y: 509, distance: 375.0
click at [693, 509] on div "This is as per [PERSON_NAME] strategy. Please upgrade to view this. Upgrade Now" at bounding box center [882, 511] width 1274 height 50
click at [596, 513] on div "This is as per [PERSON_NAME] strategy. Please upgrade to view this. Upgrade Now" at bounding box center [882, 511] width 1274 height 50
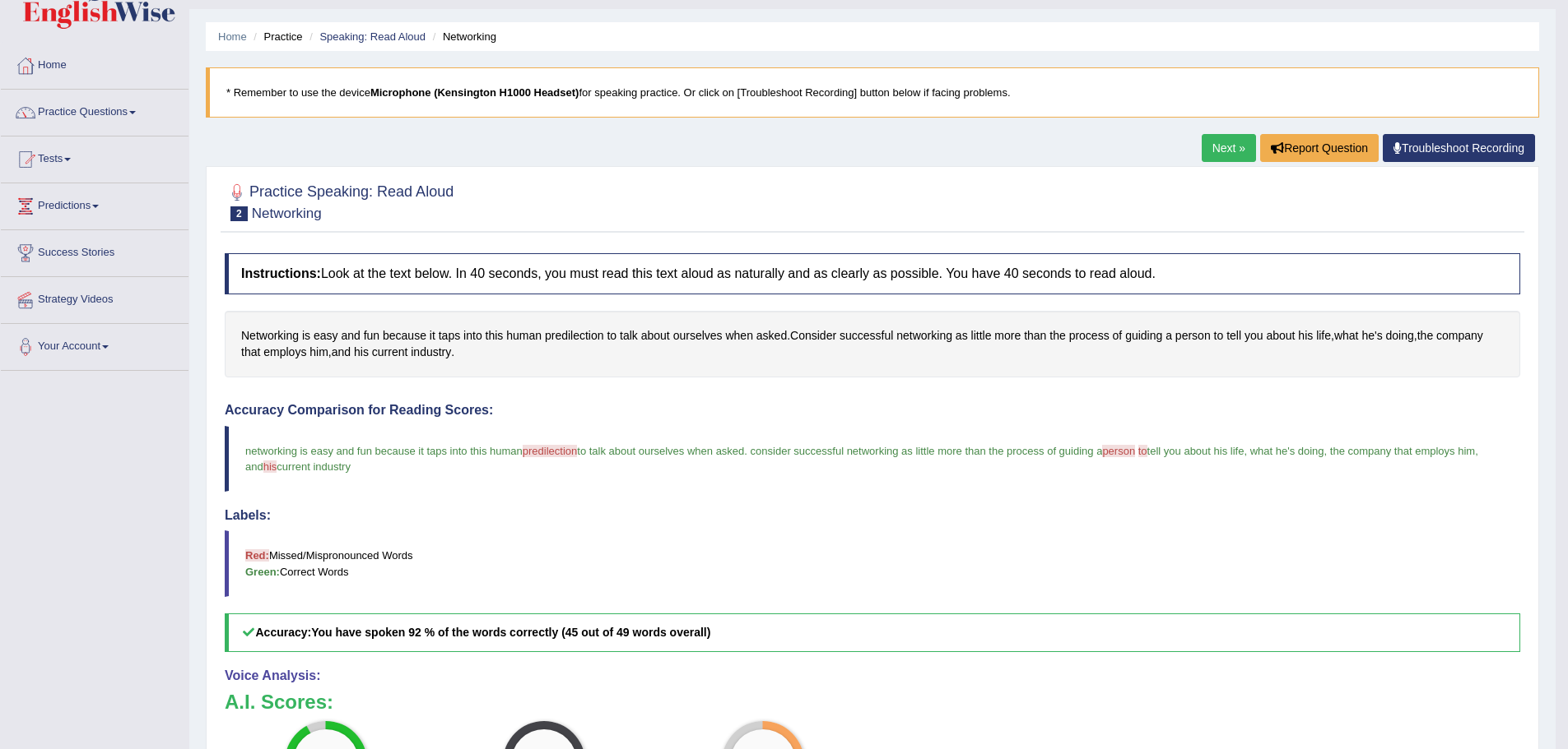
scroll to position [0, 0]
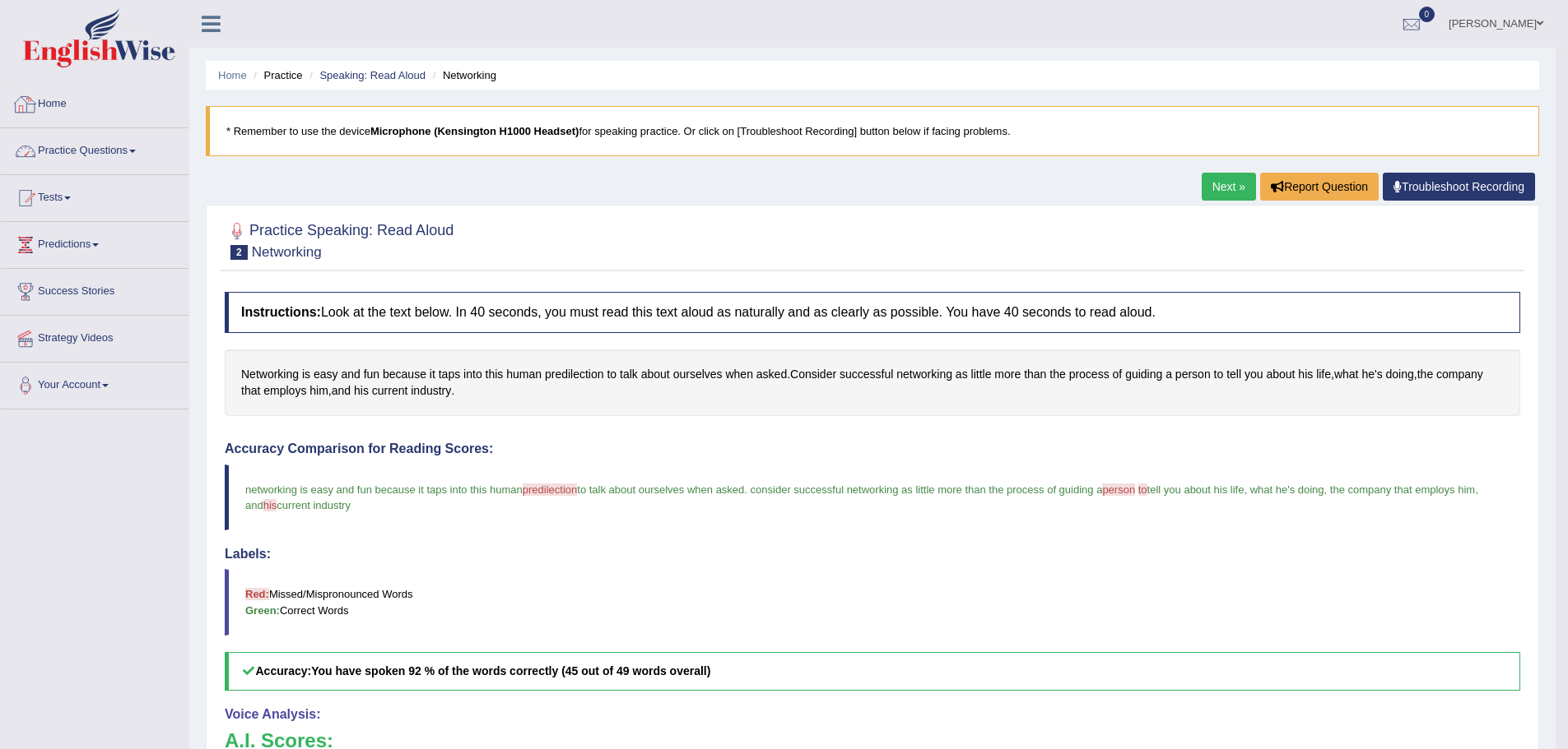
click at [99, 146] on link "Practice Questions" at bounding box center [95, 149] width 187 height 41
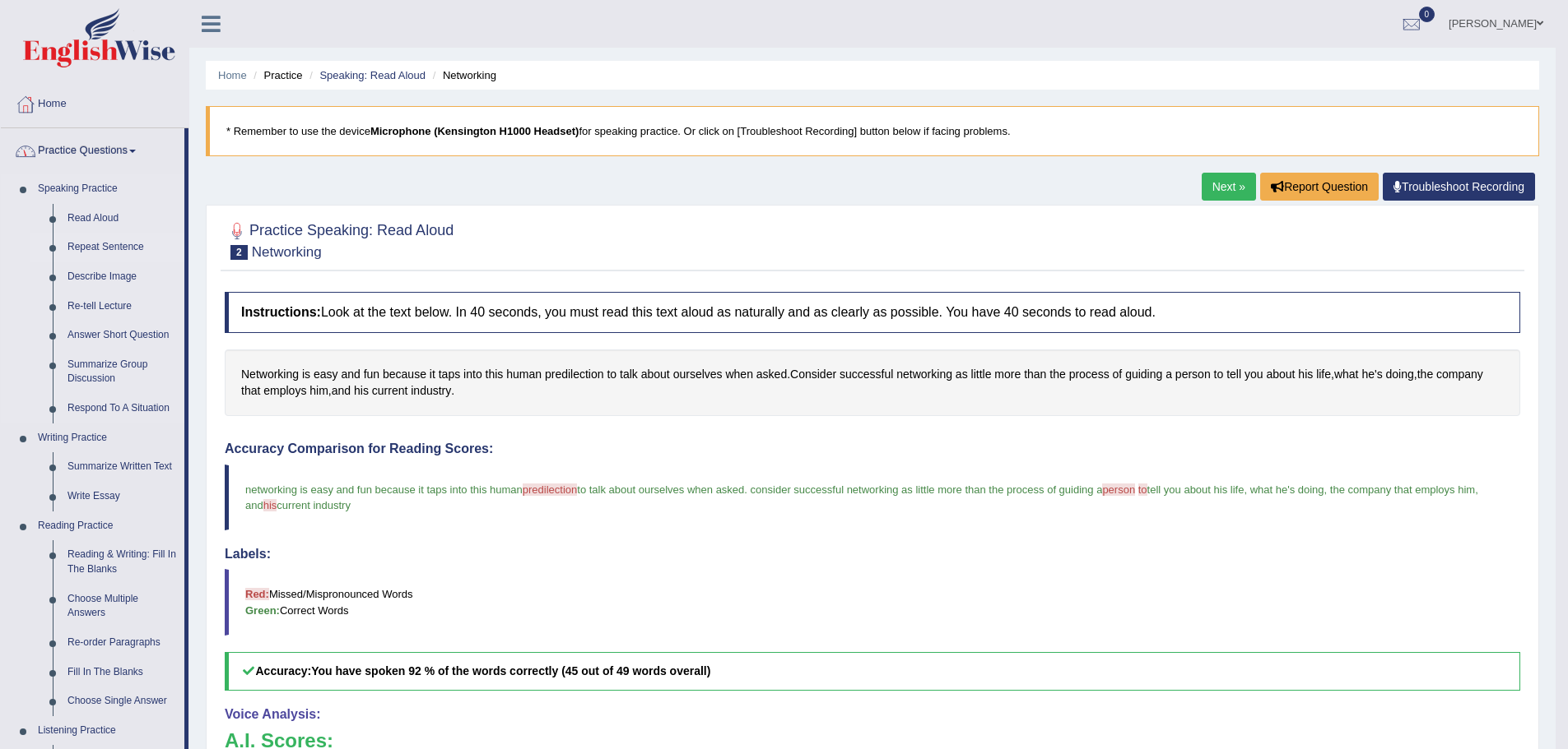
click at [103, 244] on link "Repeat Sentence" at bounding box center [123, 248] width 124 height 30
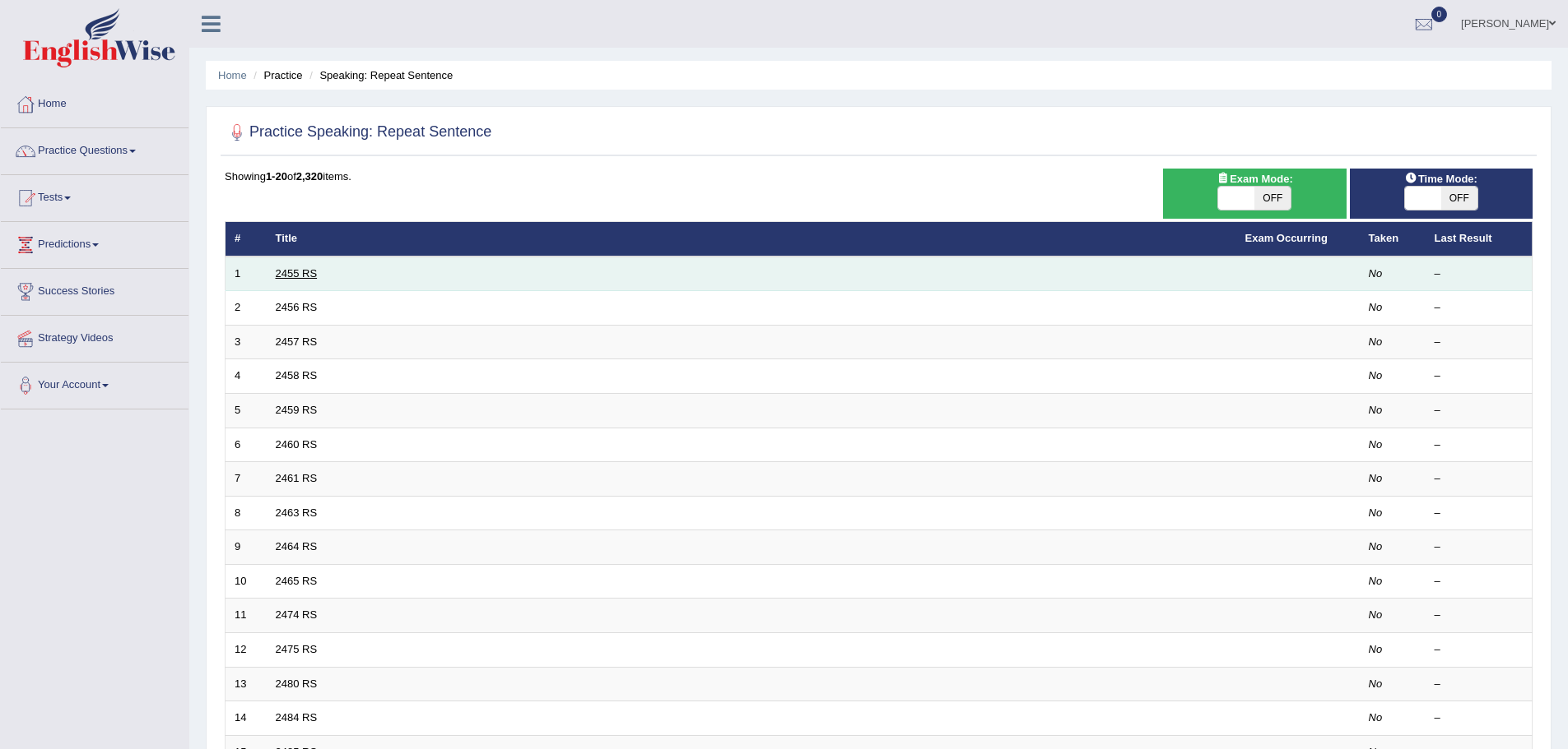
click at [288, 275] on link "2455 RS" at bounding box center [297, 274] width 42 height 12
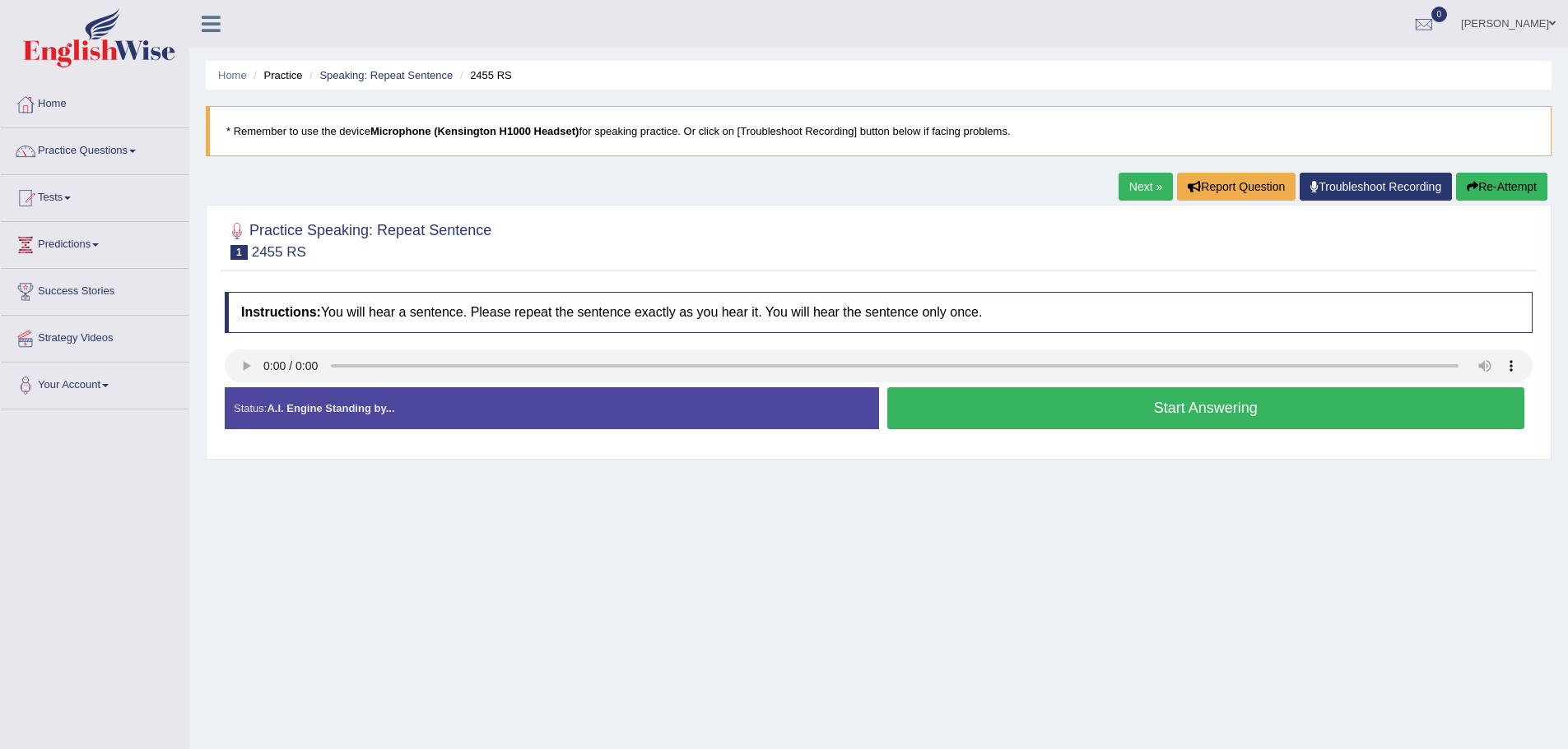
click at [1195, 405] on button "Start Answering" at bounding box center [1206, 409] width 638 height 42
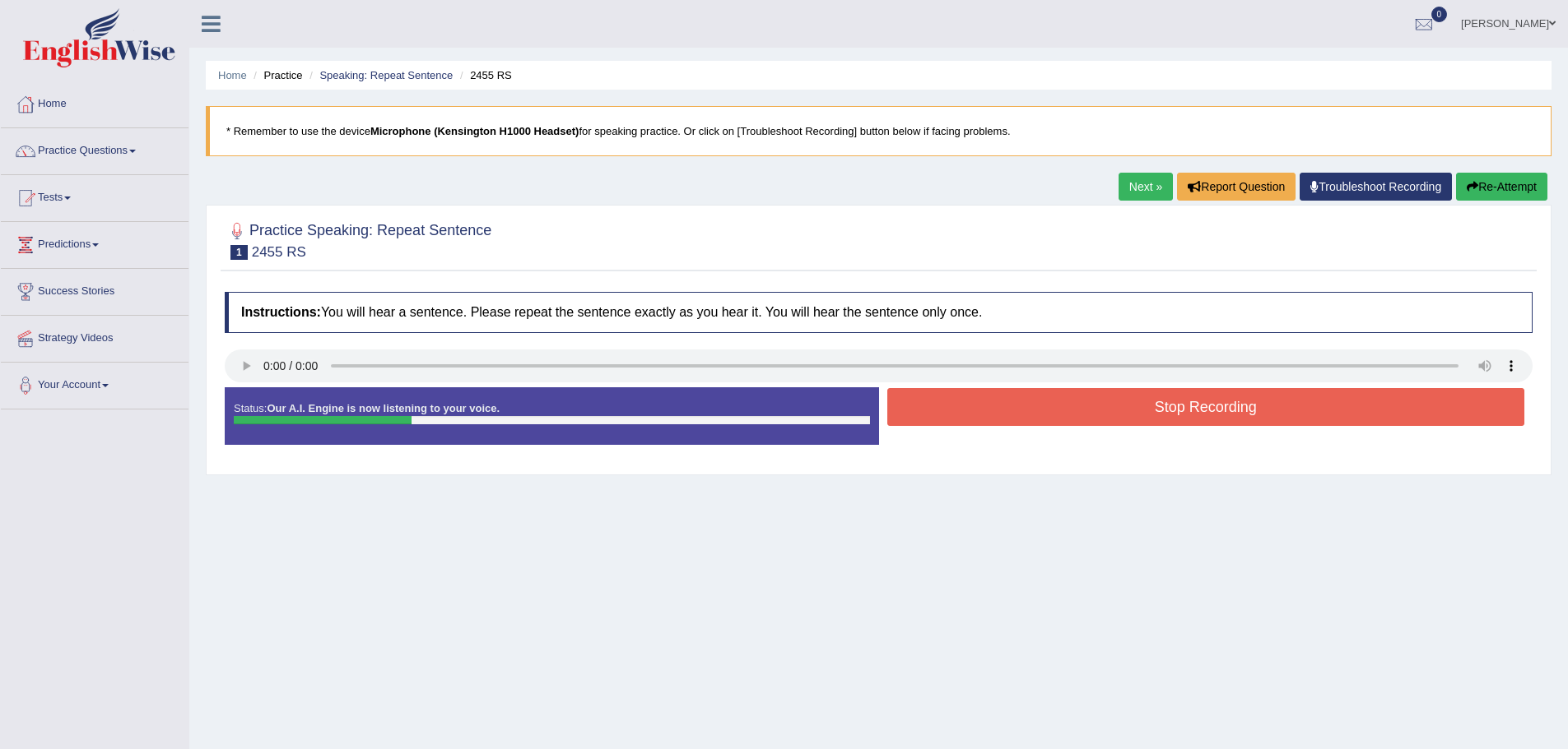
click at [1193, 407] on button "Stop Recording" at bounding box center [1206, 407] width 638 height 38
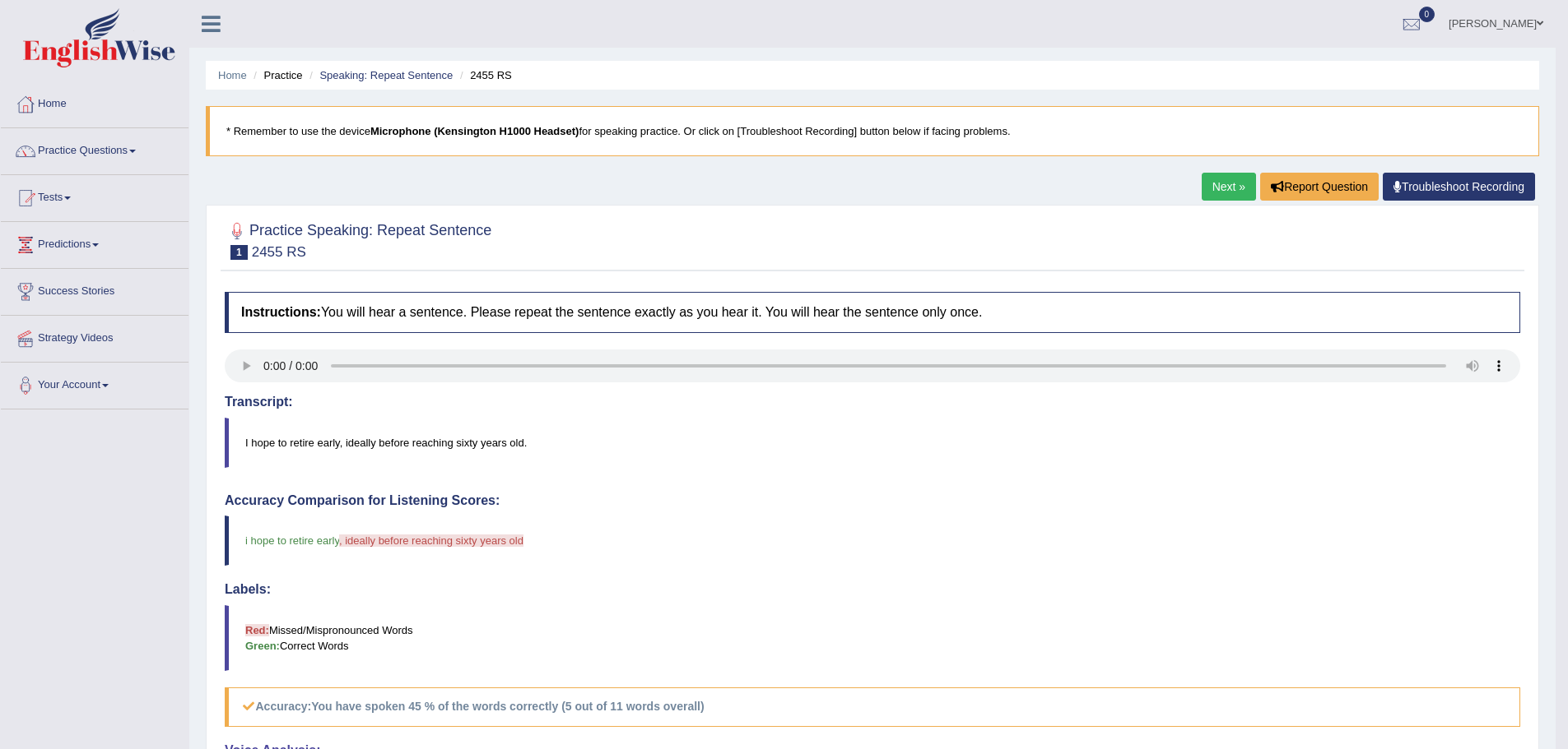
click at [1225, 187] on link "Next »" at bounding box center [1228, 186] width 54 height 28
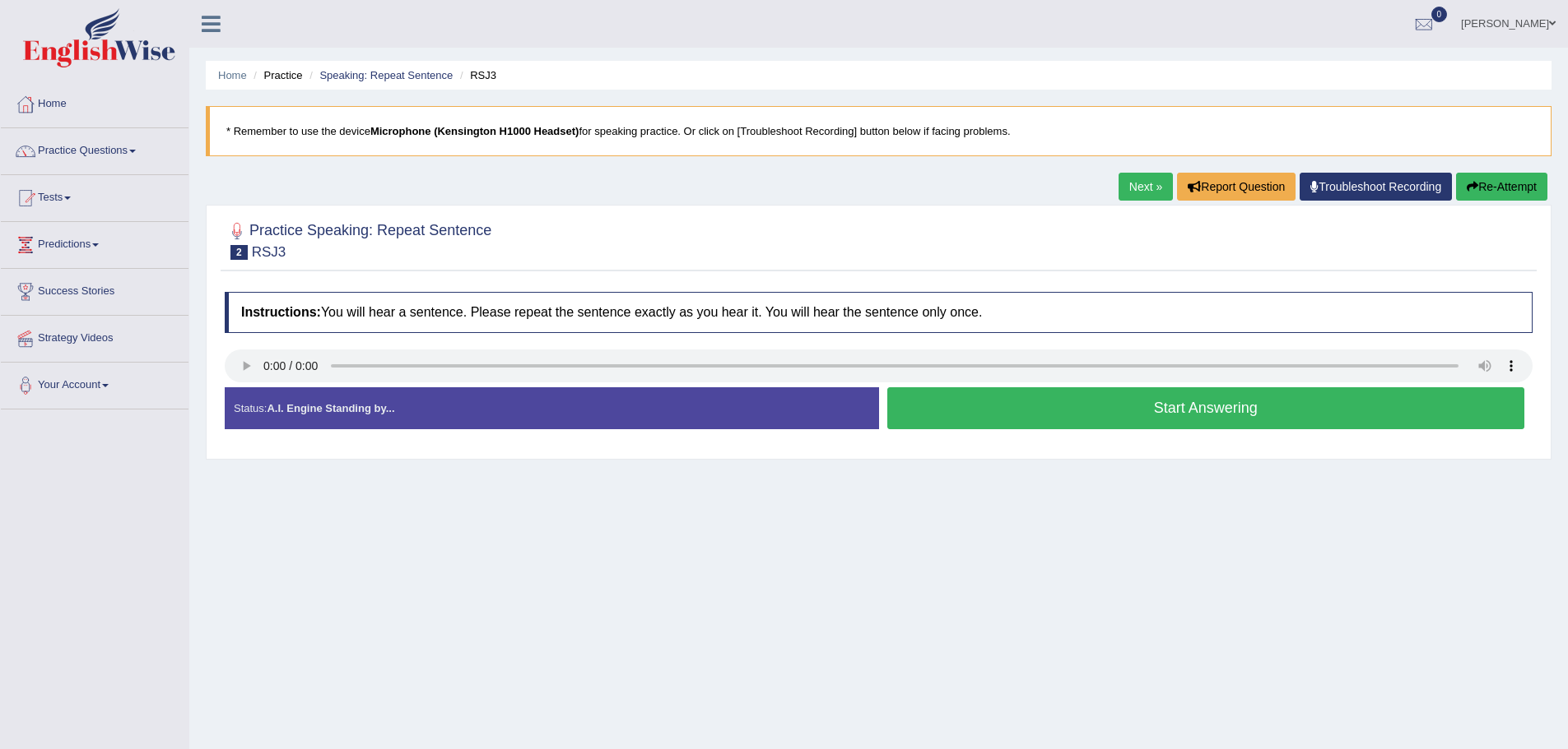
click at [1157, 405] on button "Start Answering" at bounding box center [1206, 409] width 638 height 42
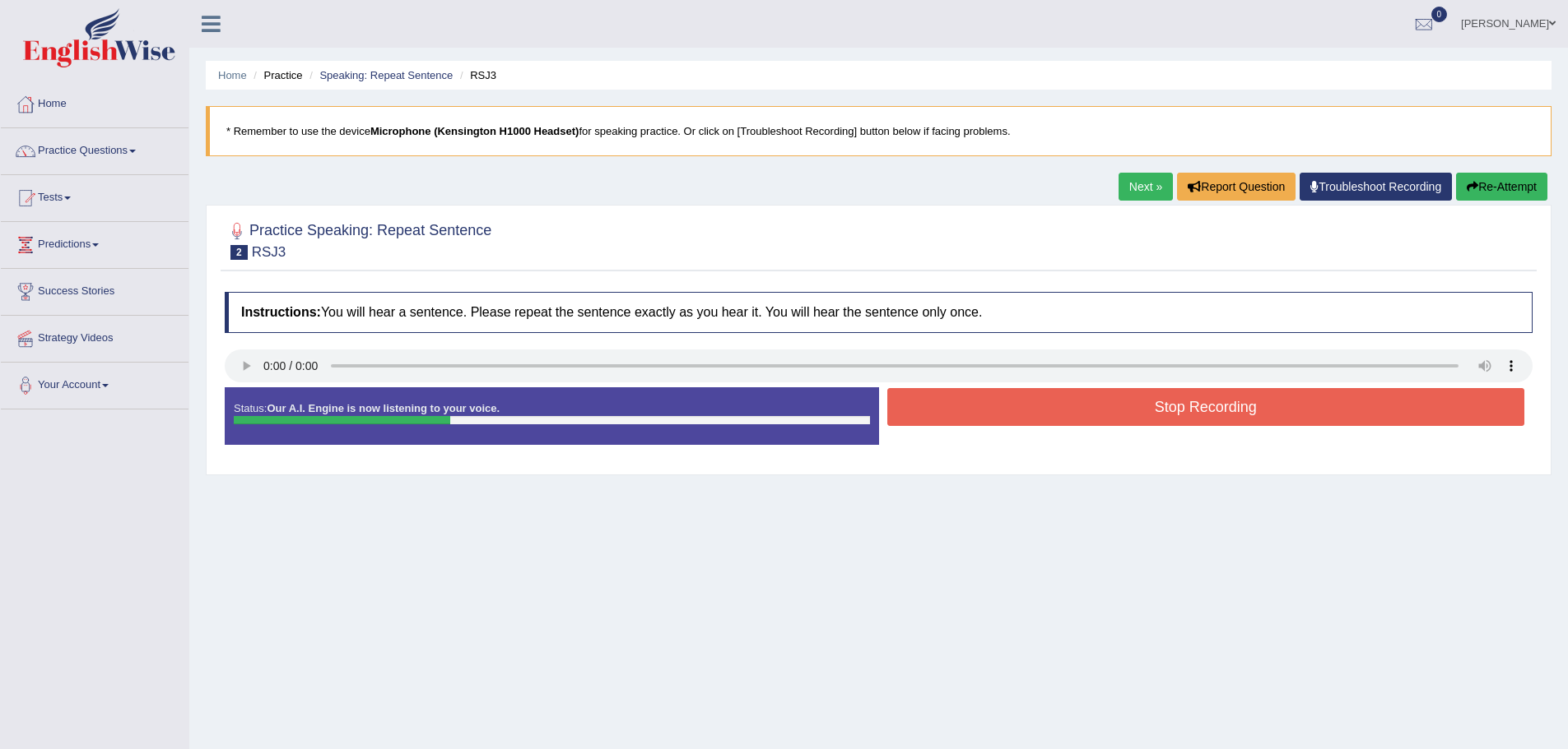
click at [1043, 412] on button "Stop Recording" at bounding box center [1206, 407] width 638 height 38
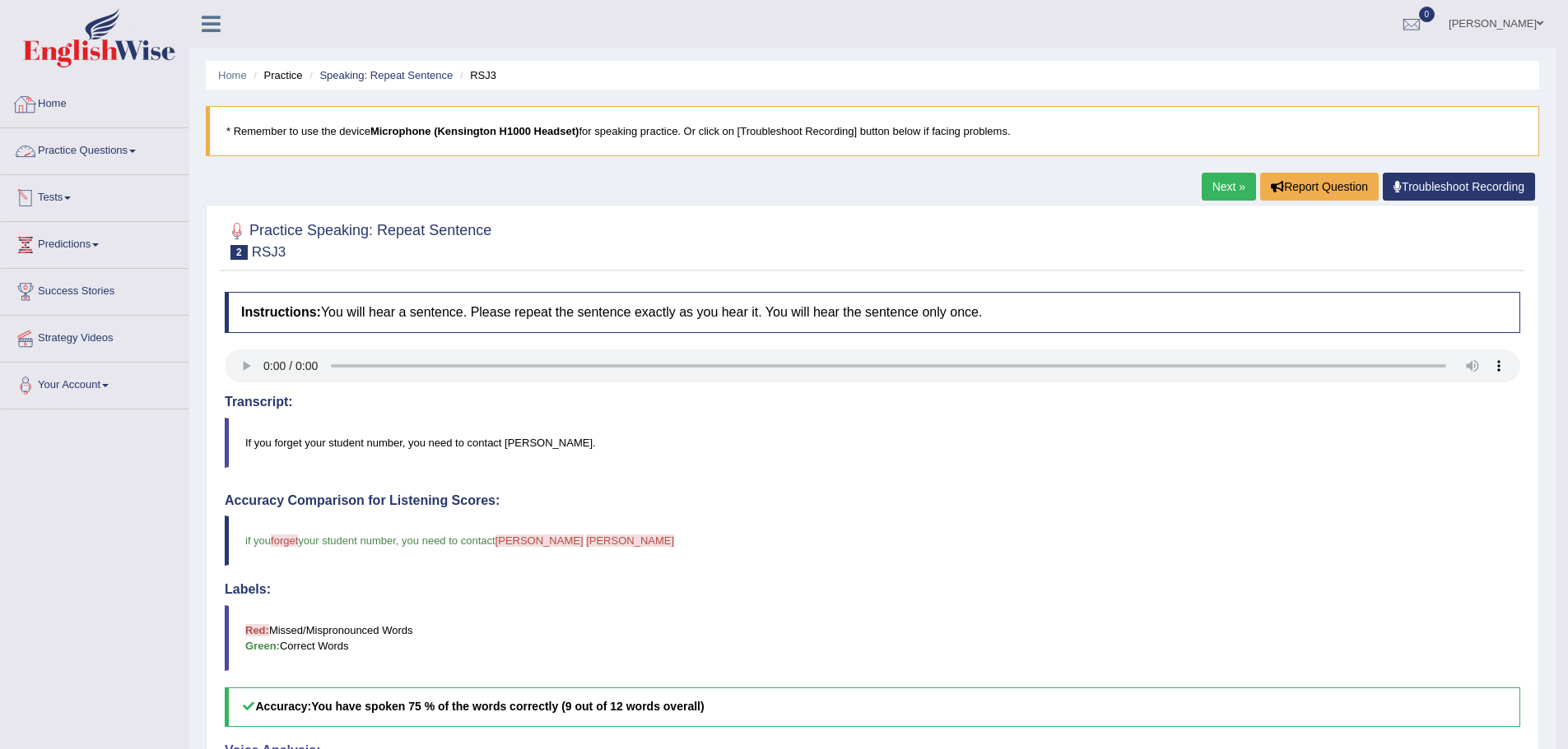
click at [62, 102] on link "Home" at bounding box center [95, 102] width 187 height 41
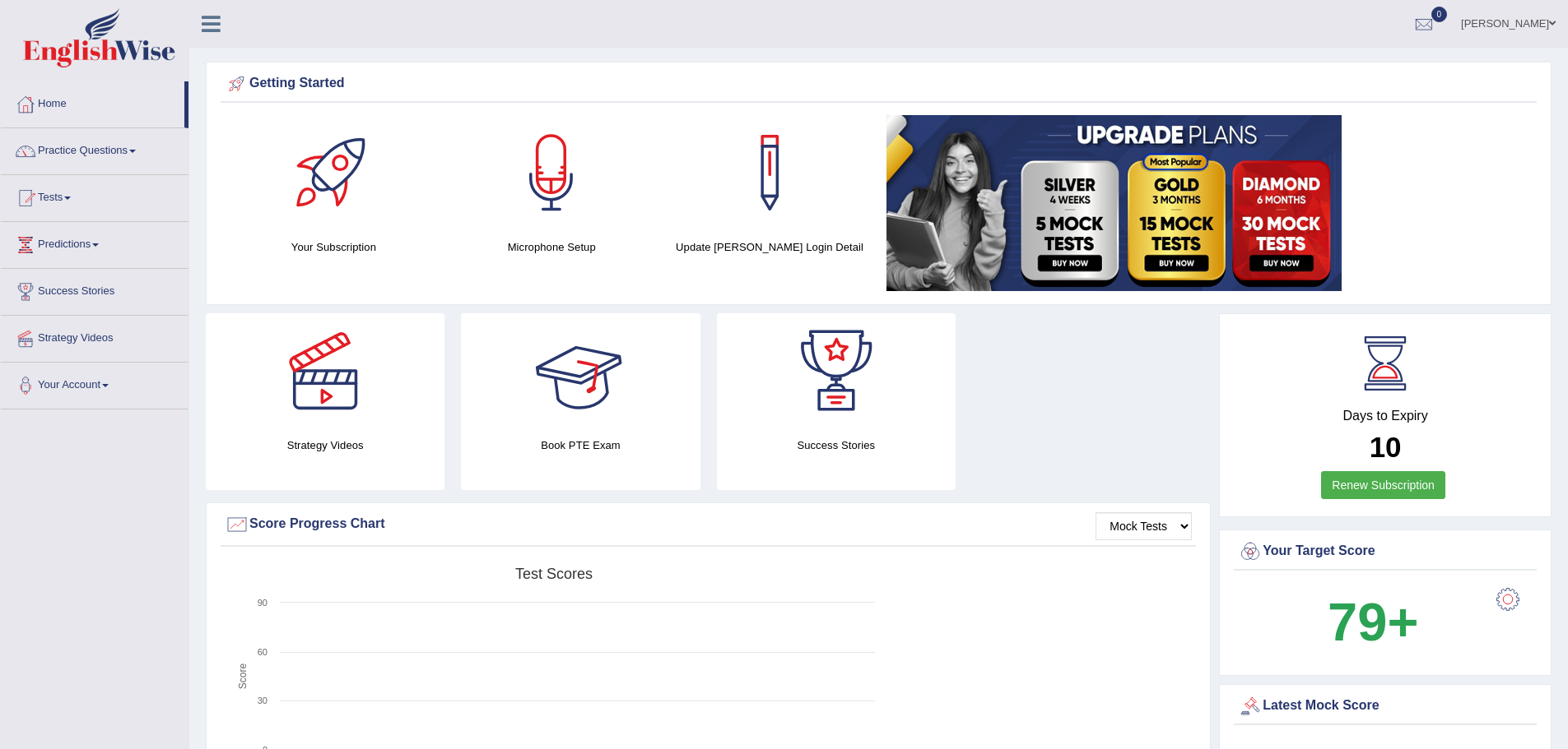
click at [582, 373] on div at bounding box center [580, 371] width 116 height 116
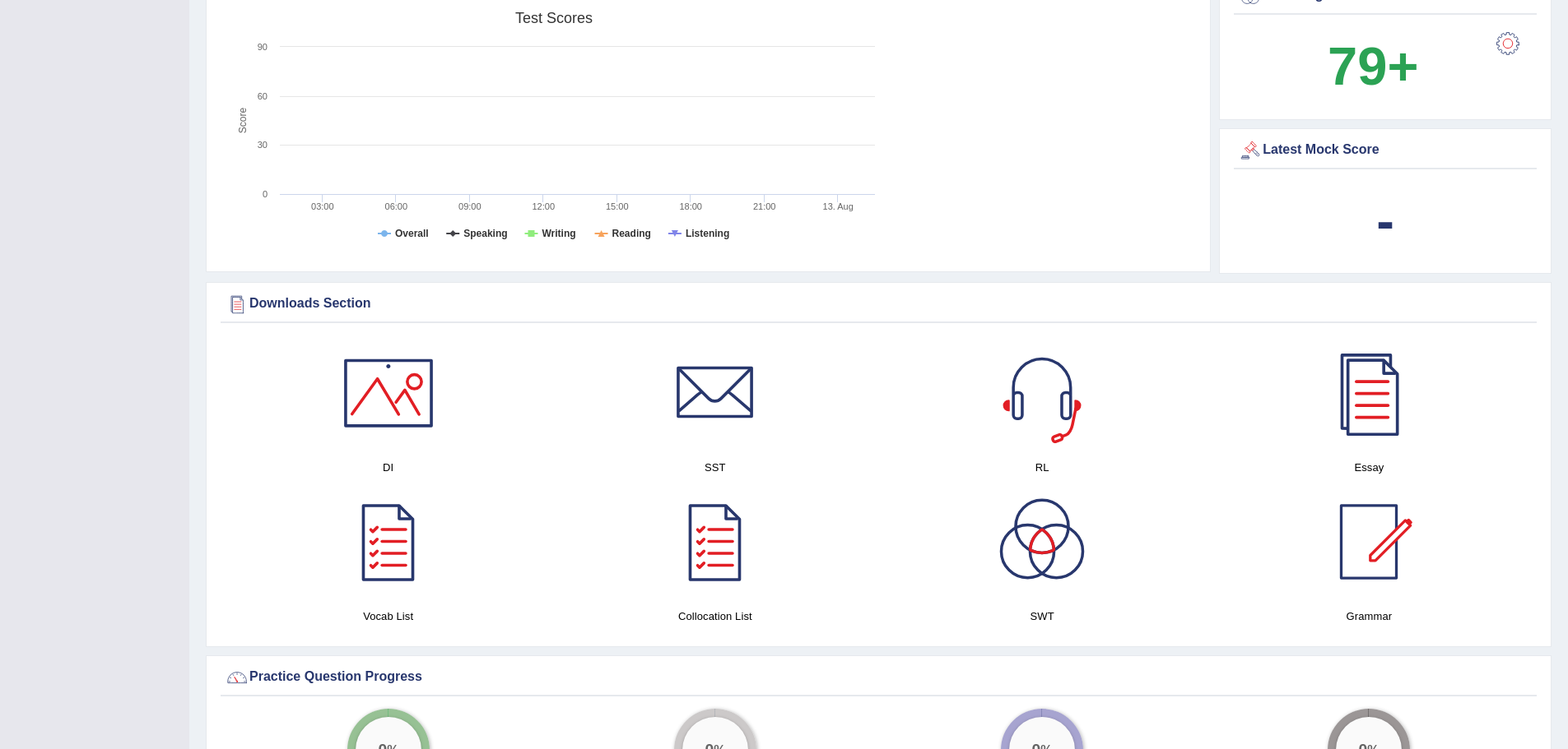
scroll to position [576, 0]
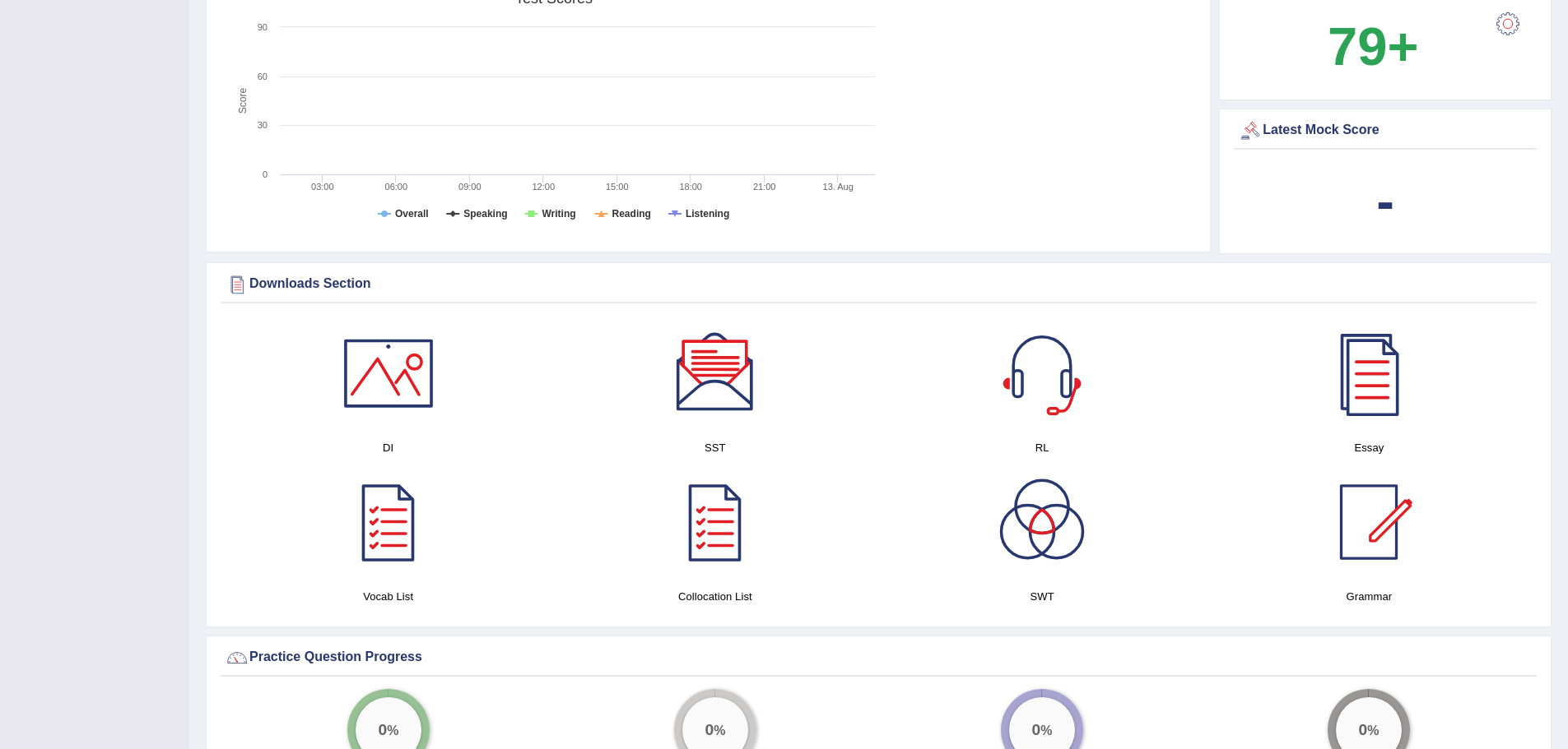
click at [374, 379] on div at bounding box center [389, 374] width 116 height 116
click at [1354, 377] on div at bounding box center [1369, 374] width 116 height 116
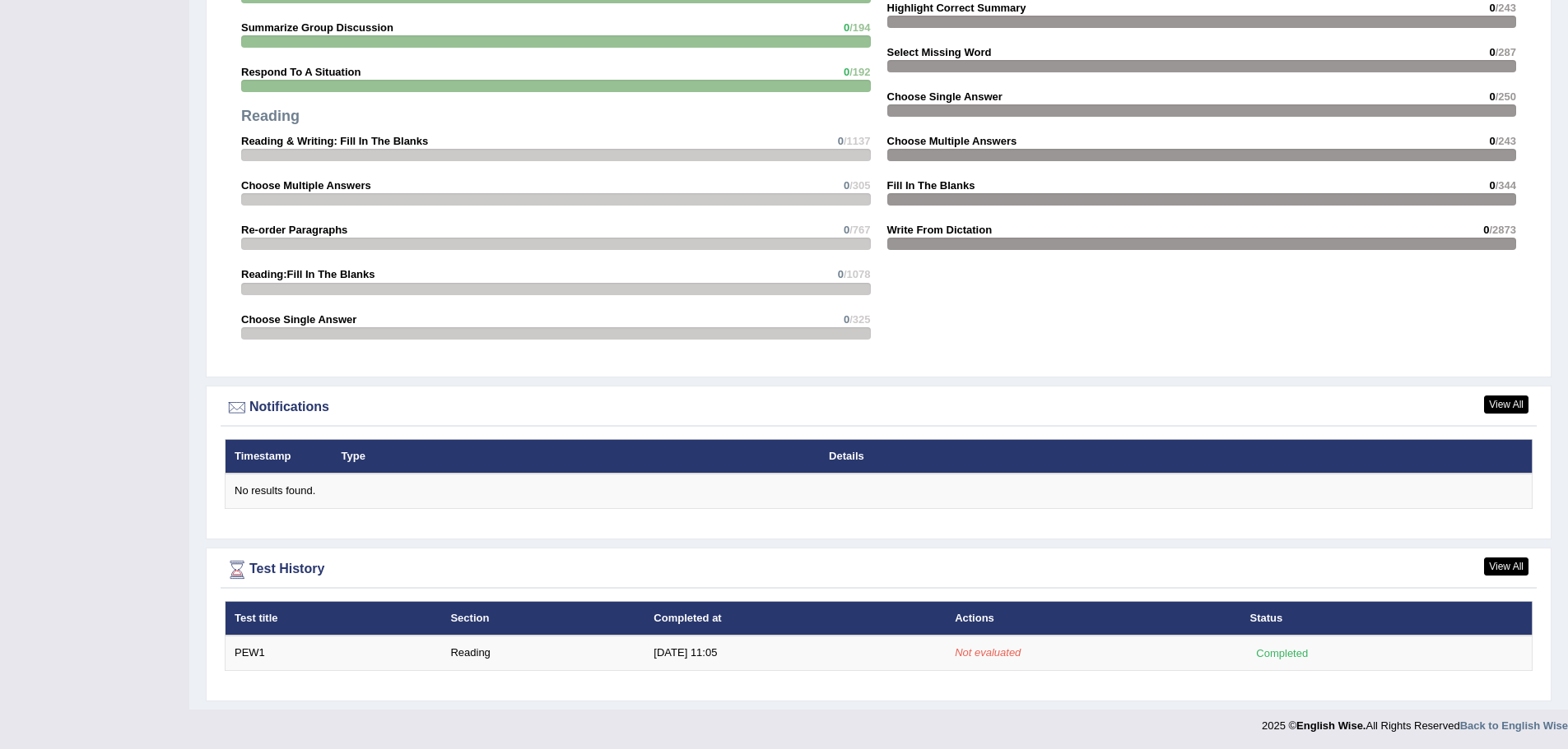
scroll to position [1629, 0]
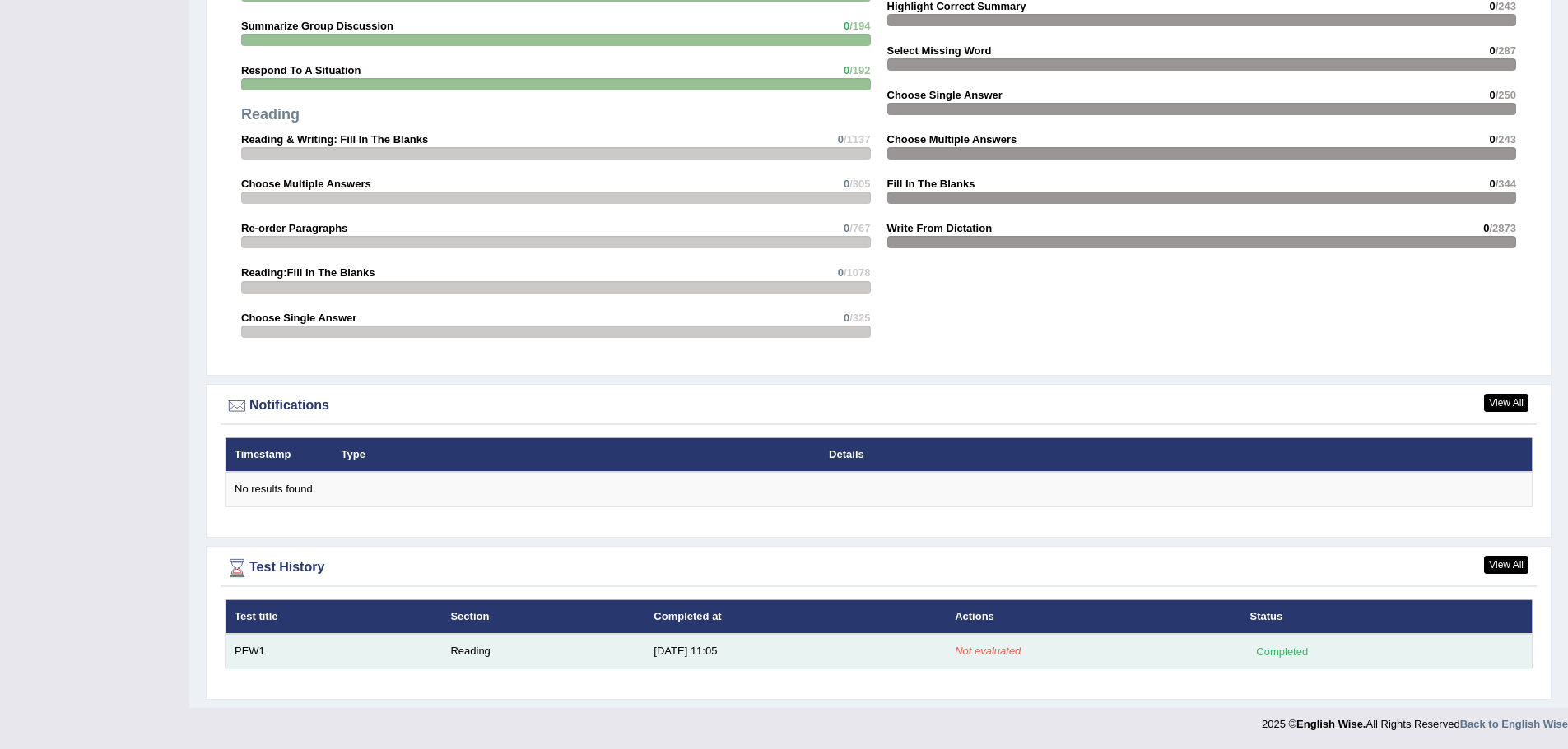
click at [250, 651] on td "PEW1" at bounding box center [334, 651] width 216 height 34
click at [992, 644] on td "Not evaluated" at bounding box center [1093, 651] width 295 height 34
click at [1308, 652] on div "Completed" at bounding box center [1282, 652] width 64 height 18
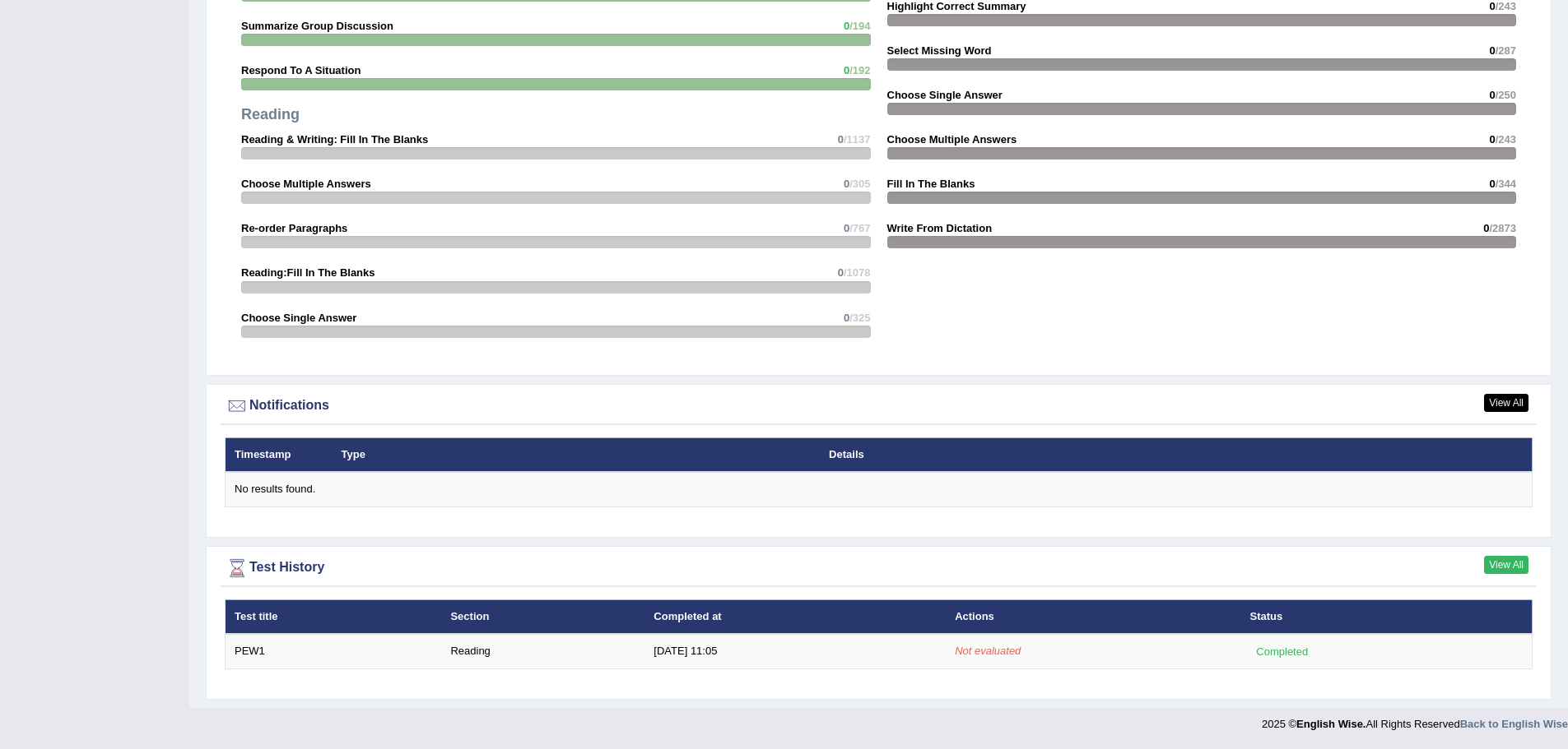
click at [1513, 560] on link "View All" at bounding box center [1506, 564] width 45 height 18
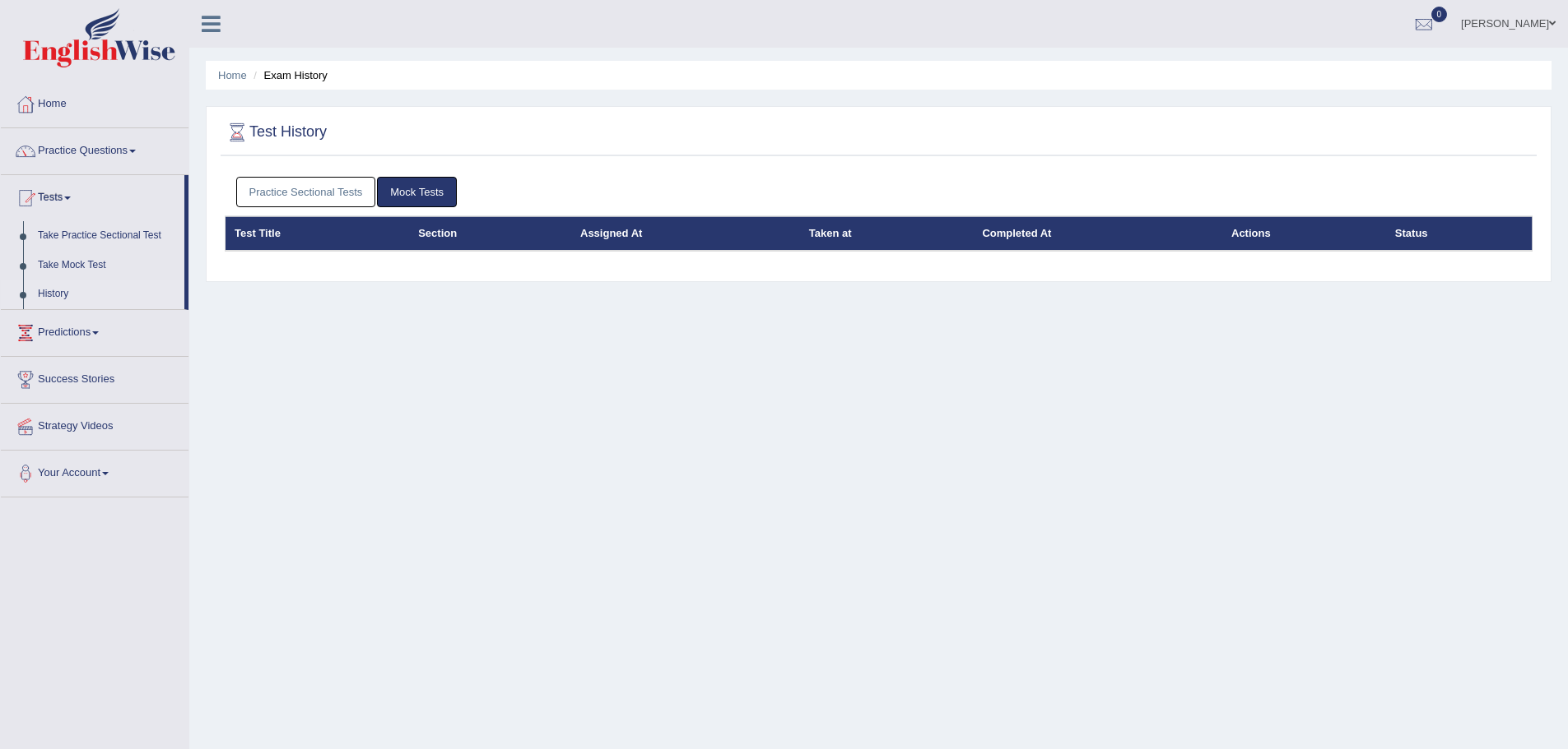
click at [335, 190] on link "Practice Sectional Tests" at bounding box center [306, 192] width 140 height 31
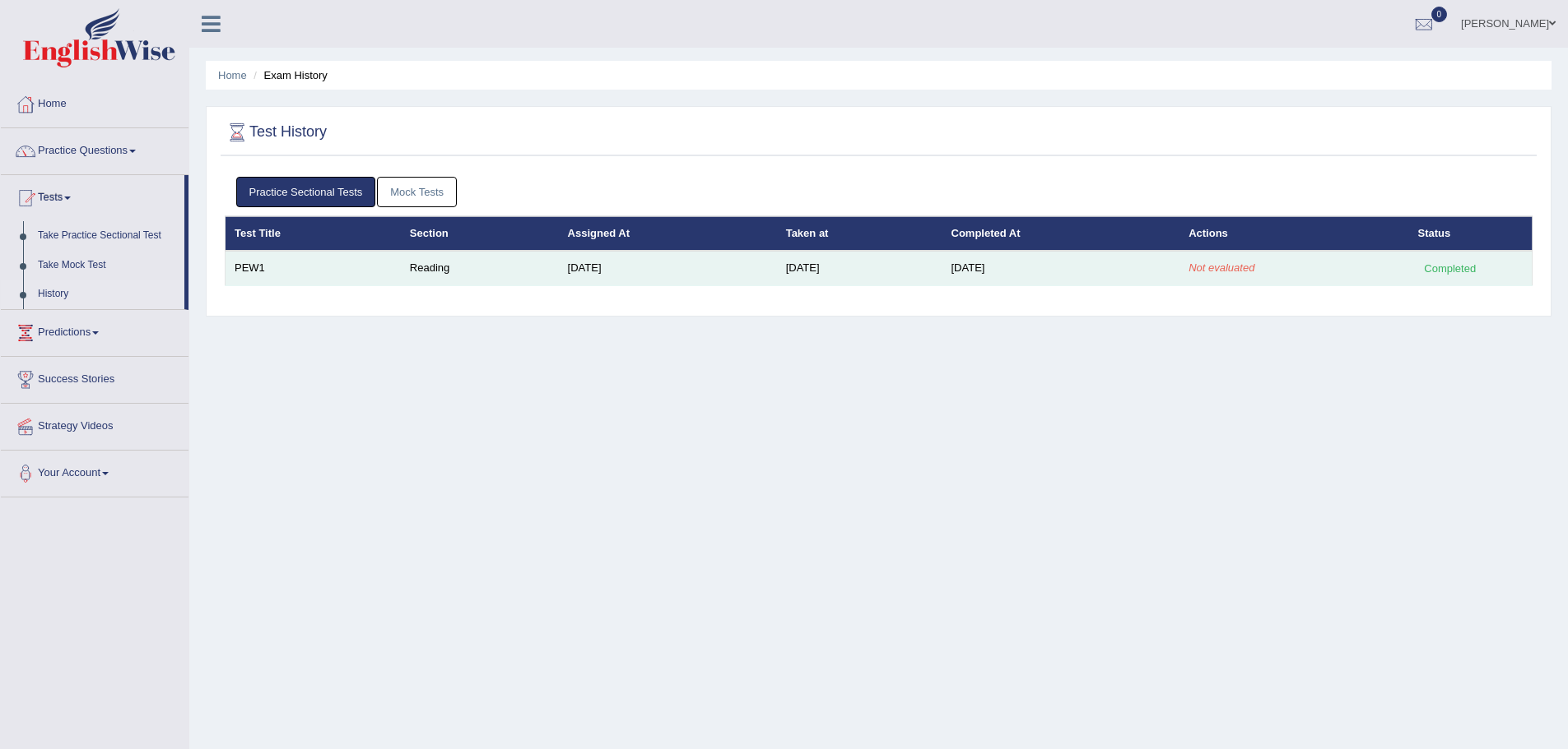
click at [1226, 264] on em "Not evaluated" at bounding box center [1220, 268] width 66 height 12
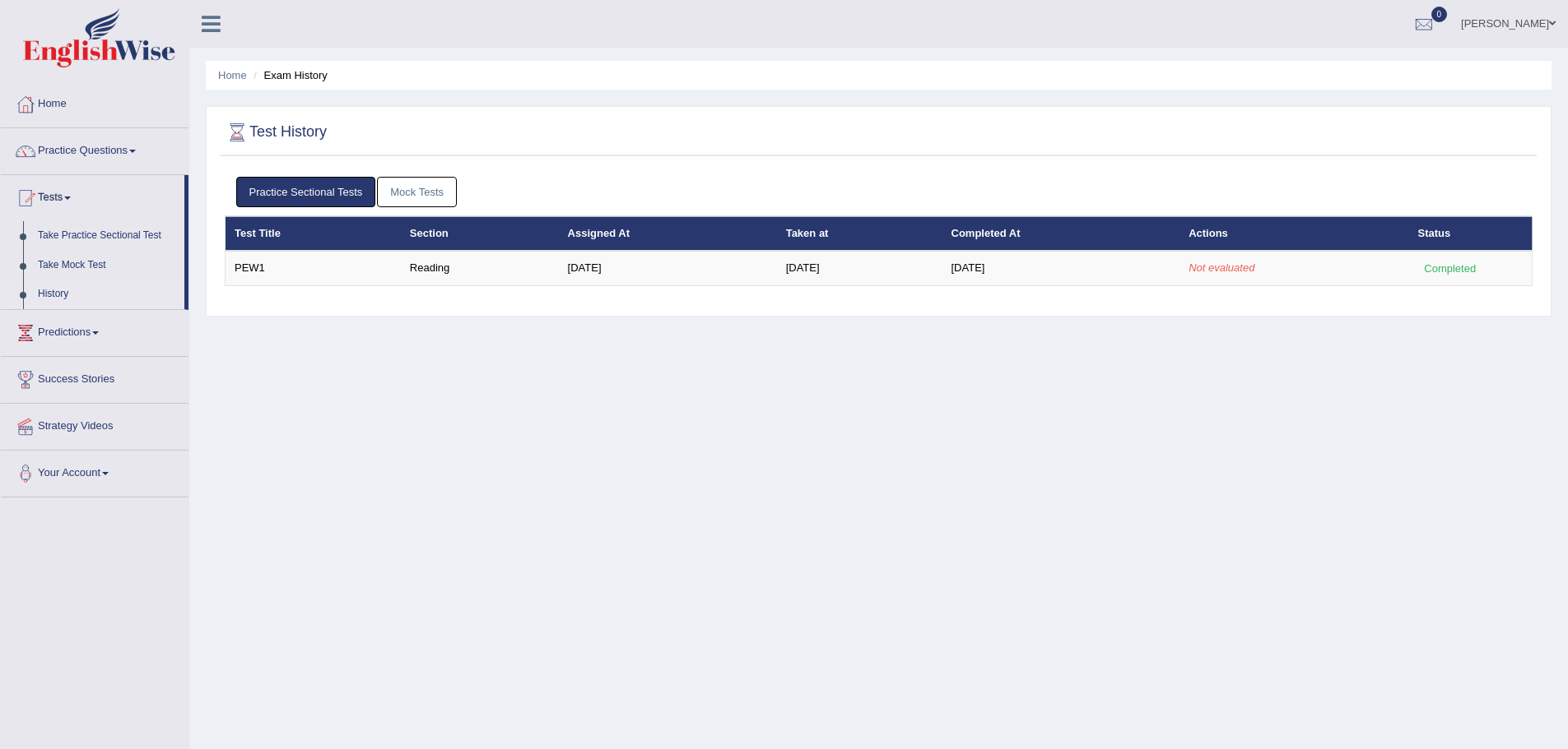
drag, startPoint x: 1081, startPoint y: 400, endPoint x: 964, endPoint y: 391, distance: 117.3
click at [1082, 400] on div "Home Exam History Test History Practice Sectional Tests Mock Tests Test Title S…" at bounding box center [878, 411] width 1379 height 822
click at [46, 94] on link "Home" at bounding box center [95, 102] width 187 height 41
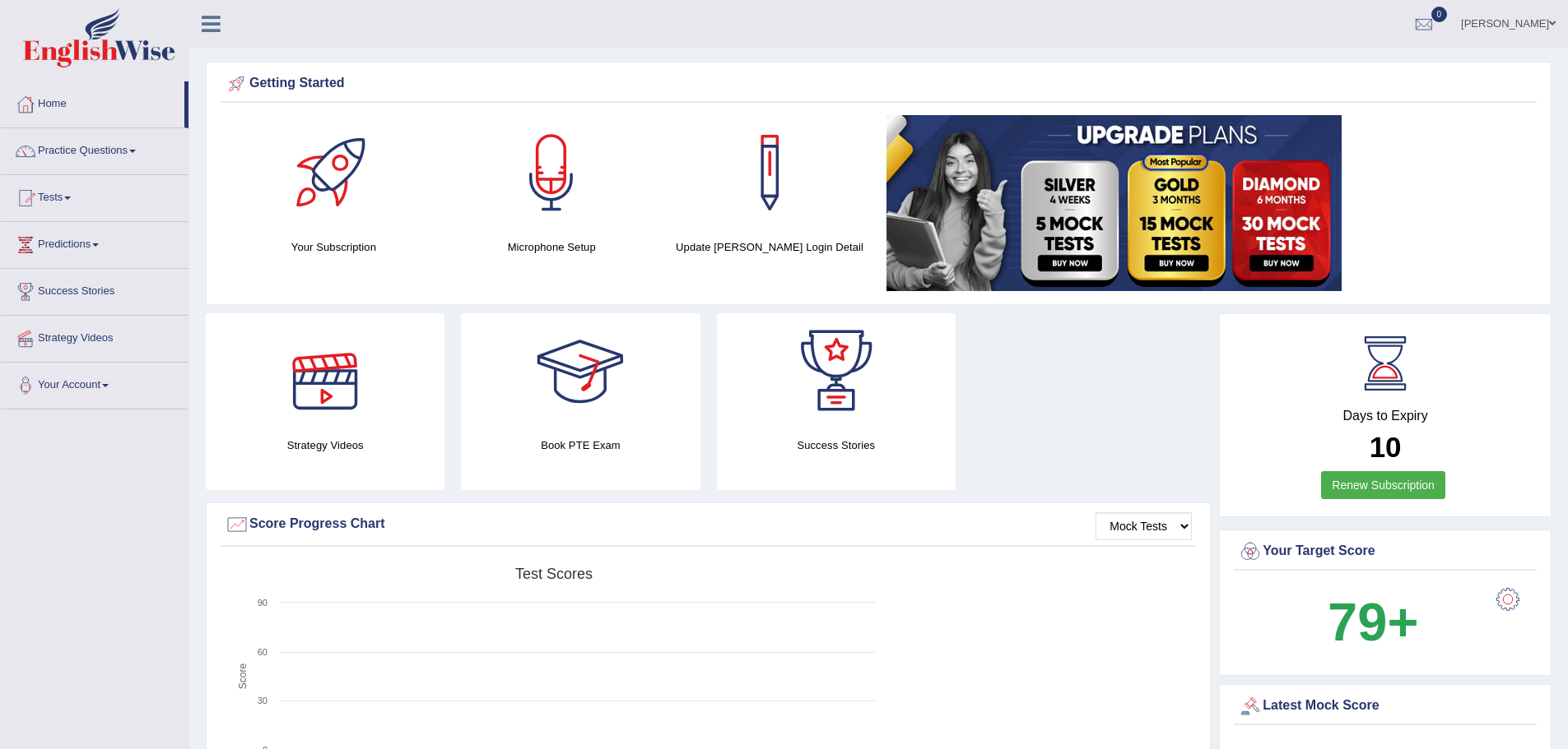
click at [307, 406] on div at bounding box center [326, 371] width 116 height 116
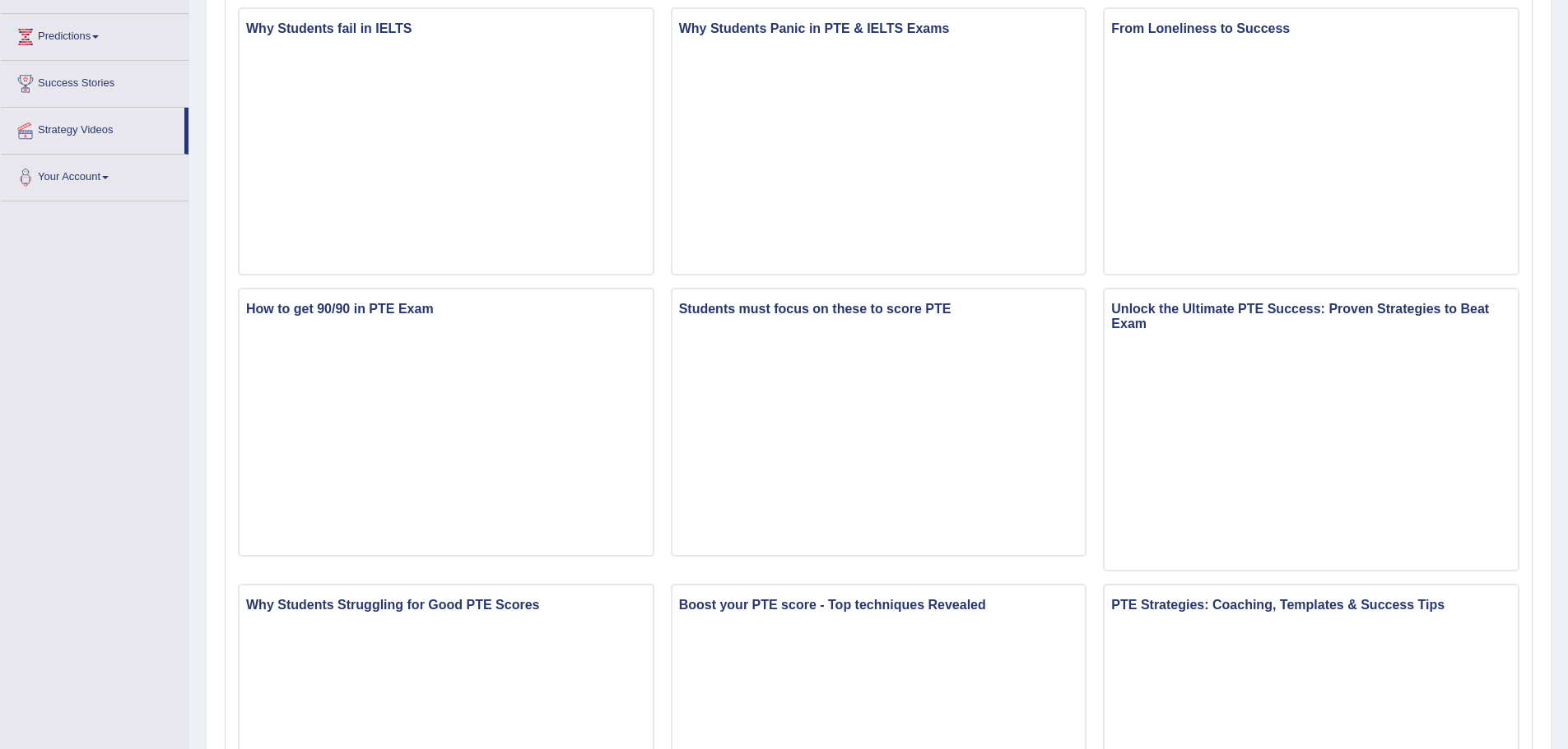
scroll to position [247, 0]
